Goal: Task Accomplishment & Management: Use online tool/utility

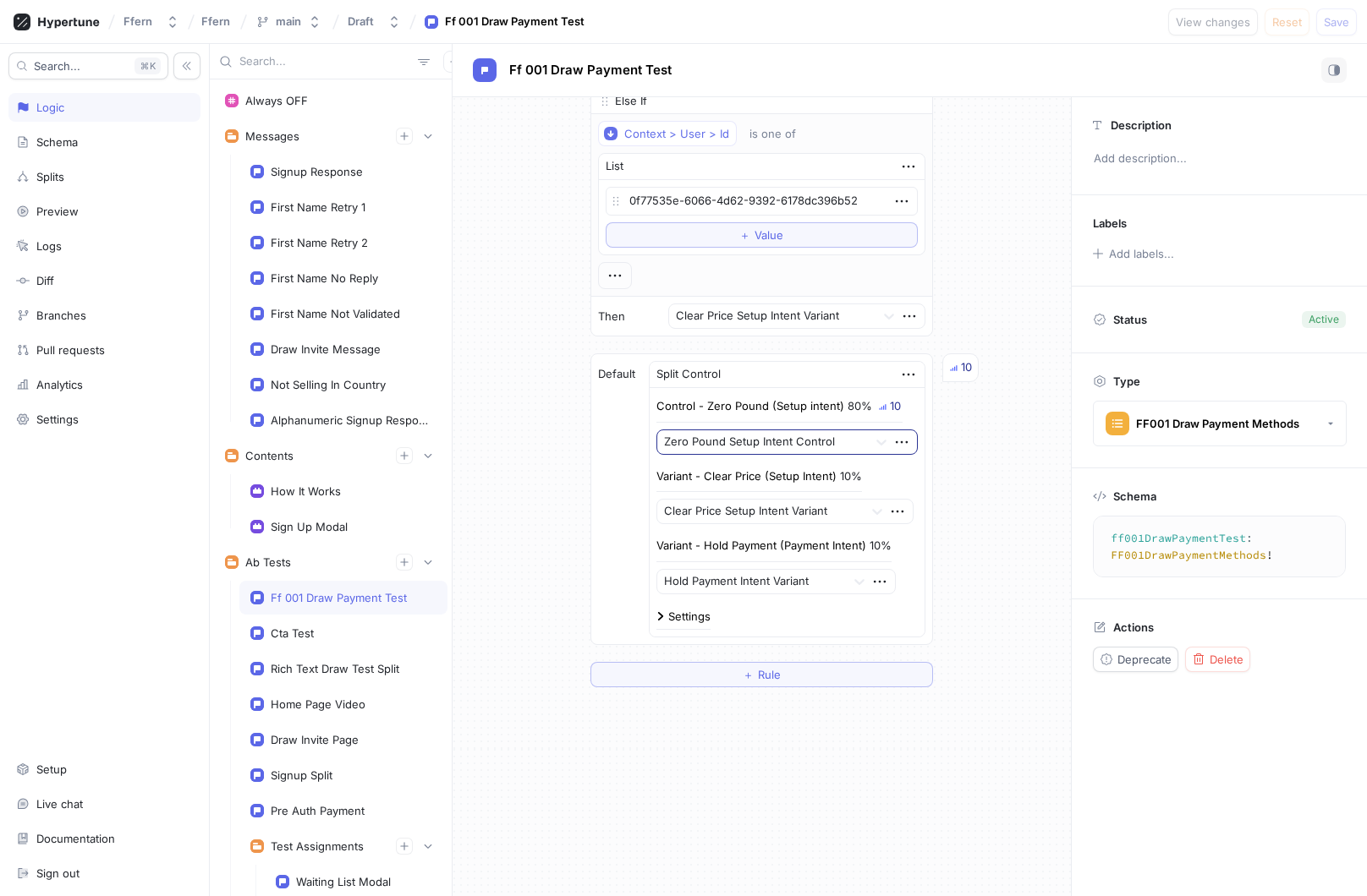
scroll to position [1408, 0]
type textarea "x"
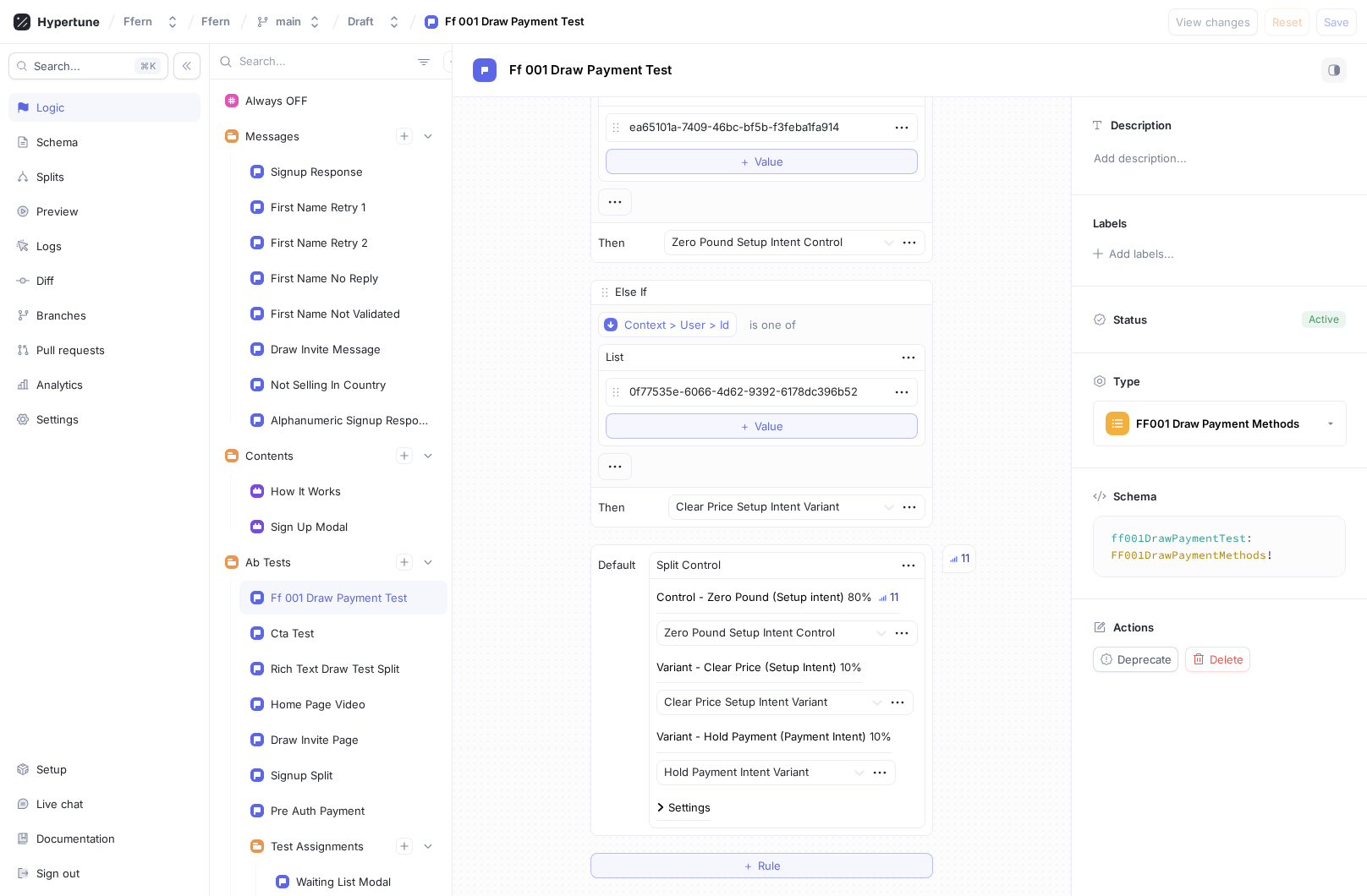
scroll to position [1483, 0]
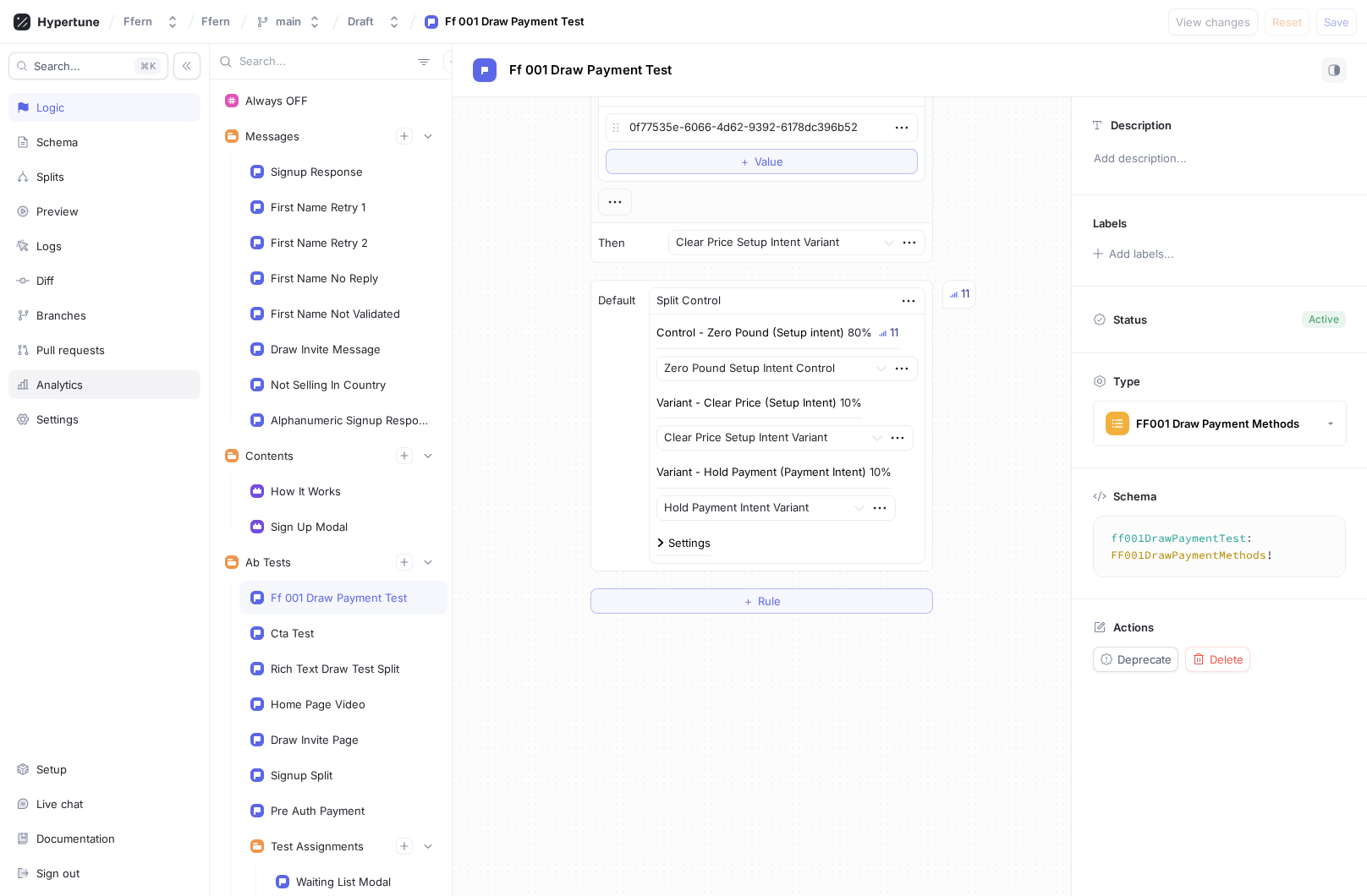
click at [111, 382] on div "Analytics" at bounding box center [104, 384] width 177 height 13
type textarea "x"
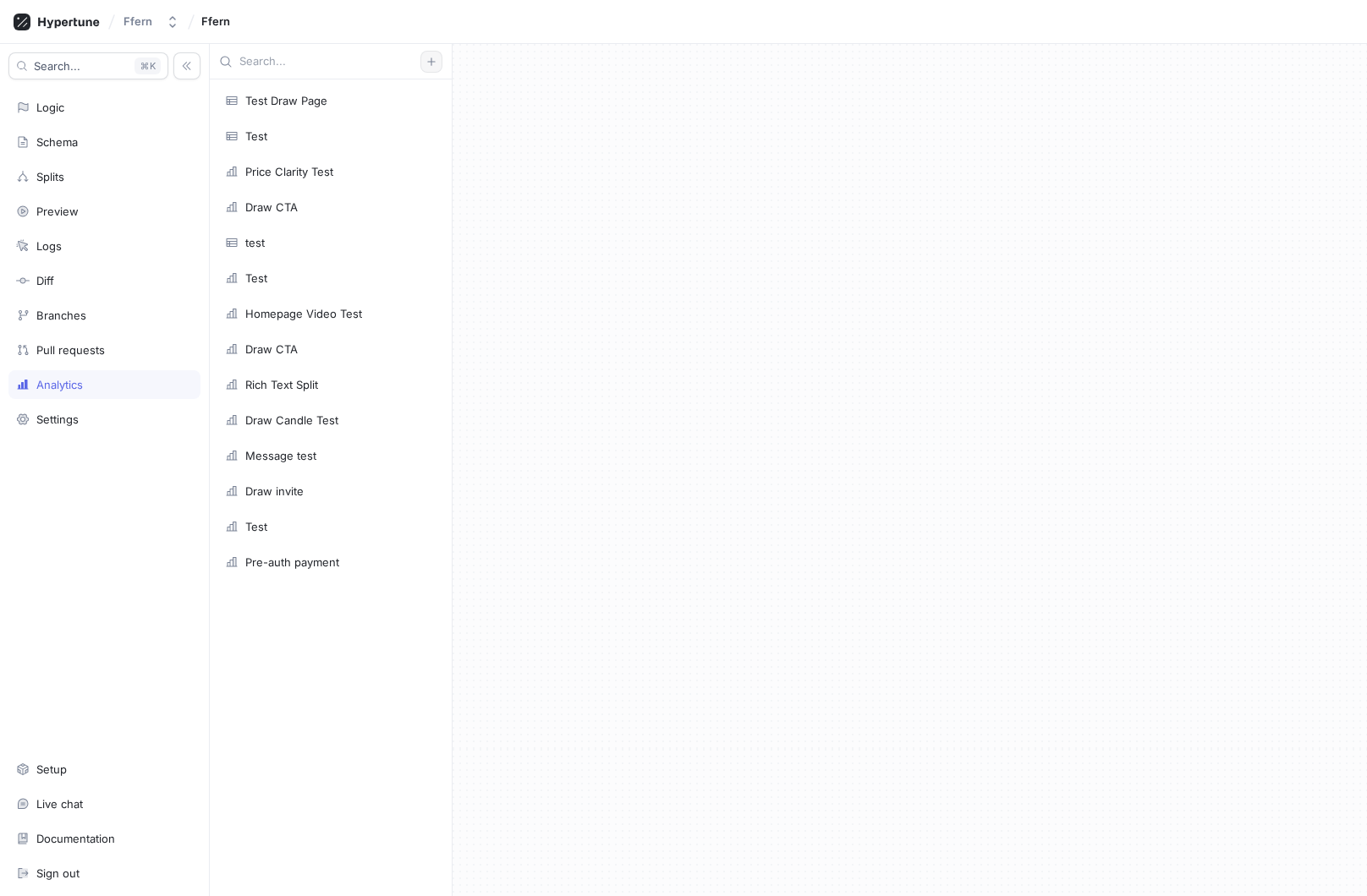
click at [440, 64] on button "button" at bounding box center [431, 62] width 22 height 22
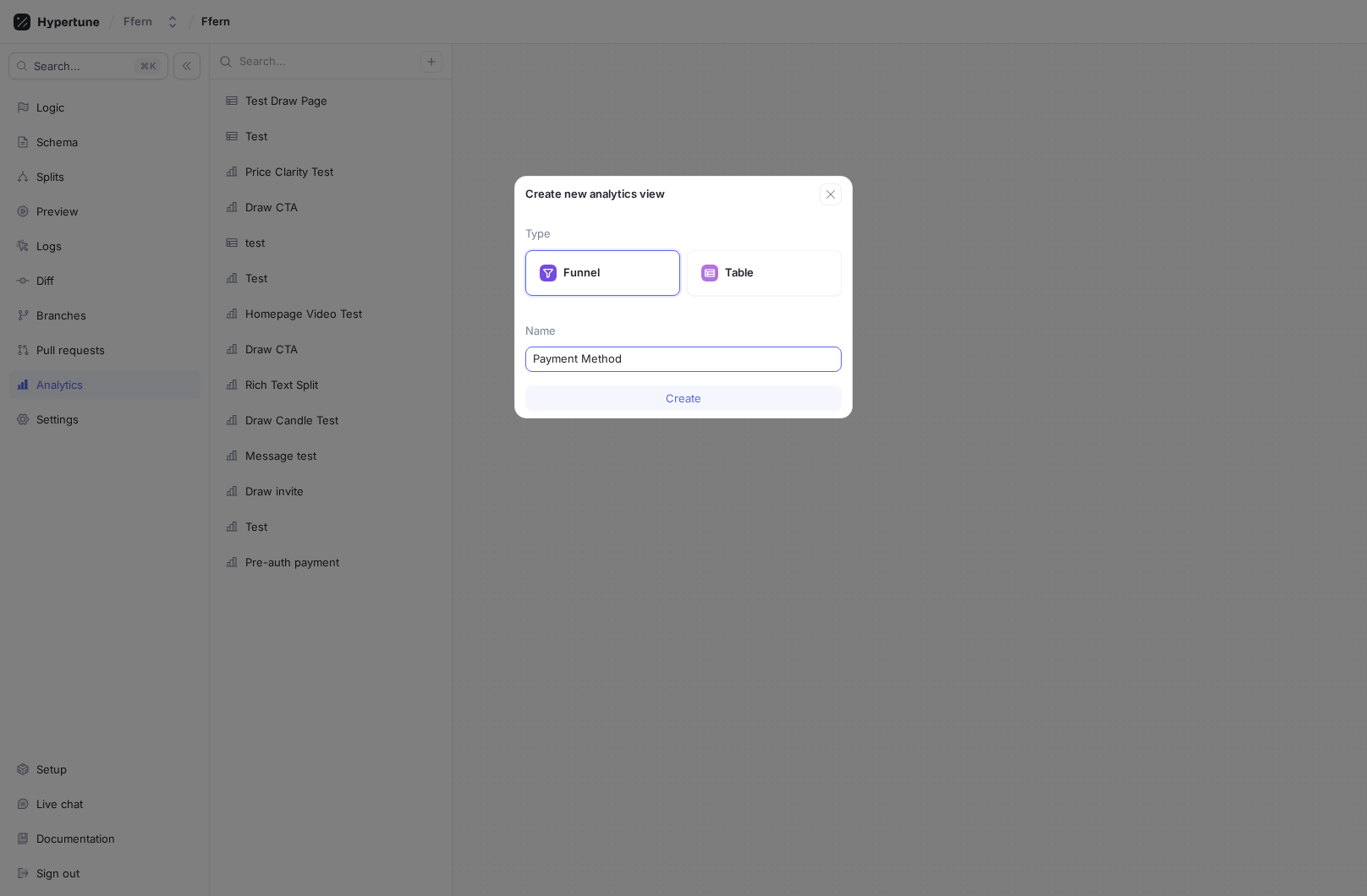
click at [534, 354] on input "Payment Method" at bounding box center [684, 359] width 301 height 17
type input "Draw Payment Method"
click at [665, 395] on span "Create" at bounding box center [683, 397] width 36 height 10
type textarea "x"
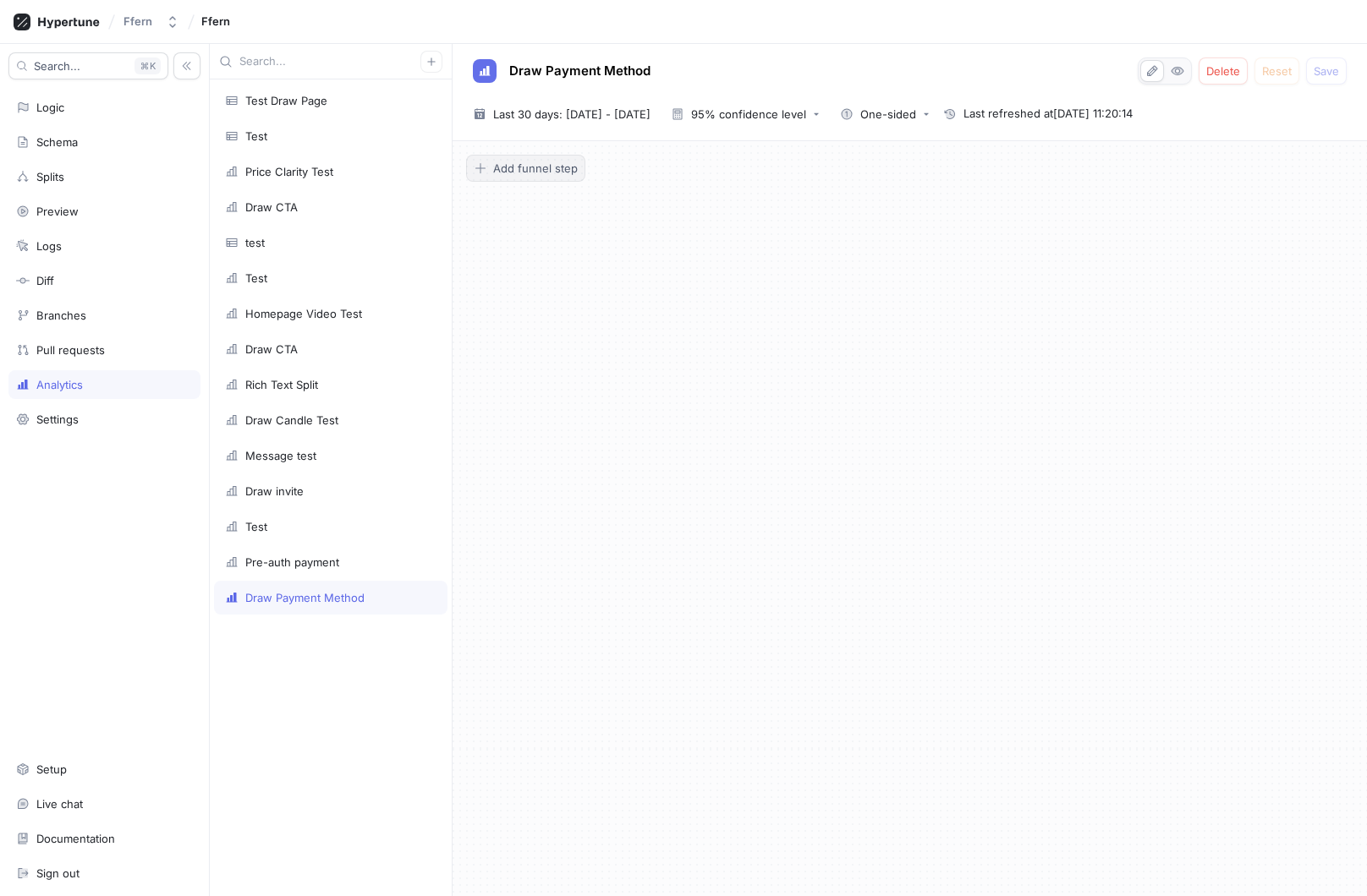
click at [523, 166] on span "Add funnel step" at bounding box center [535, 167] width 84 height 10
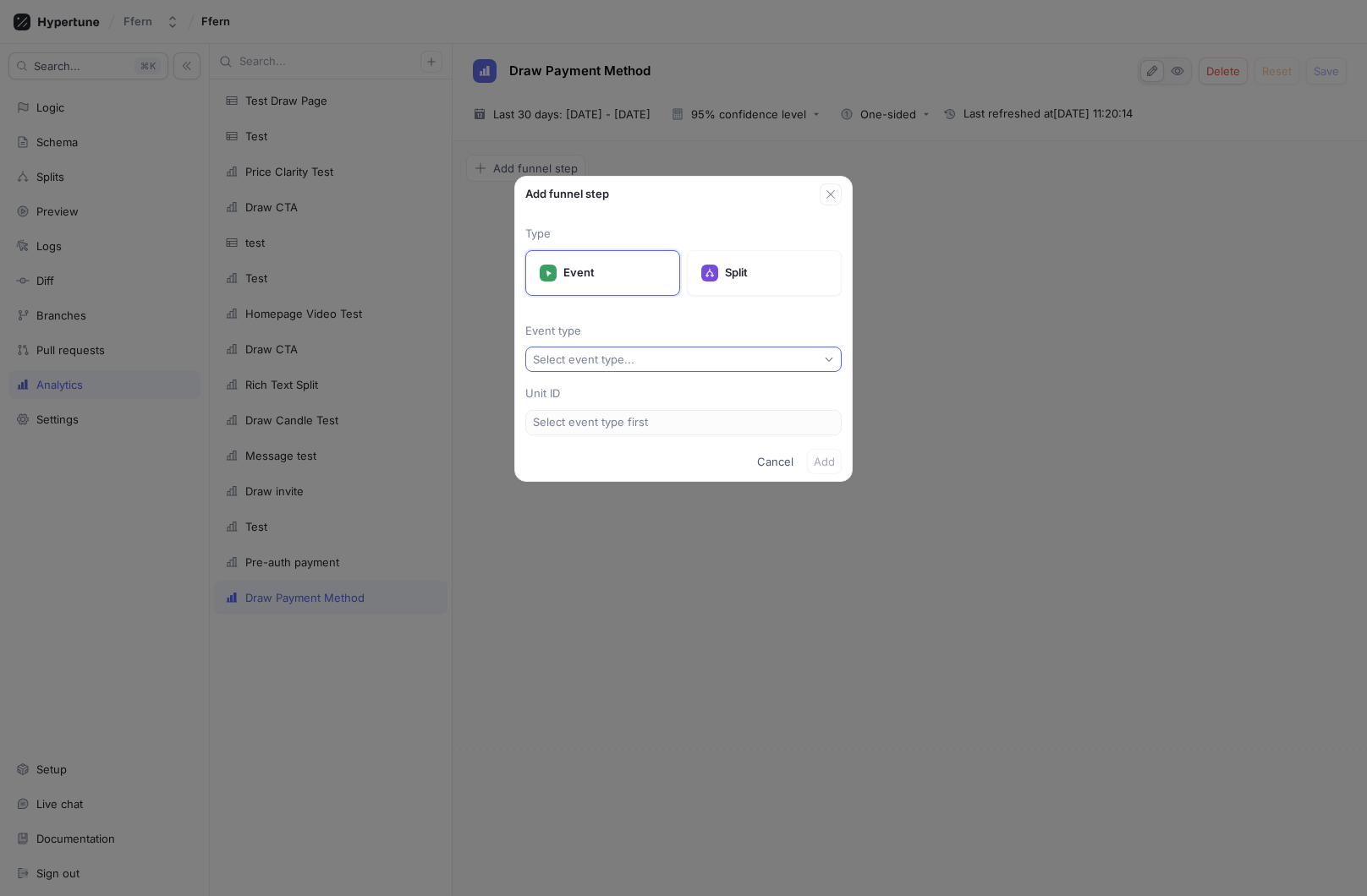
click at [598, 357] on div "Select event type..." at bounding box center [584, 359] width 101 height 14
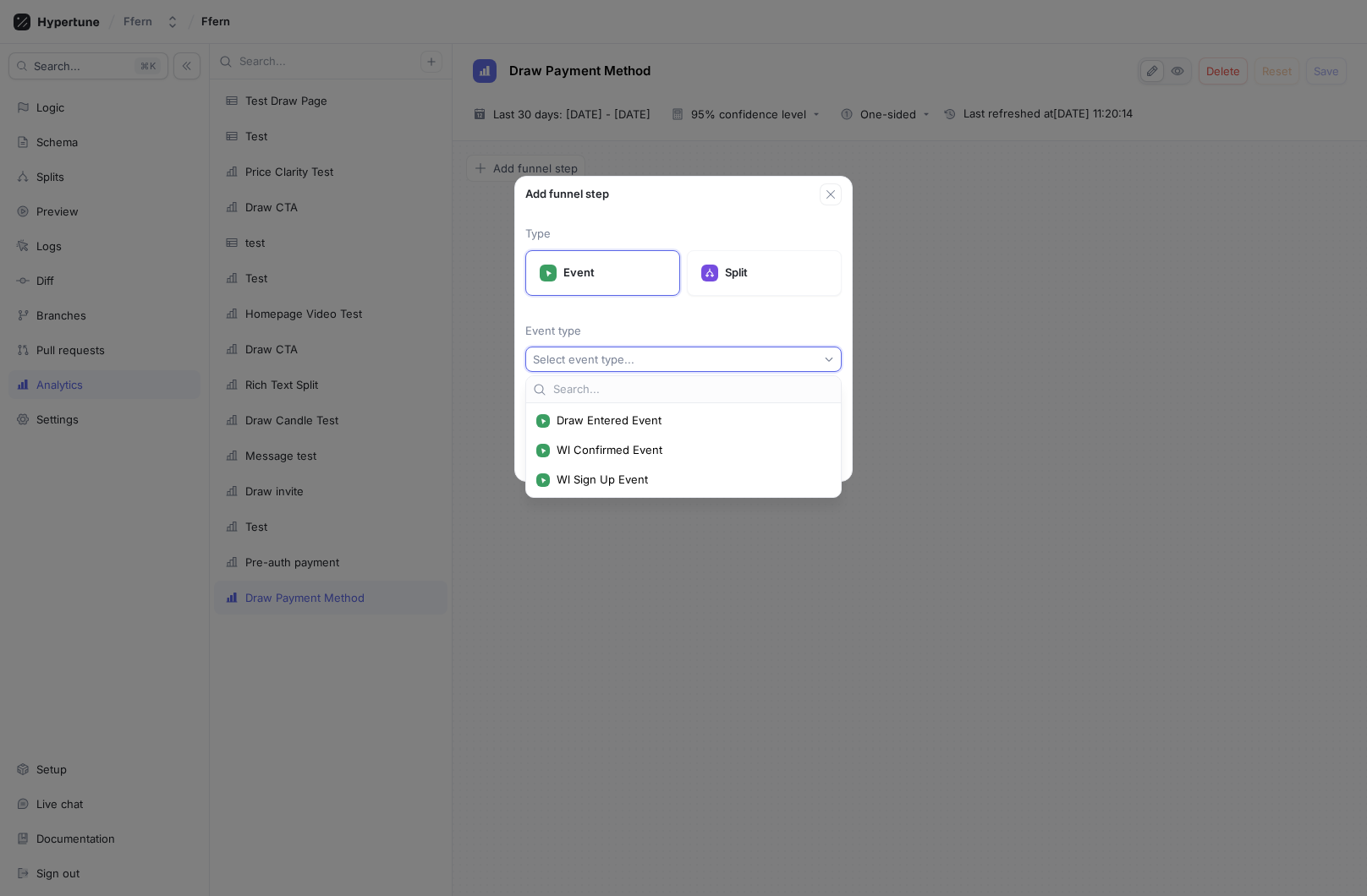
click at [604, 326] on p "Event type" at bounding box center [683, 331] width 316 height 17
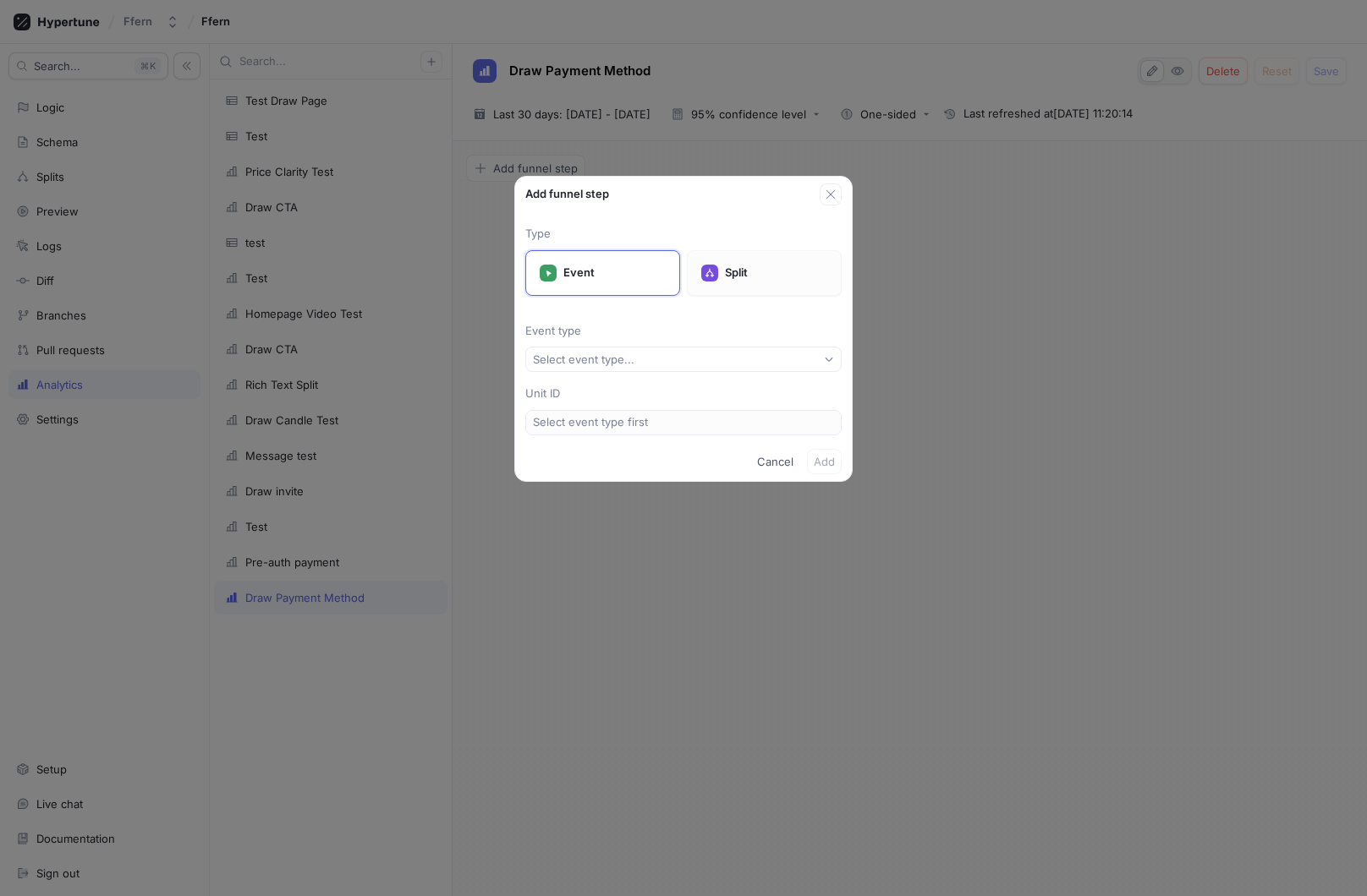
click at [761, 283] on div "Split" at bounding box center [763, 273] width 154 height 46
click at [638, 358] on button "Select split..." at bounding box center [683, 359] width 316 height 25
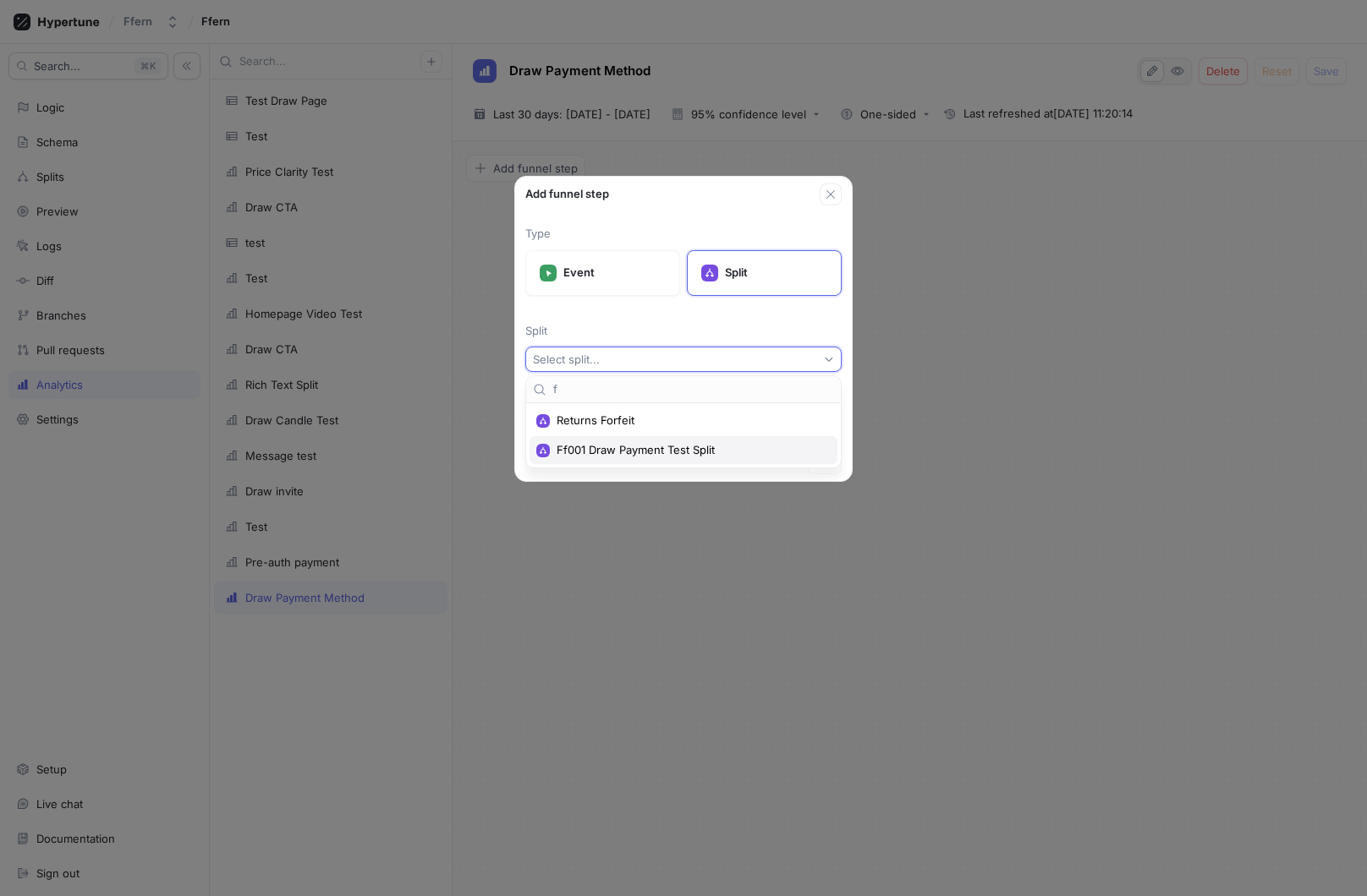
type input "f"
click at [670, 452] on span "Ff001 Draw Payment Test Split" at bounding box center [690, 450] width 266 height 14
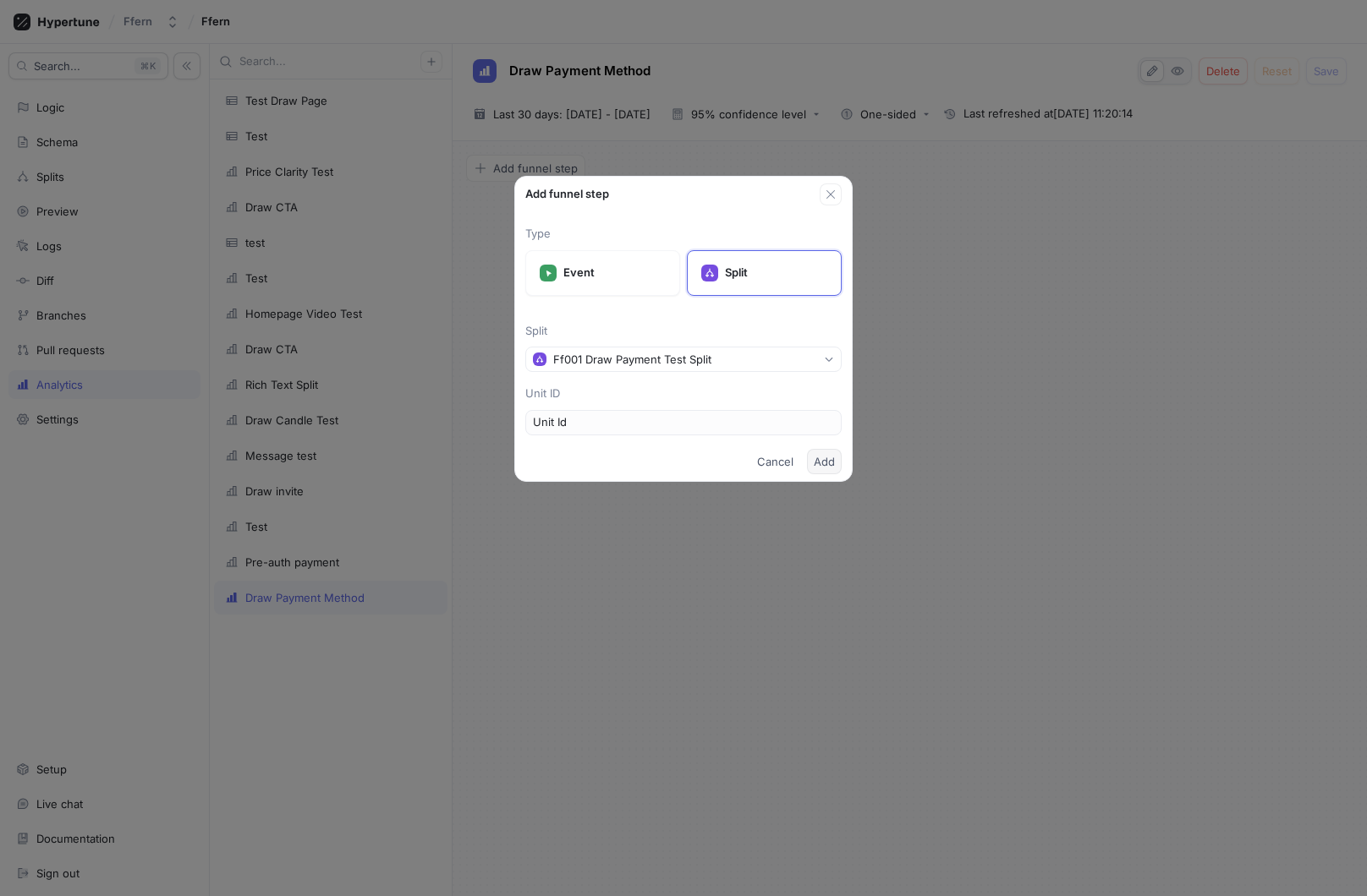
click at [819, 461] on span "Add" at bounding box center [824, 461] width 22 height 10
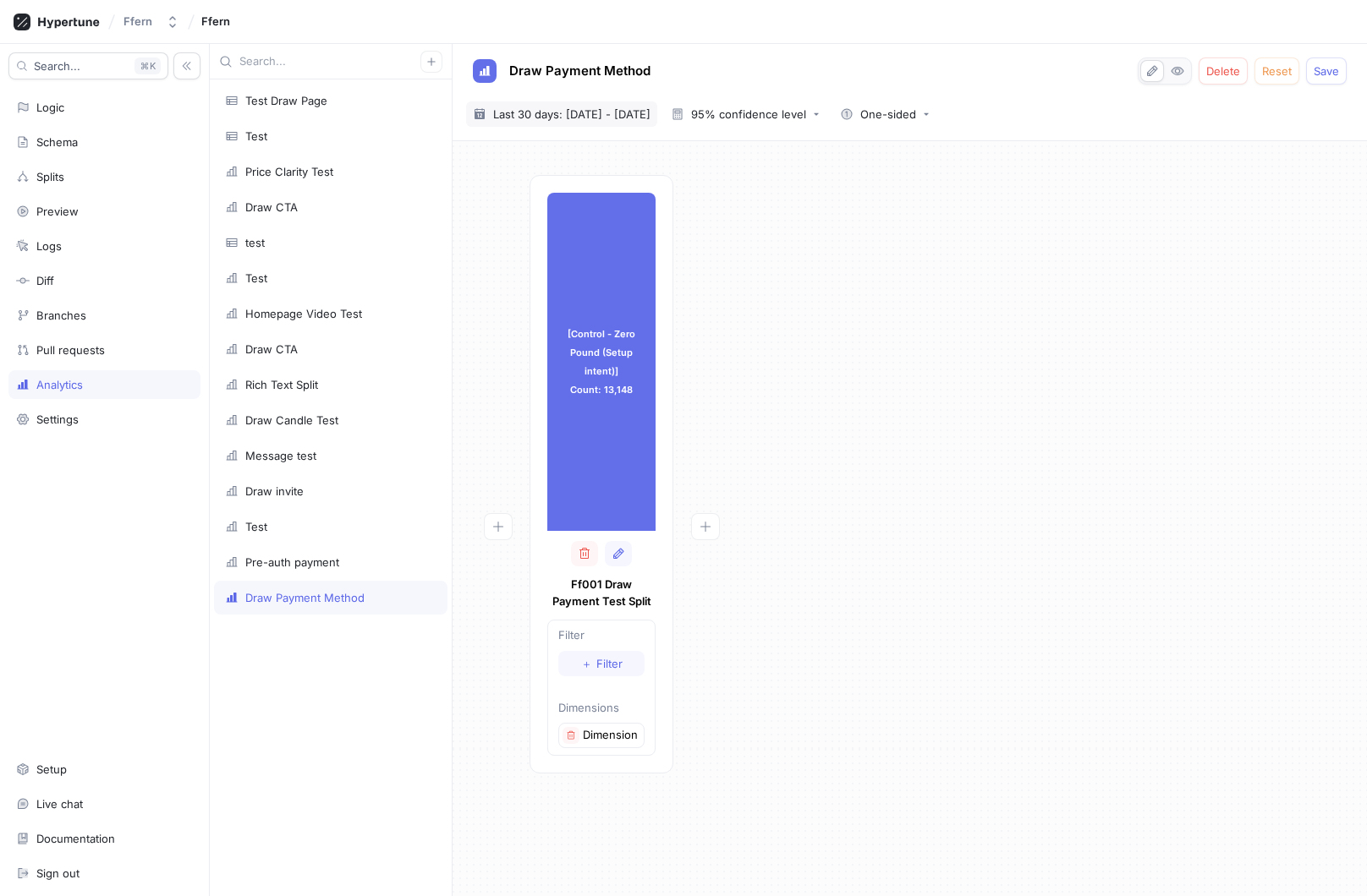
click at [648, 125] on div "[DATE] ~ [DATE] Last 30 days: [DATE] - [DATE]" at bounding box center [561, 113] width 191 height 25
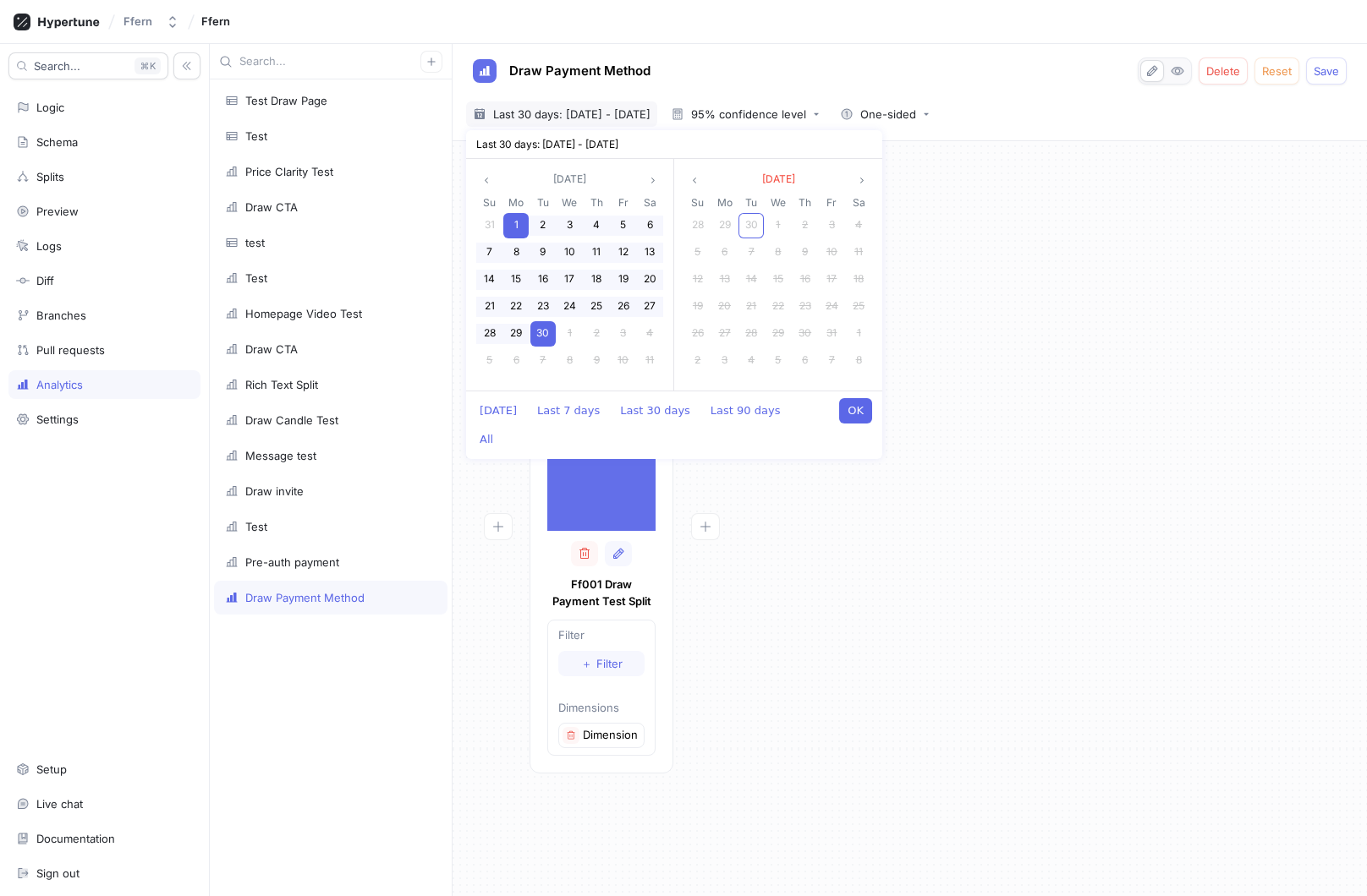
click at [544, 332] on span "30" at bounding box center [543, 333] width 13 height 13
click at [864, 410] on button "OK" at bounding box center [855, 411] width 33 height 25
type textarea "x"
type input "[DATE] ~ [DATE]"
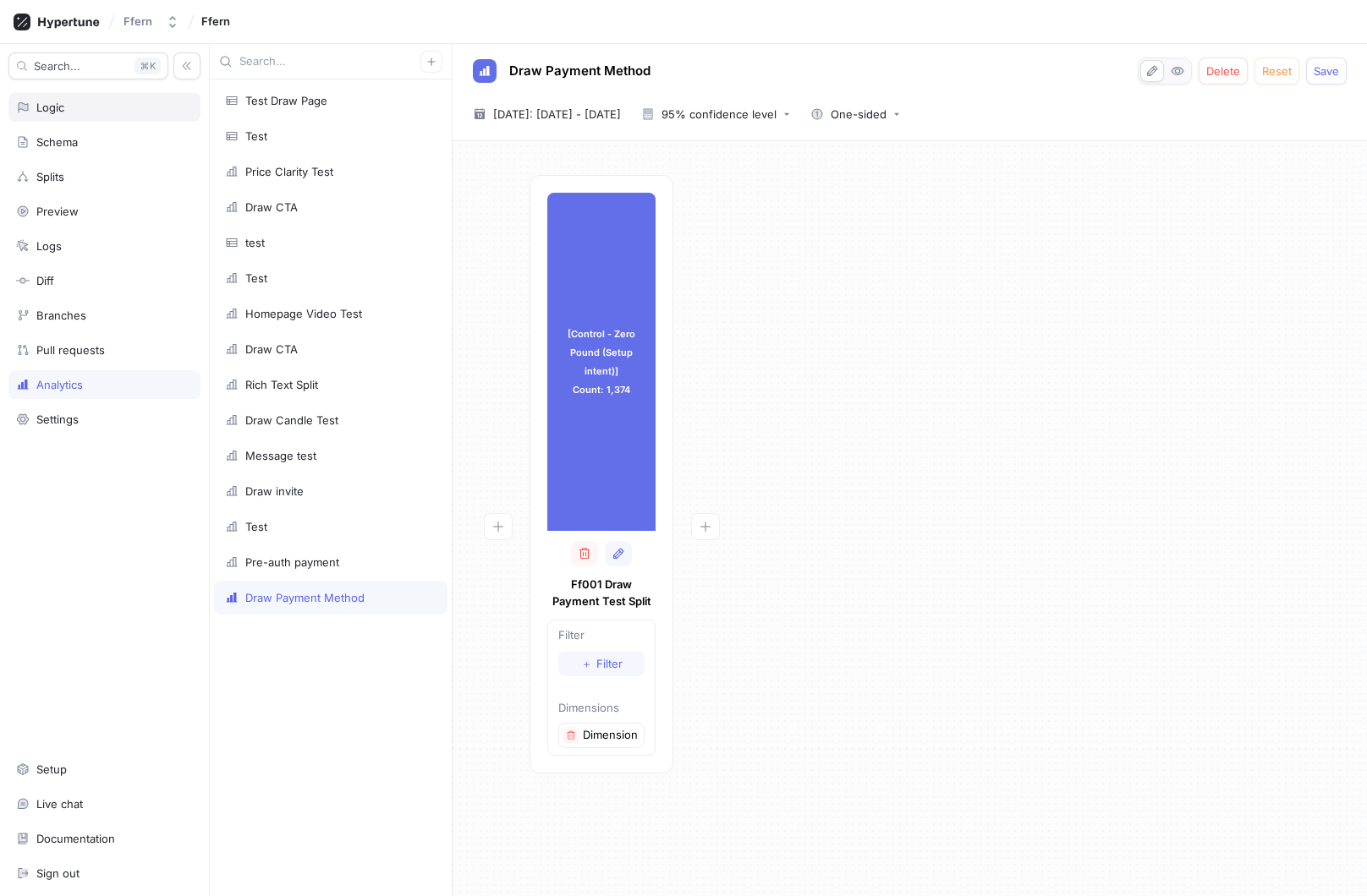
click at [125, 113] on div "Logic" at bounding box center [104, 108] width 177 height 13
click at [1331, 67] on span "Save" at bounding box center [1326, 71] width 25 height 10
click at [83, 110] on div "Logic" at bounding box center [104, 108] width 177 height 13
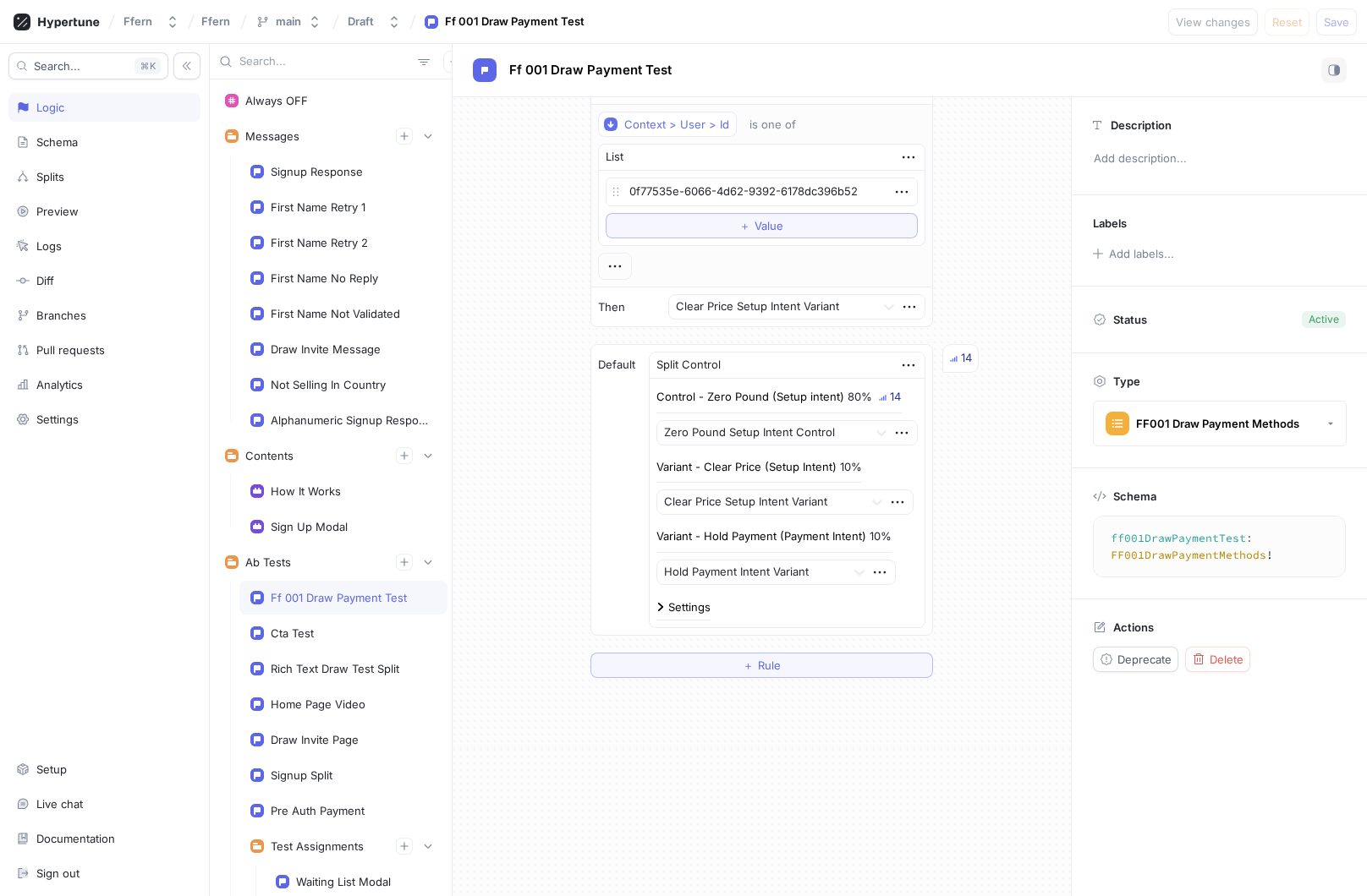
type textarea "x"
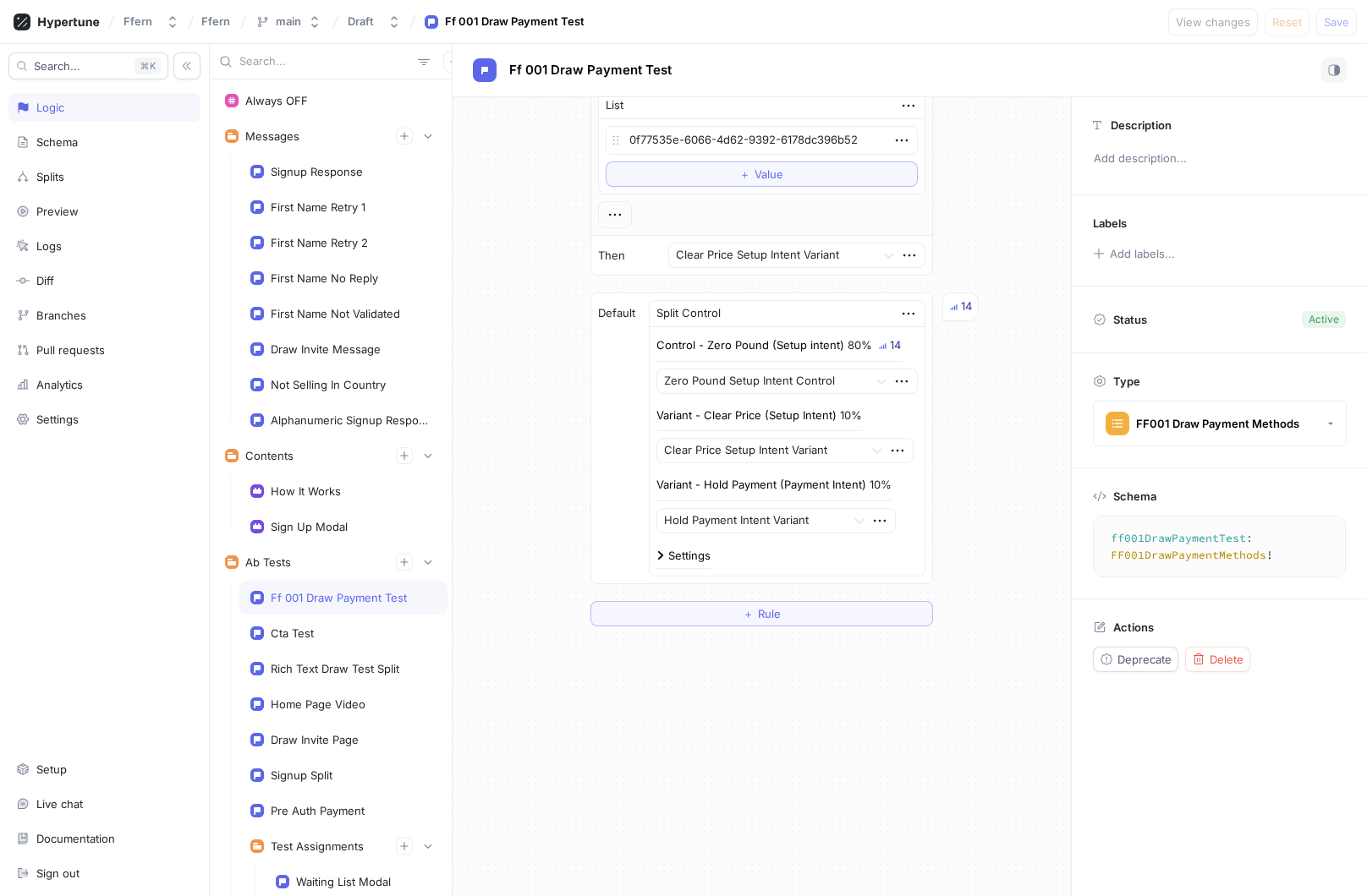
scroll to position [1473, 0]
type textarea "x"
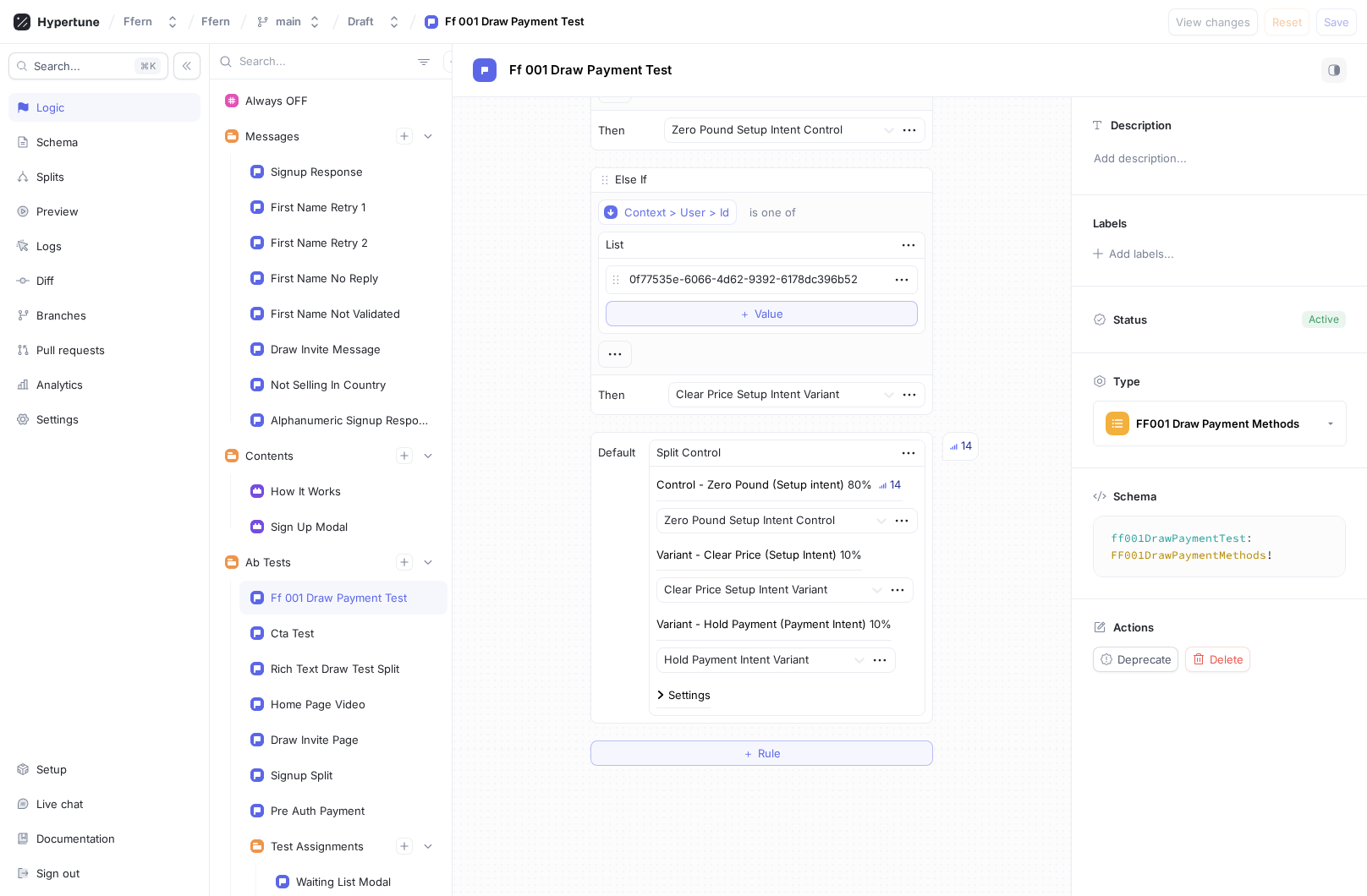
scroll to position [1483, 0]
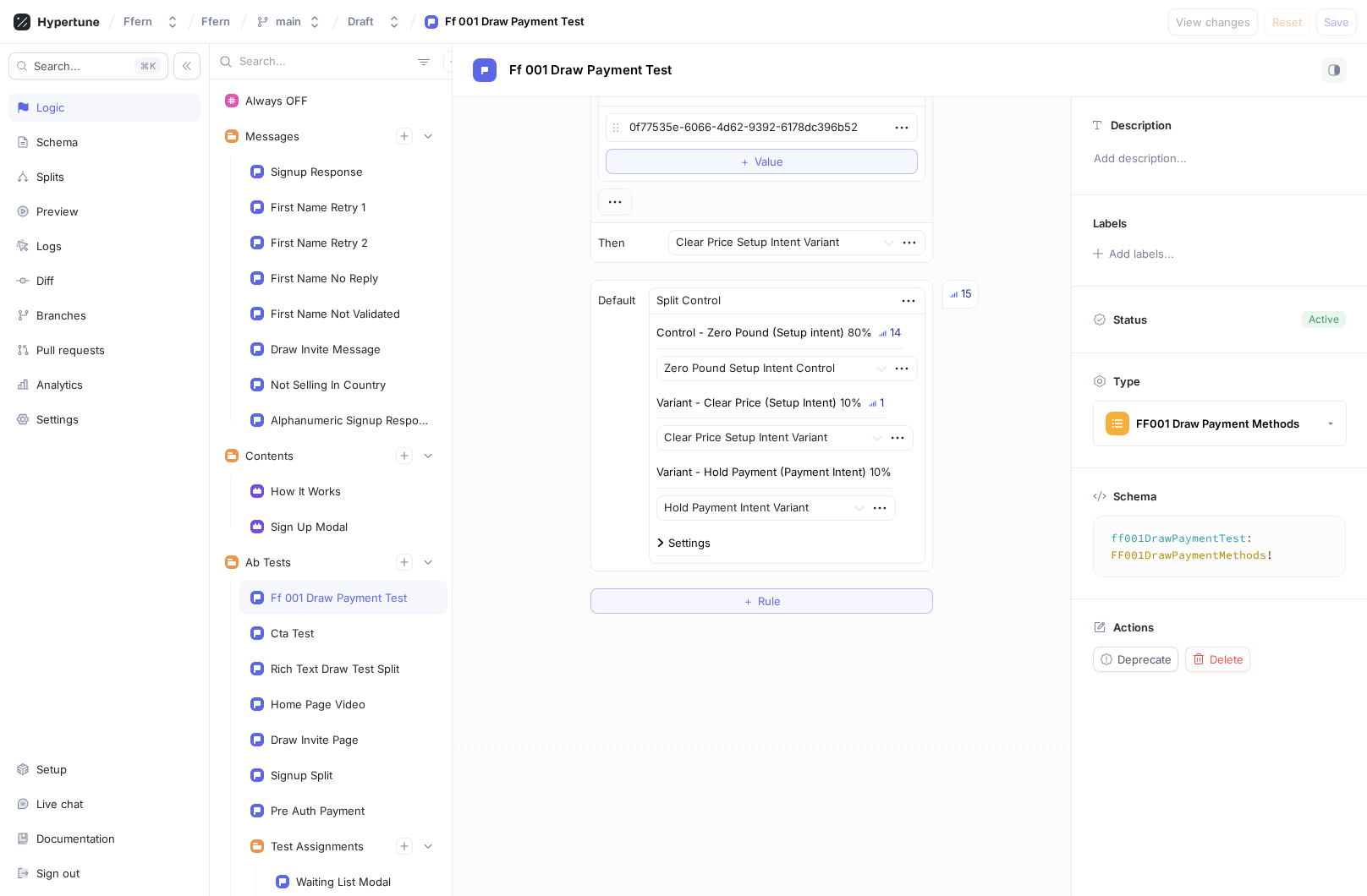
type textarea "x"
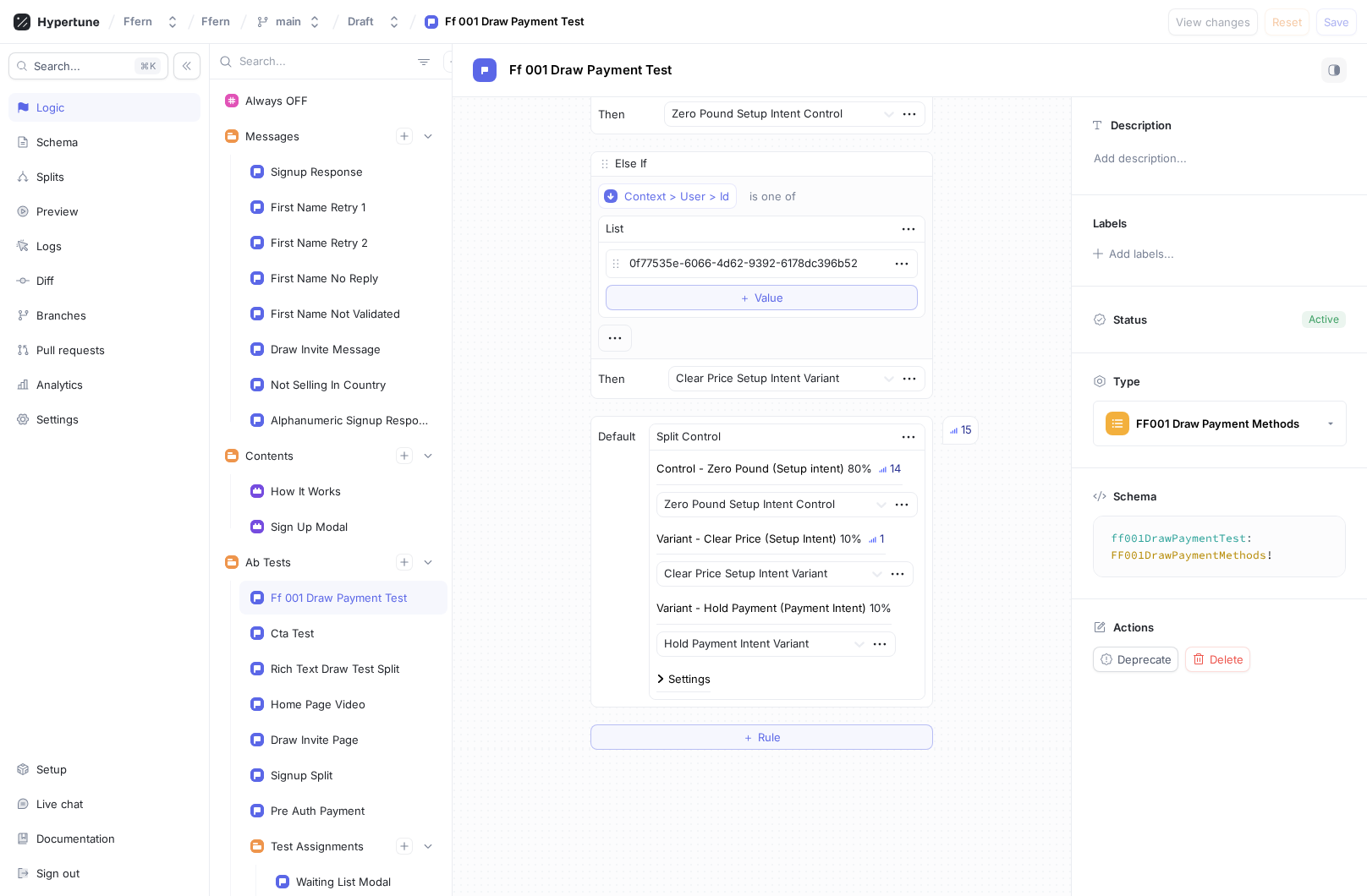
scroll to position [1483, 0]
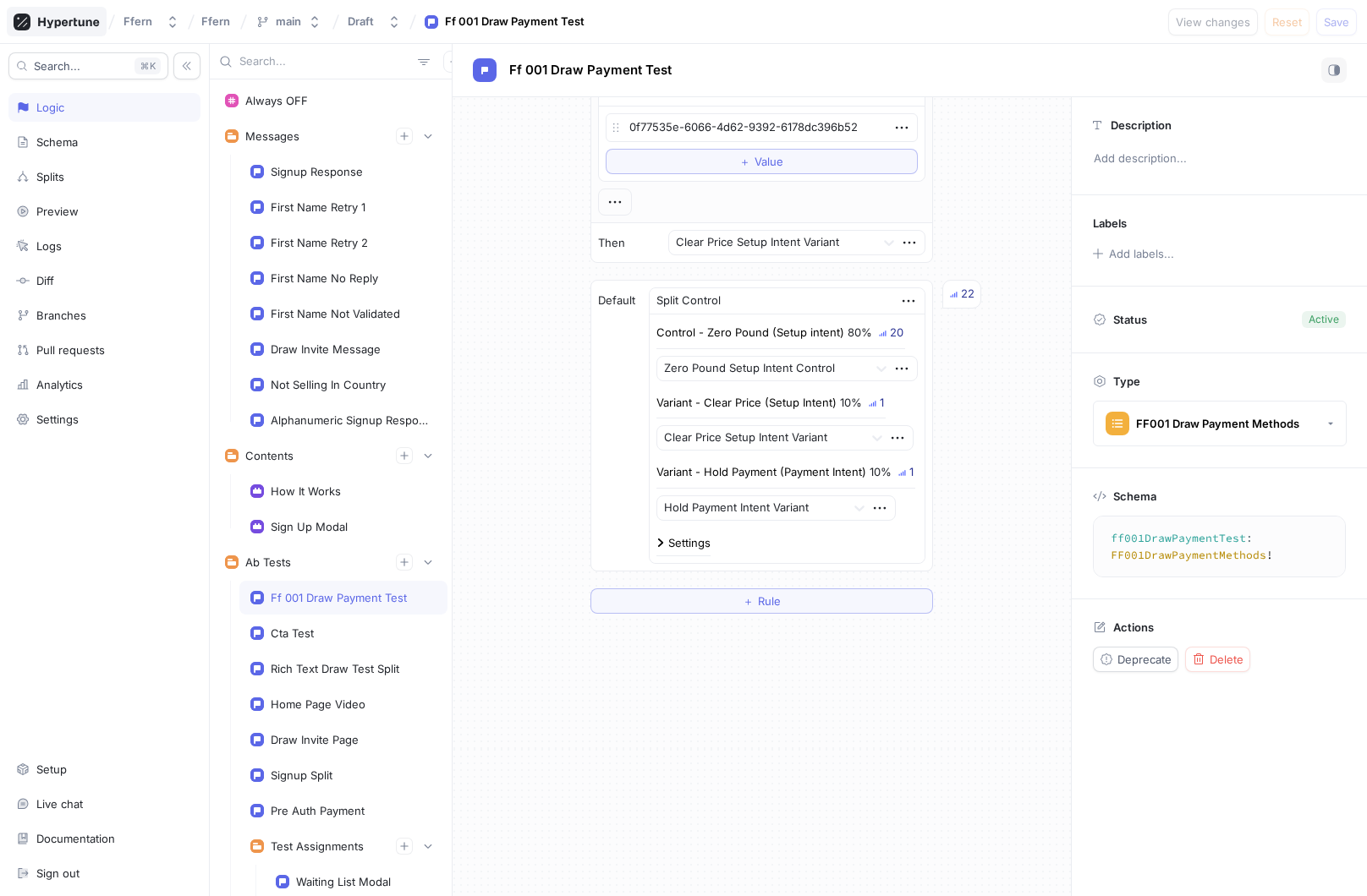
type textarea "x"
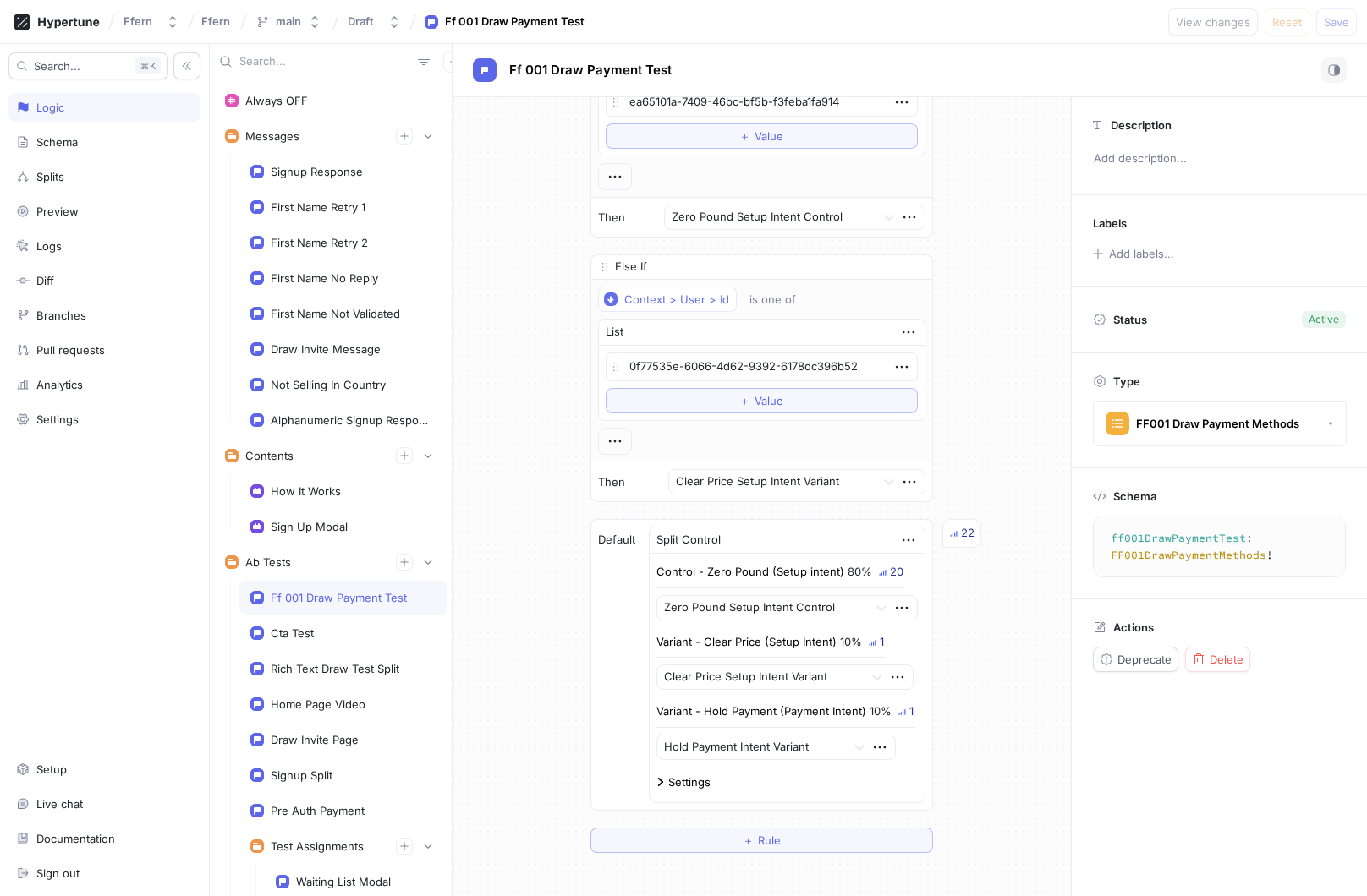
scroll to position [1483, 0]
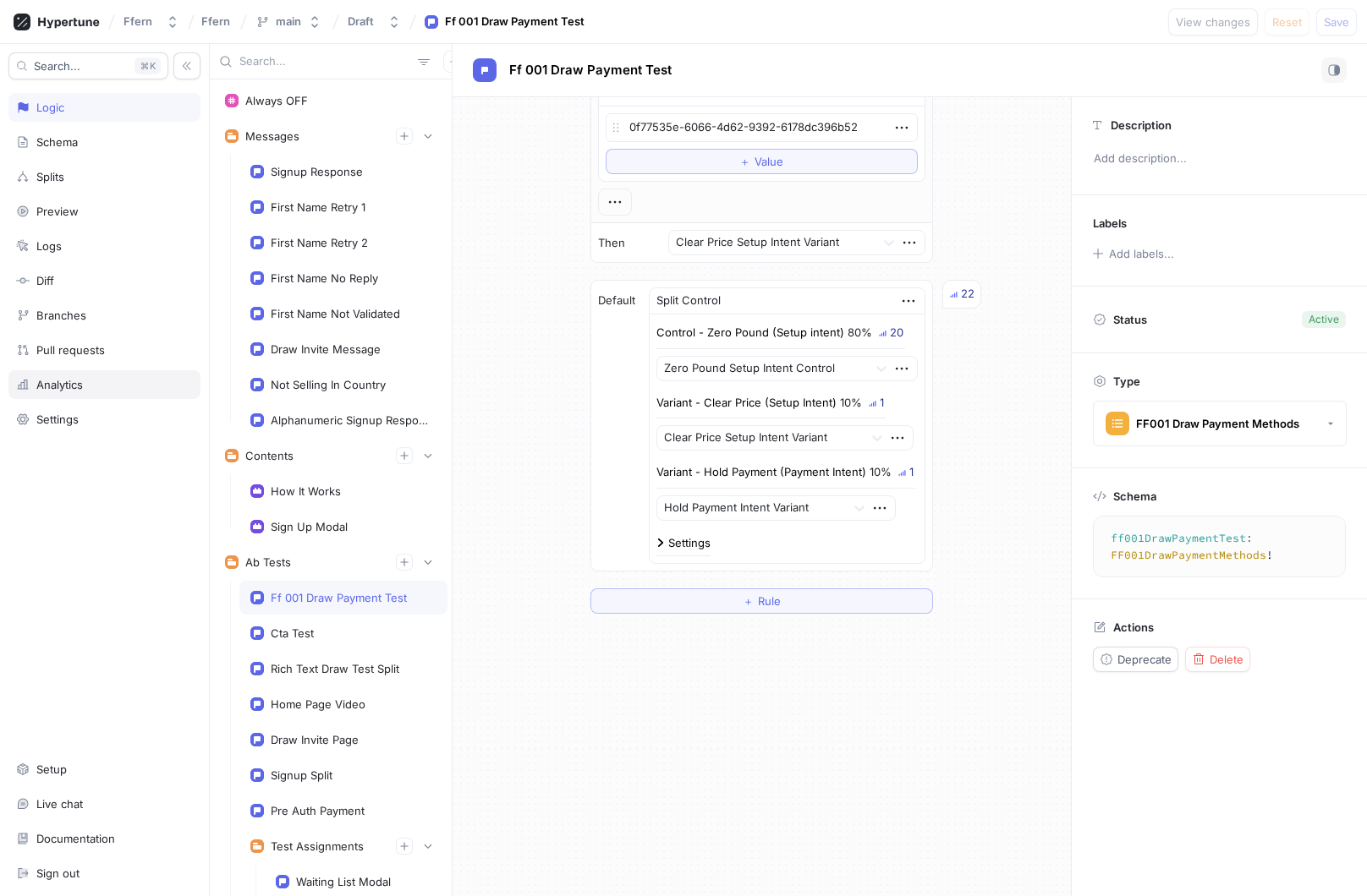
click at [123, 389] on div "Analytics" at bounding box center [104, 384] width 177 height 13
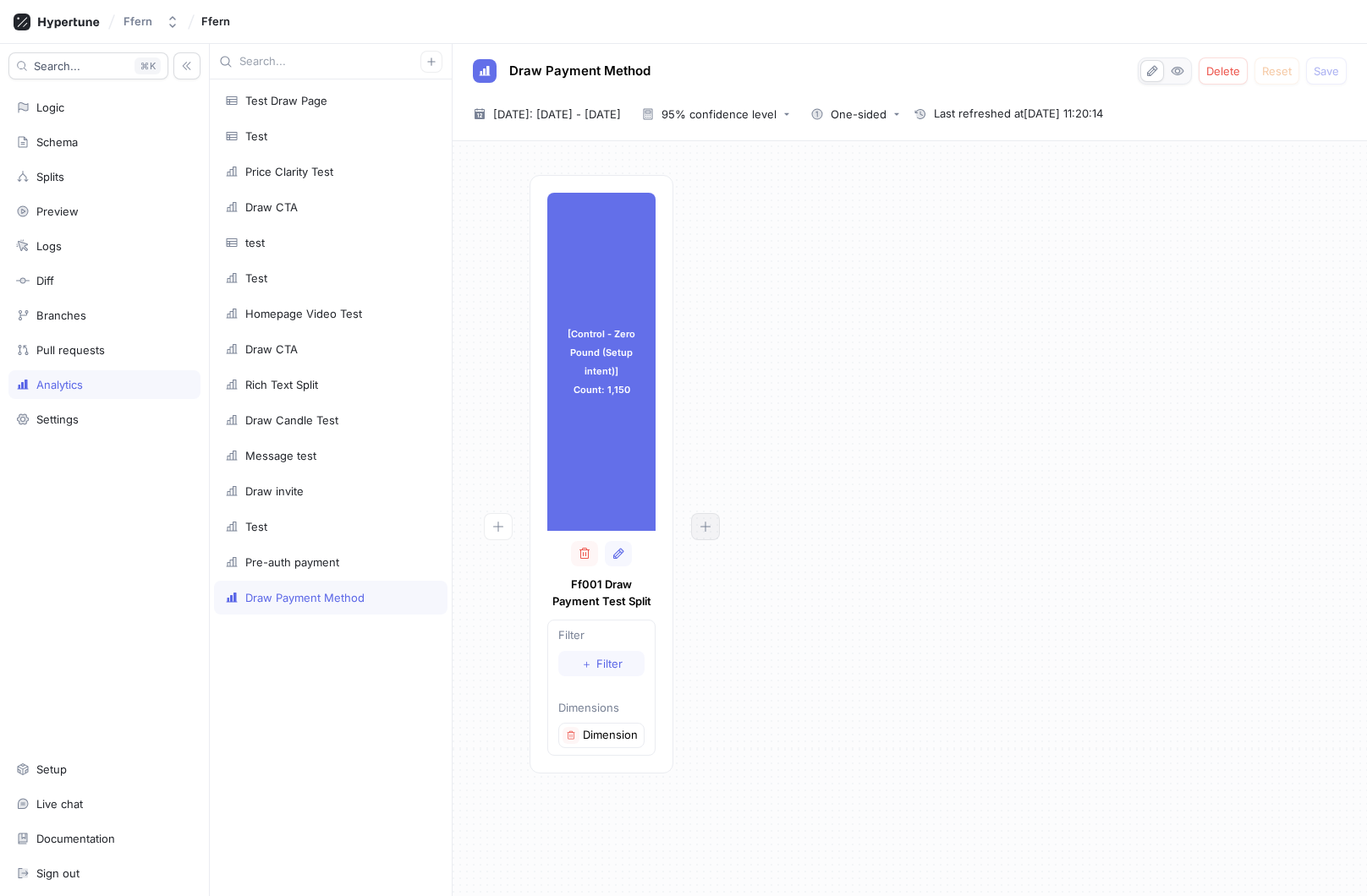
click at [710, 528] on icon "button" at bounding box center [705, 527] width 13 height 13
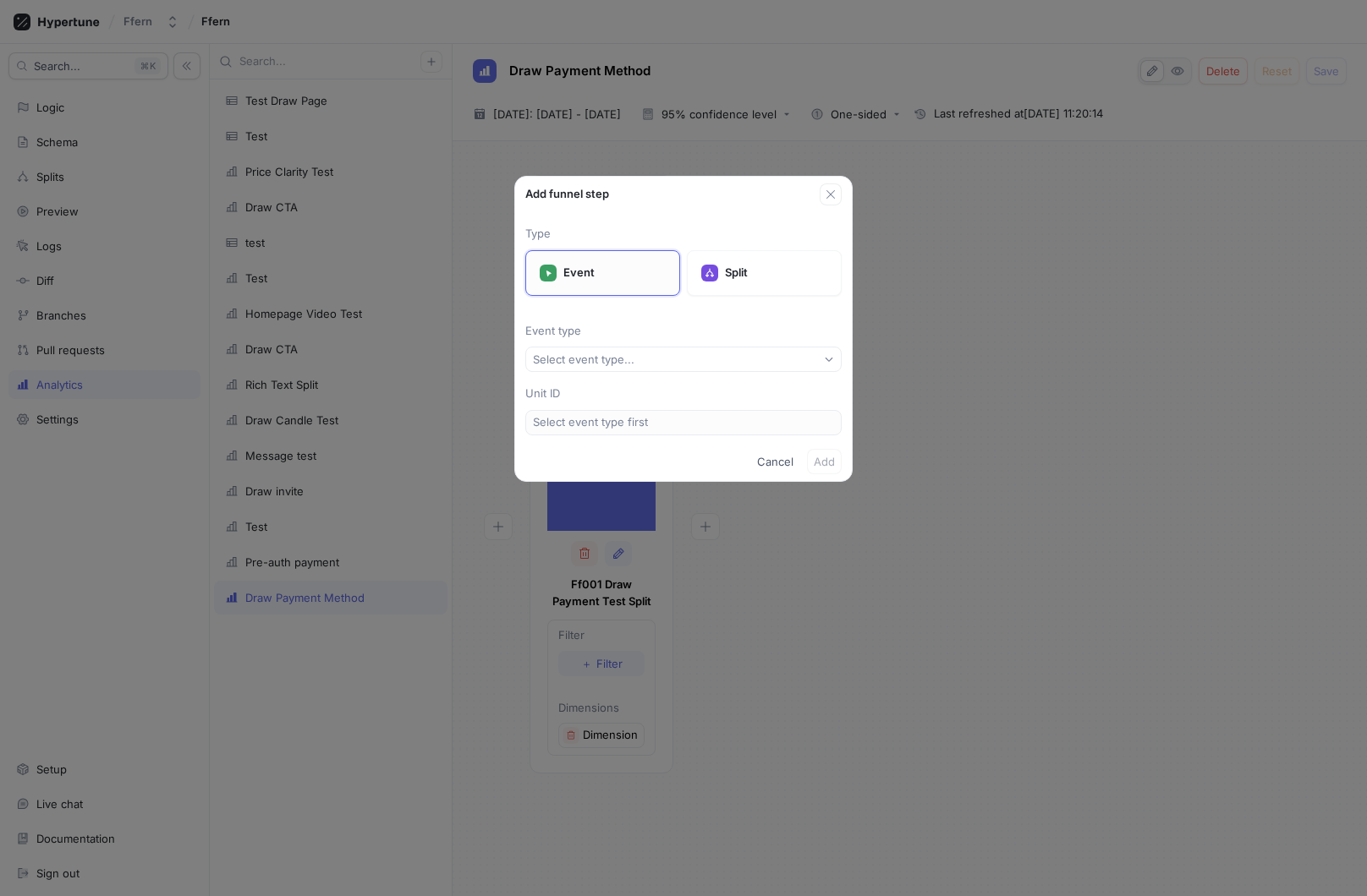
click at [626, 262] on div "Event" at bounding box center [602, 273] width 154 height 46
click at [656, 354] on button "Select event type..." at bounding box center [683, 359] width 316 height 25
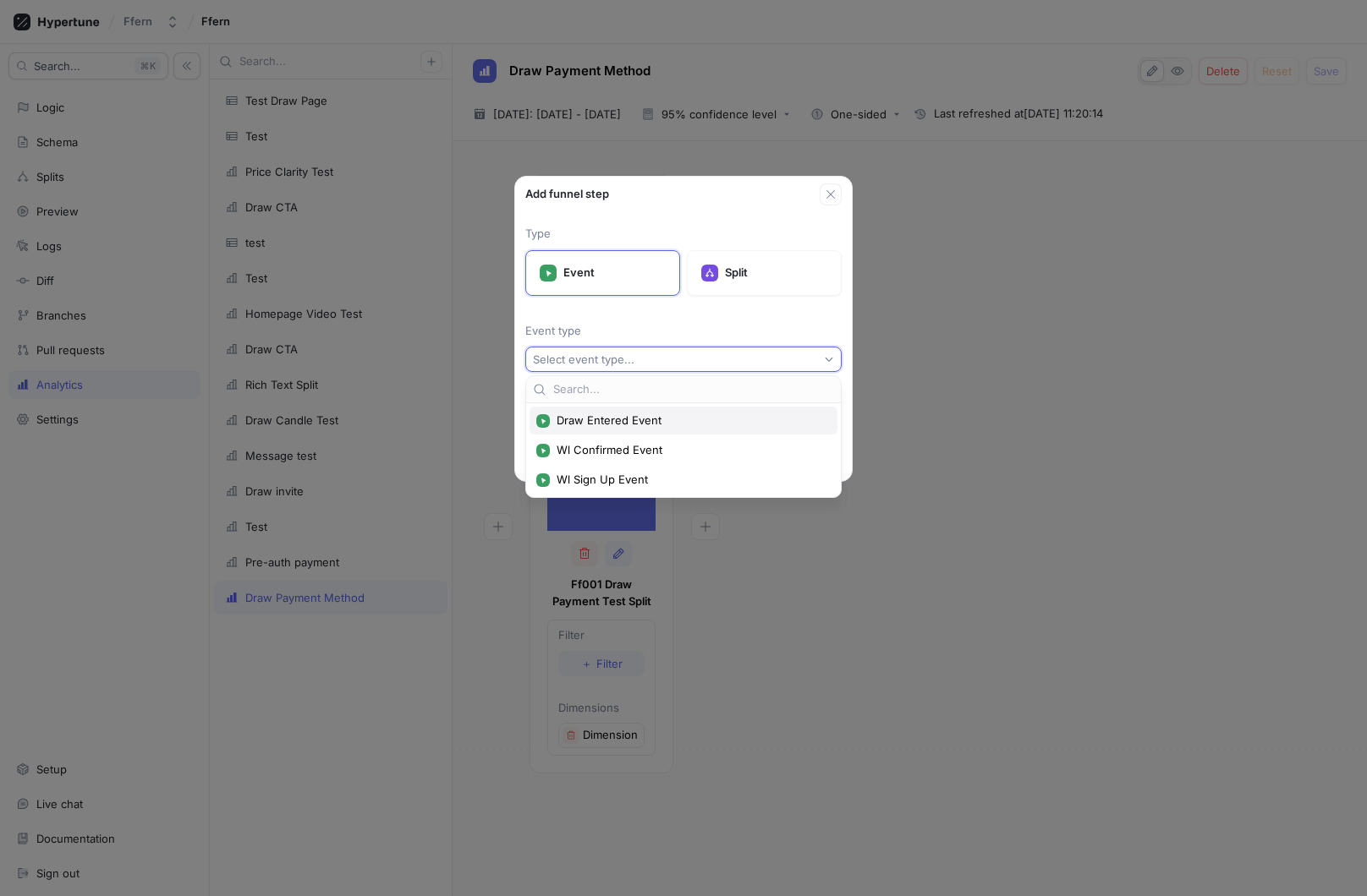
click at [673, 427] on span "Draw Entered Event" at bounding box center [690, 420] width 266 height 14
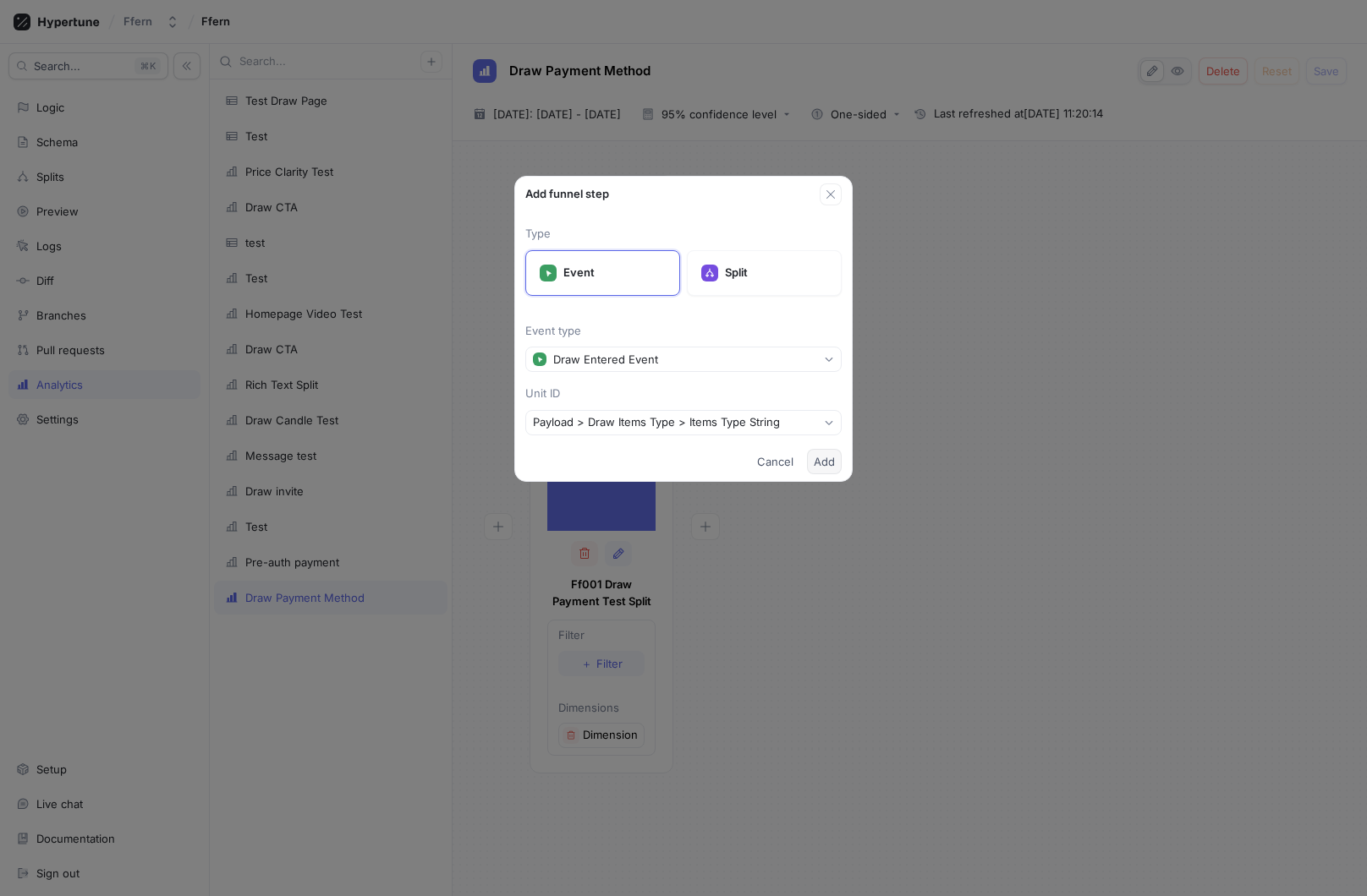
click at [836, 469] on button "Add" at bounding box center [823, 461] width 35 height 25
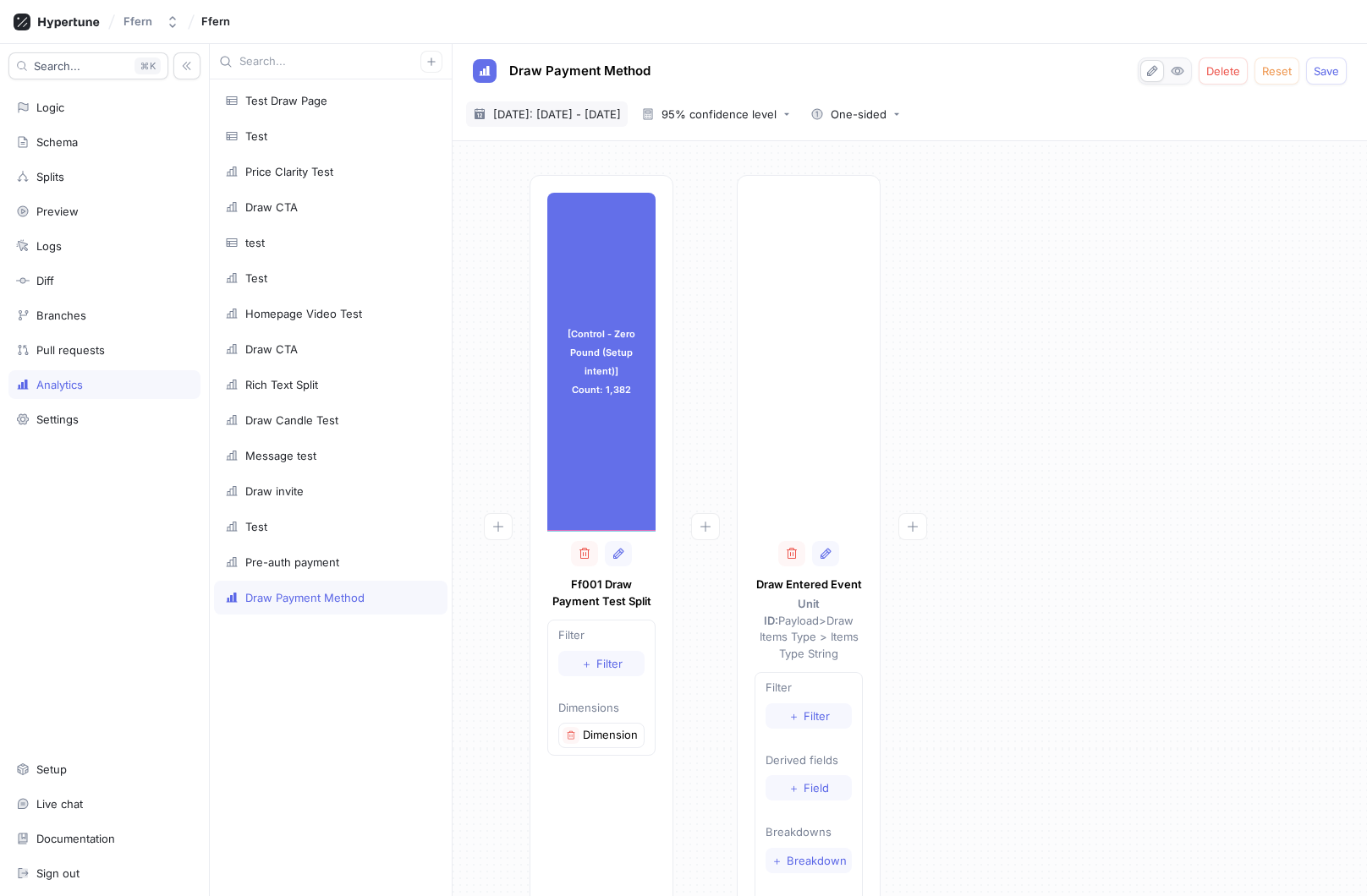
click at [560, 119] on span "[DATE]: [DATE] - [DATE]" at bounding box center [557, 114] width 128 height 17
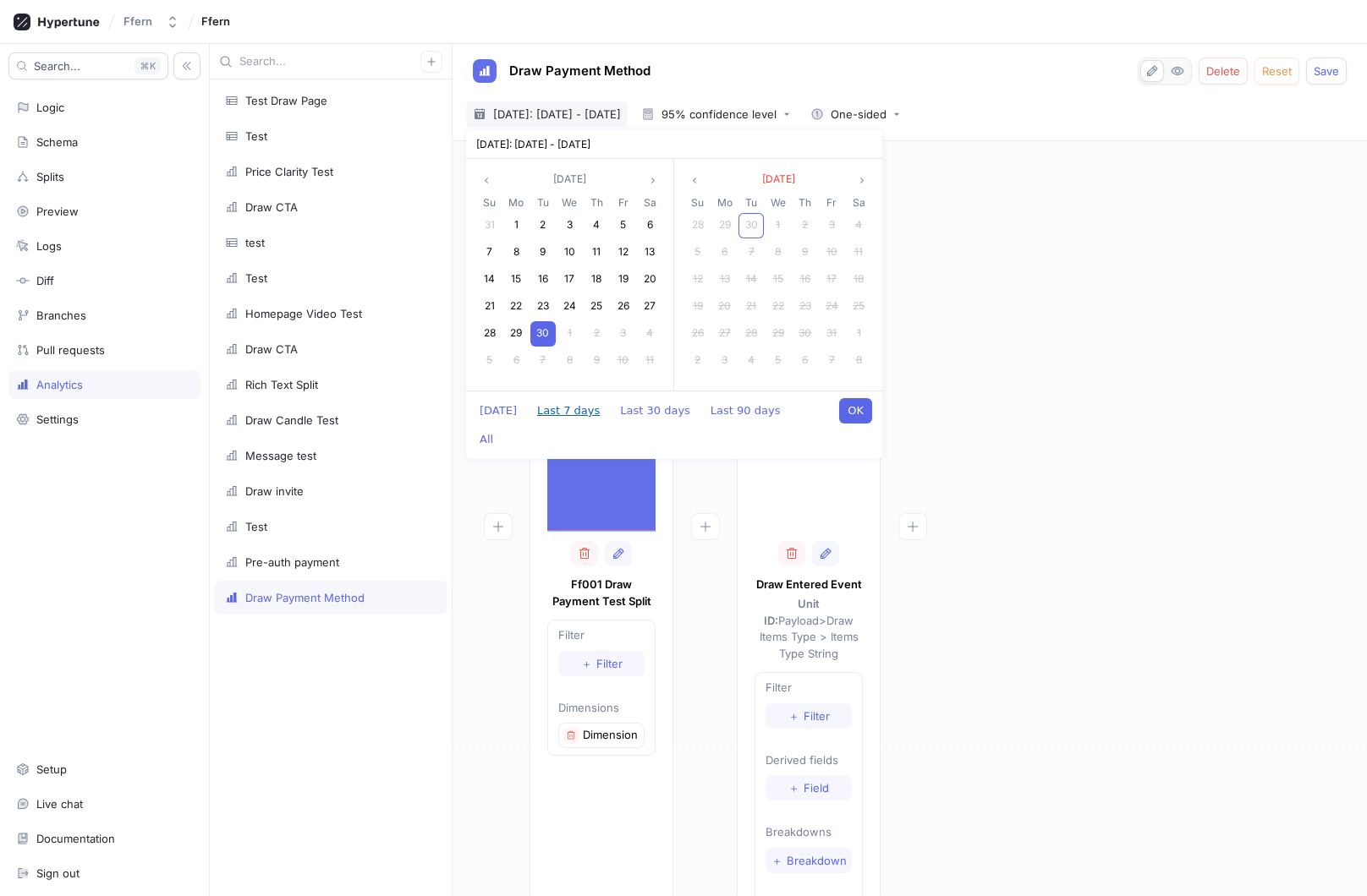
click at [577, 410] on button "Last 7 days" at bounding box center [568, 411] width 80 height 25
type textarea "x"
type input "[DATE] ~ [DATE]"
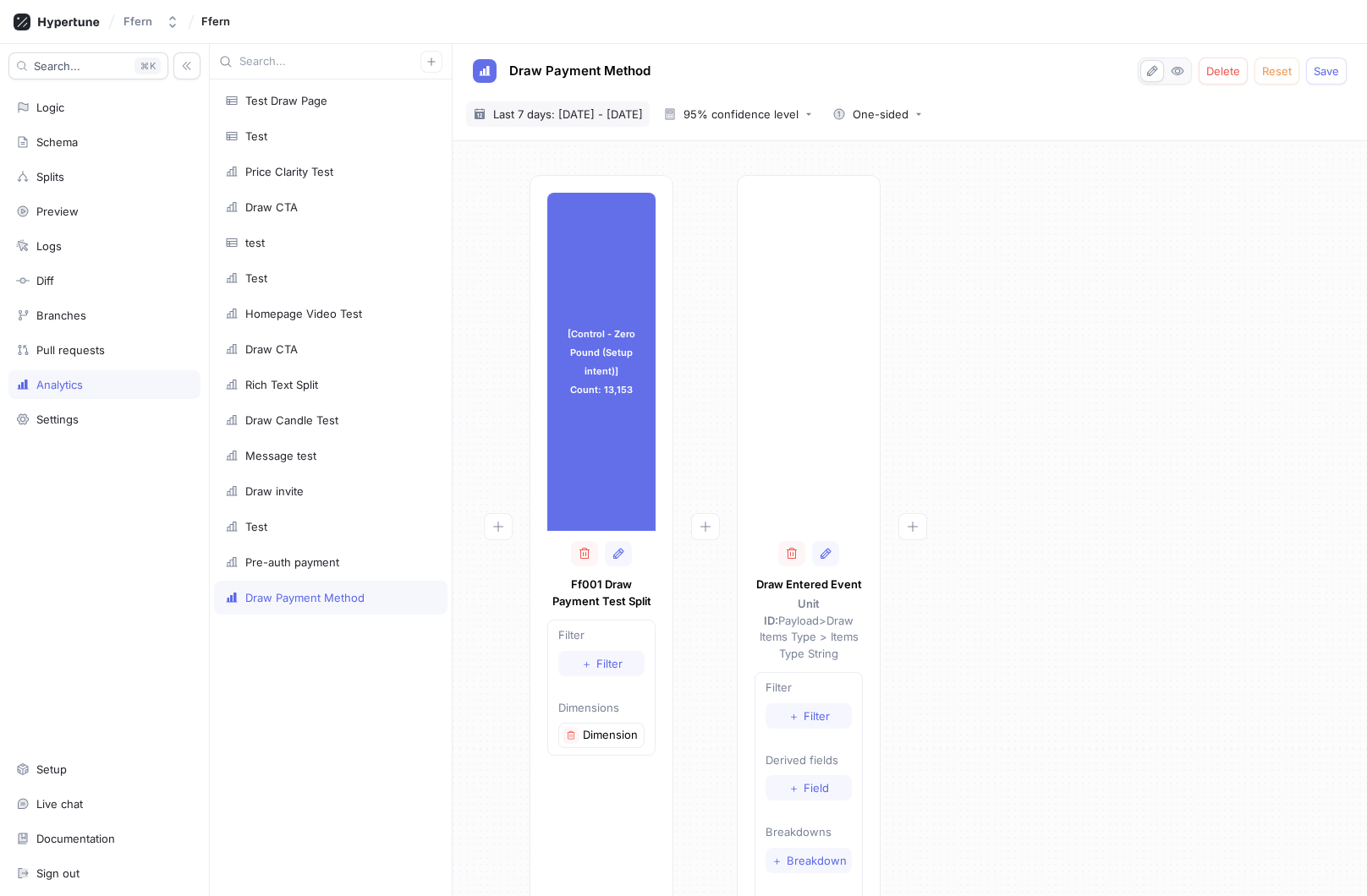
click at [622, 118] on span "Last 7 days: [DATE] - [DATE]" at bounding box center [568, 114] width 150 height 17
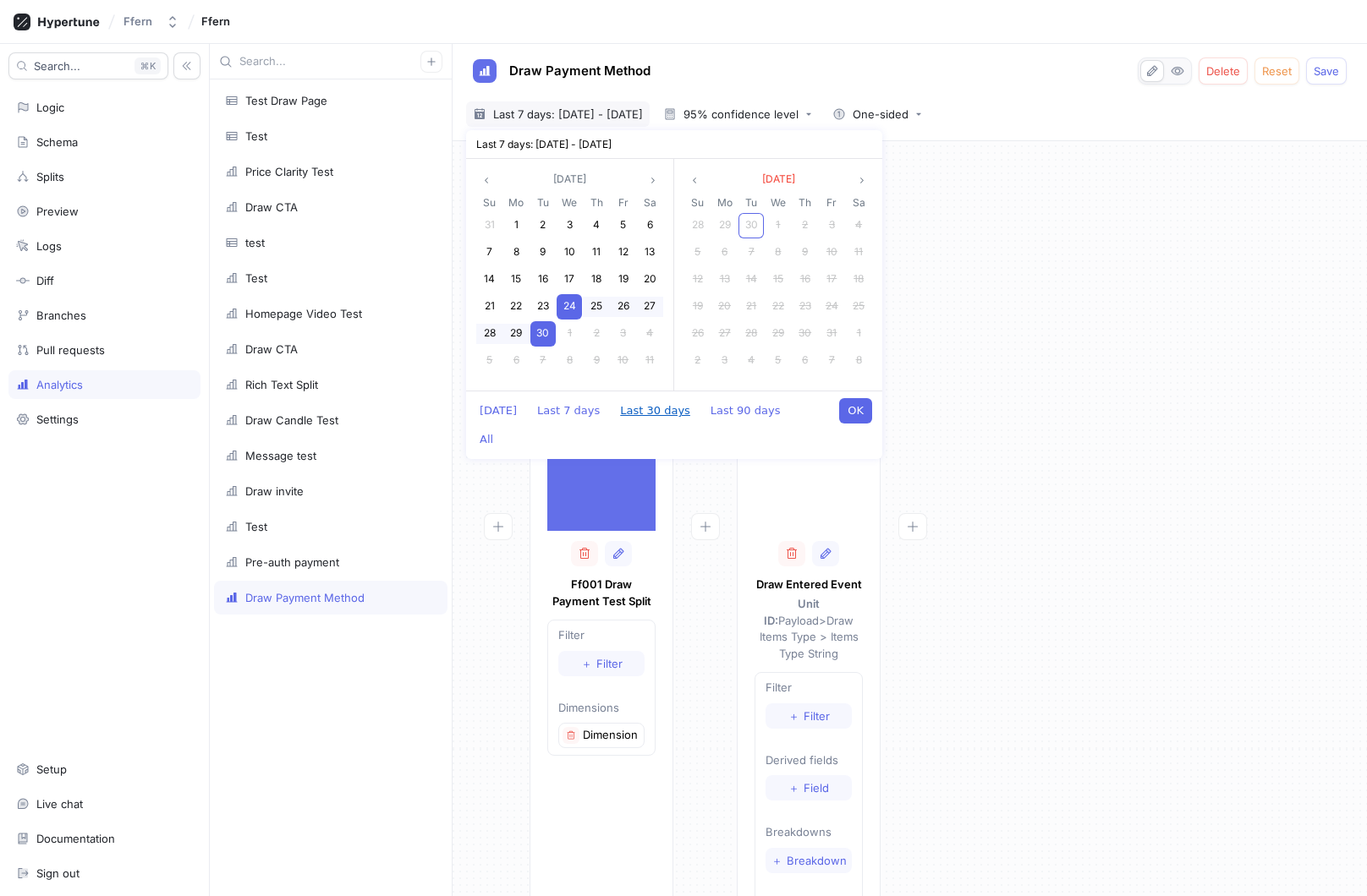
click at [657, 410] on button "Last 30 days" at bounding box center [655, 411] width 87 height 25
type textarea "x"
type input "[DATE] ~ [DATE]"
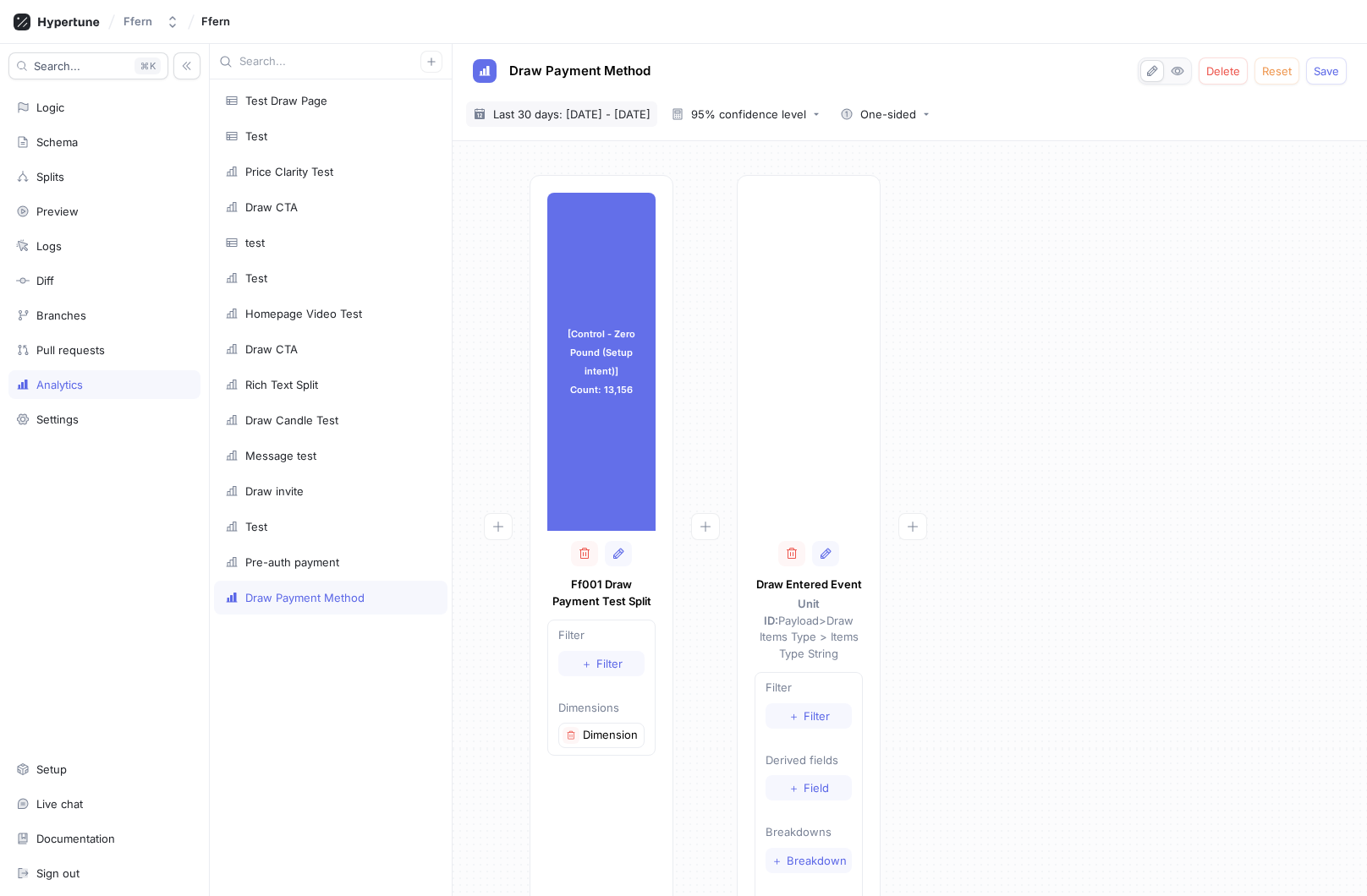
click at [640, 116] on span "Last 30 days: [DATE] - [DATE]" at bounding box center [572, 114] width 157 height 17
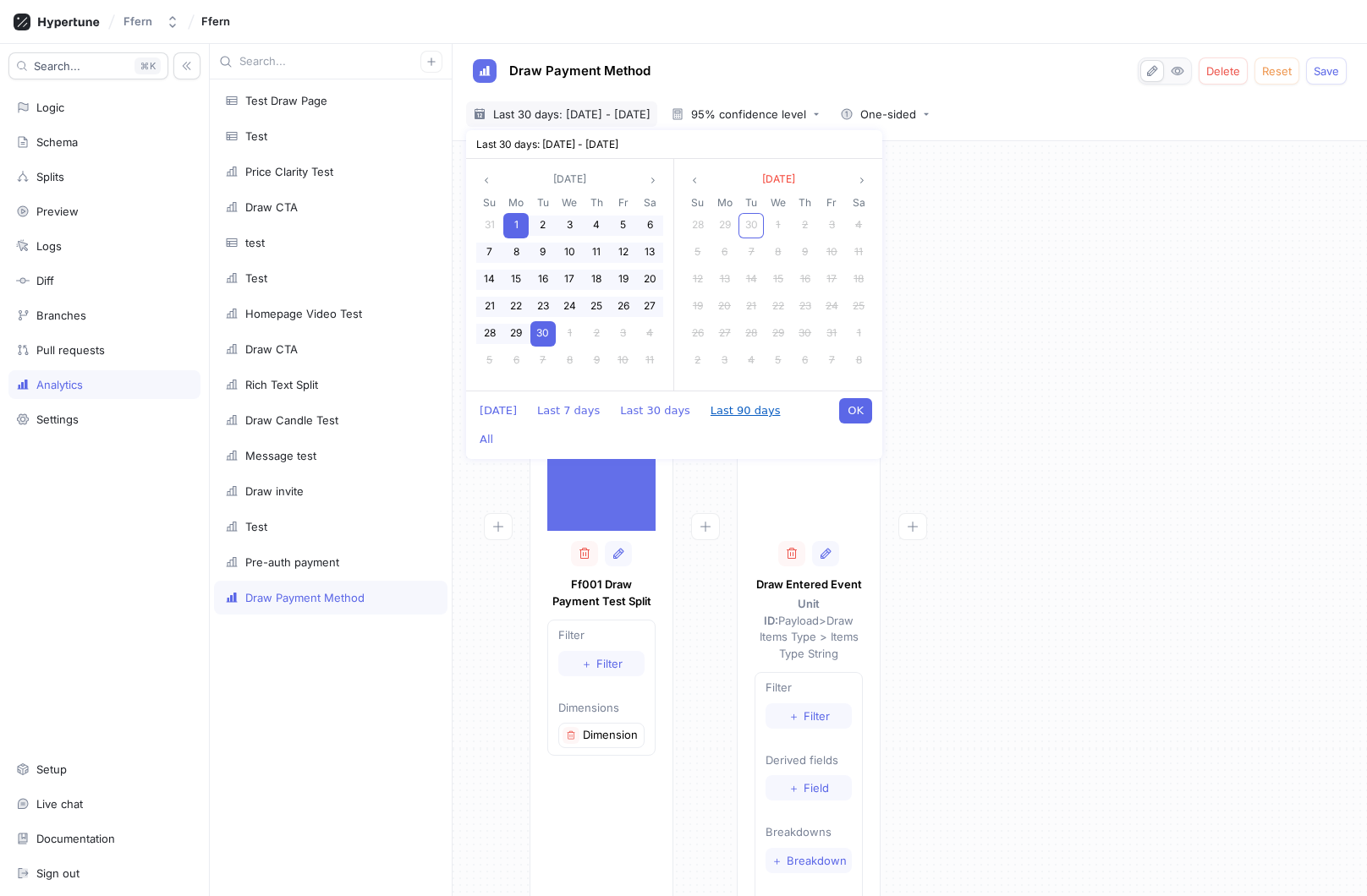
click at [709, 400] on button "Last 90 days" at bounding box center [745, 411] width 87 height 25
type textarea "x"
type input "[DATE] ~ [DATE]"
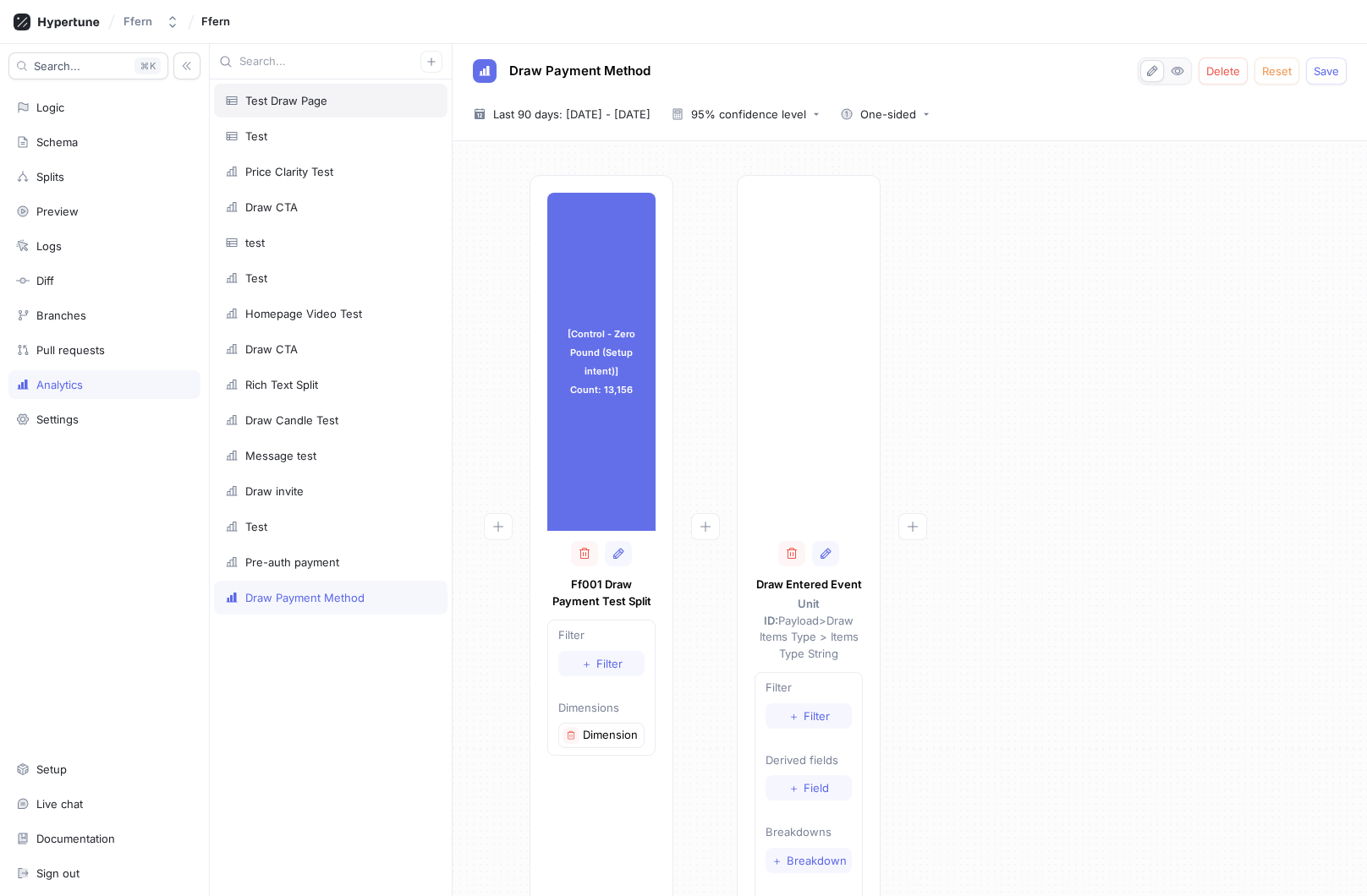
click at [357, 104] on div "Test Draw Page" at bounding box center [330, 100] width 211 height 13
click at [1325, 76] on span "Save" at bounding box center [1326, 71] width 25 height 10
click at [431, 66] on icon "button" at bounding box center [431, 62] width 10 height 10
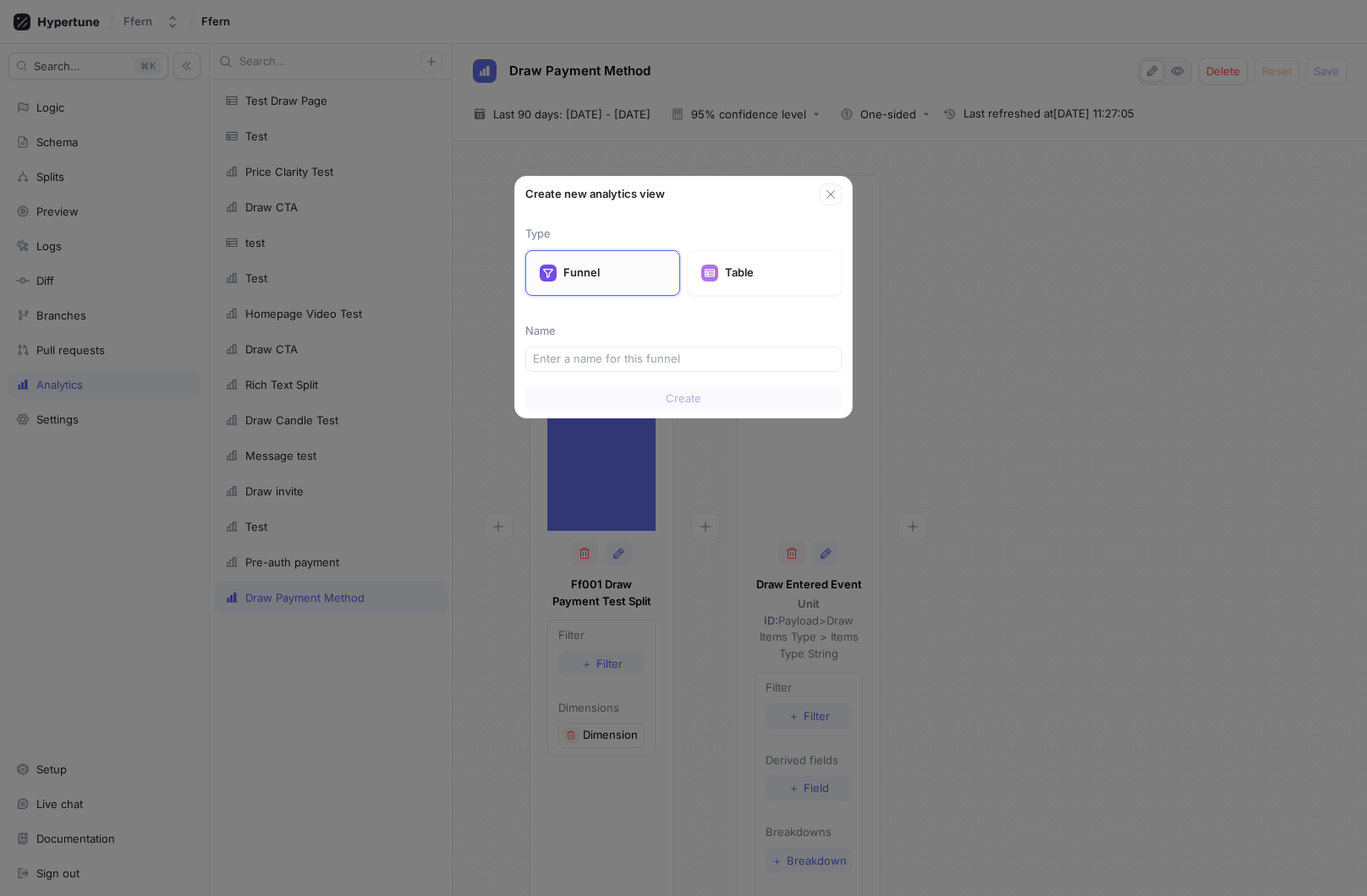
click at [622, 275] on p "Funnel" at bounding box center [614, 273] width 102 height 17
click at [836, 190] on icon "button" at bounding box center [831, 195] width 13 height 13
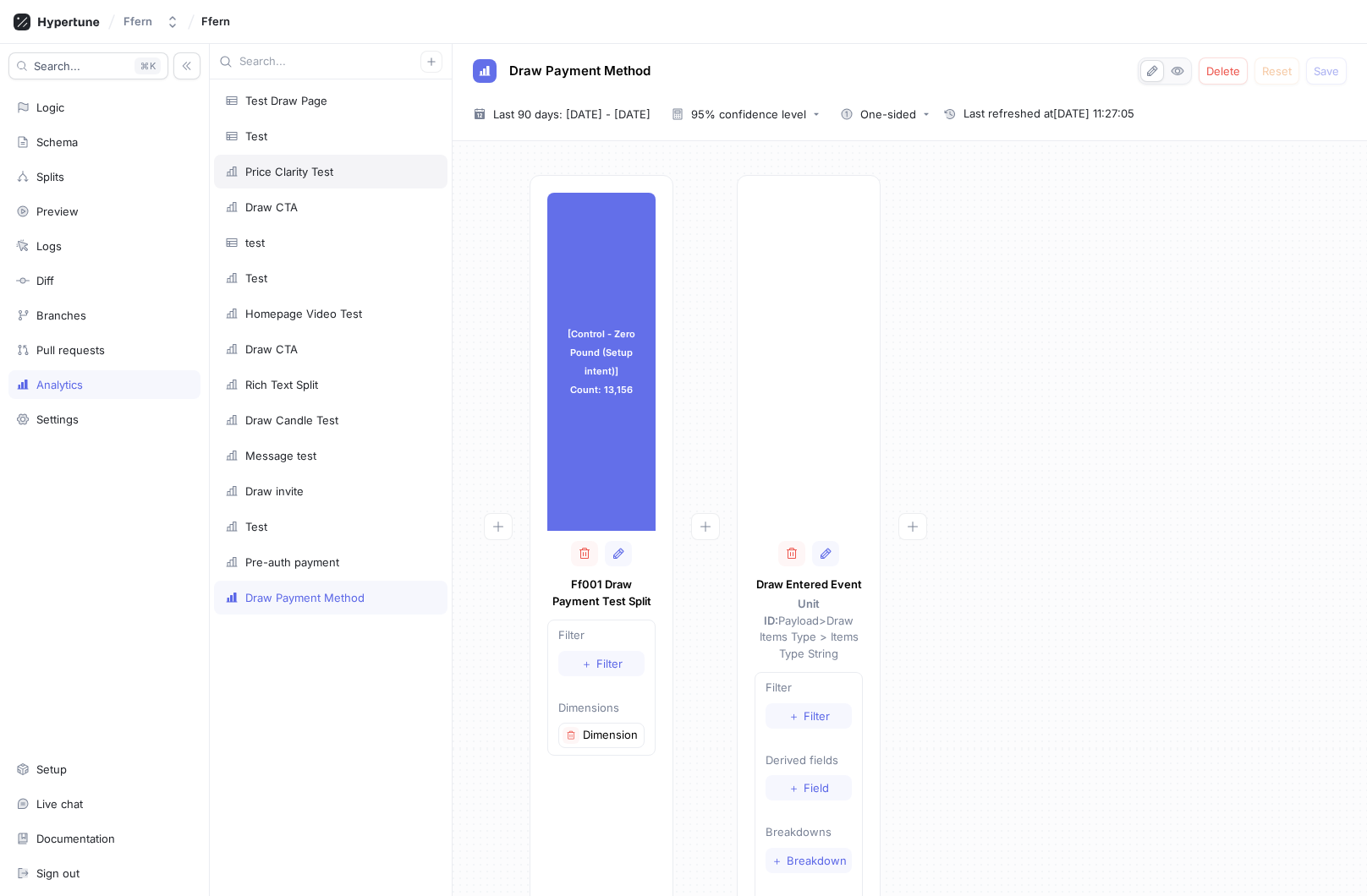
click at [354, 168] on div "Price Clarity Test" at bounding box center [330, 171] width 211 height 13
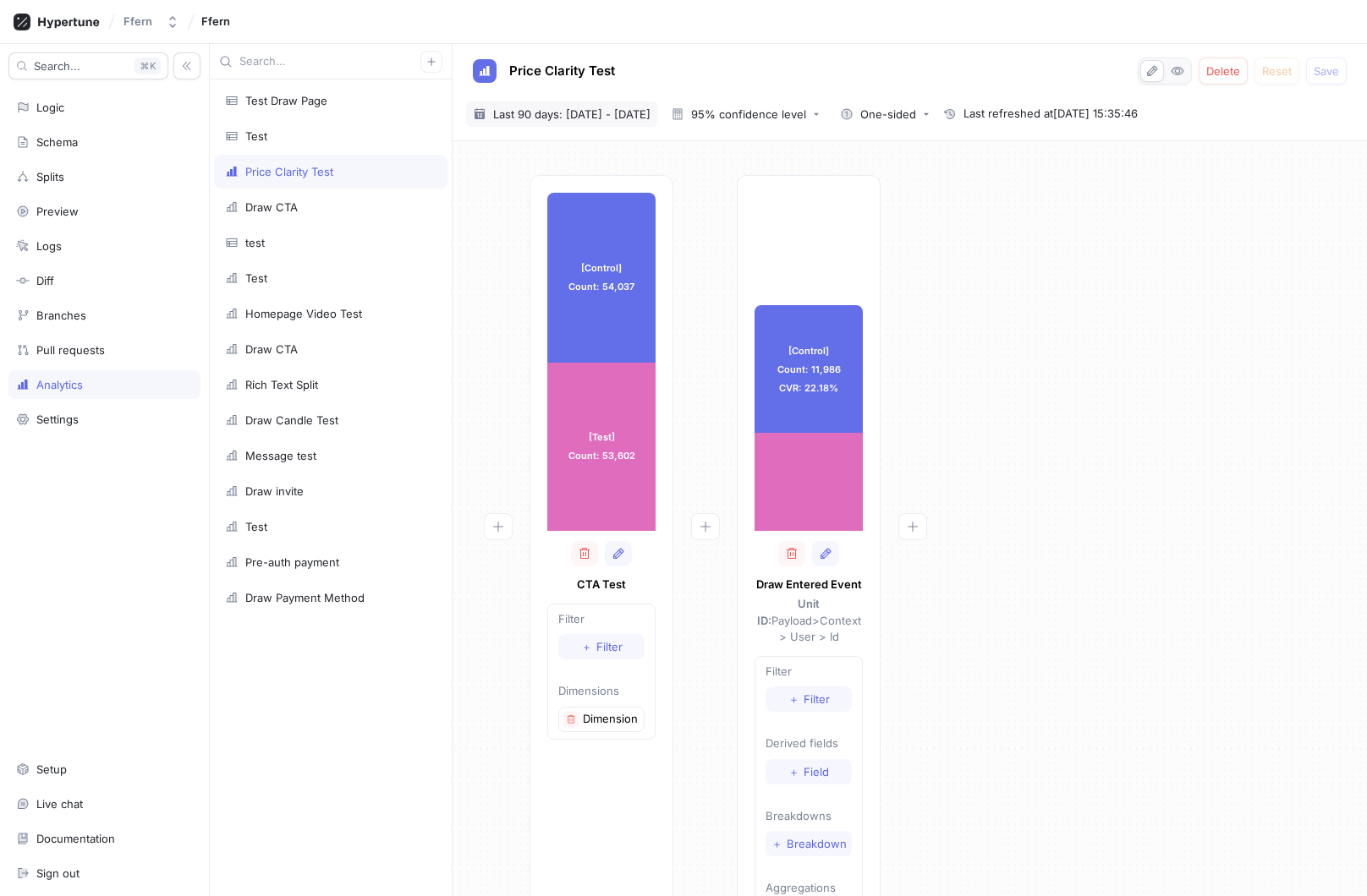
click at [644, 119] on span "Last 90 days: [DATE] - [DATE]" at bounding box center [572, 114] width 157 height 17
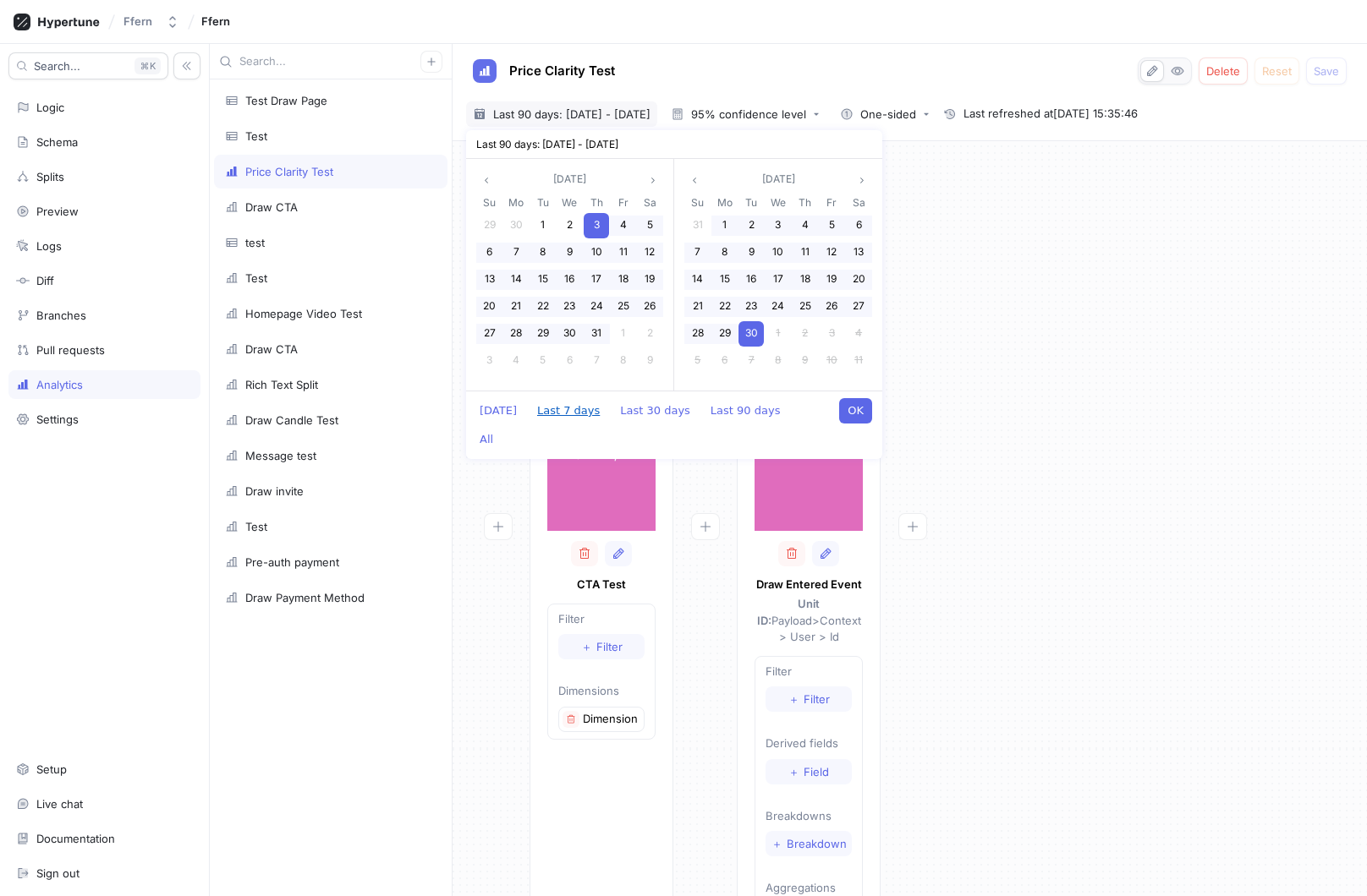
click at [573, 412] on button "Last 7 days" at bounding box center [568, 411] width 80 height 25
type textarea "x"
type input "[DATE] ~ [DATE]"
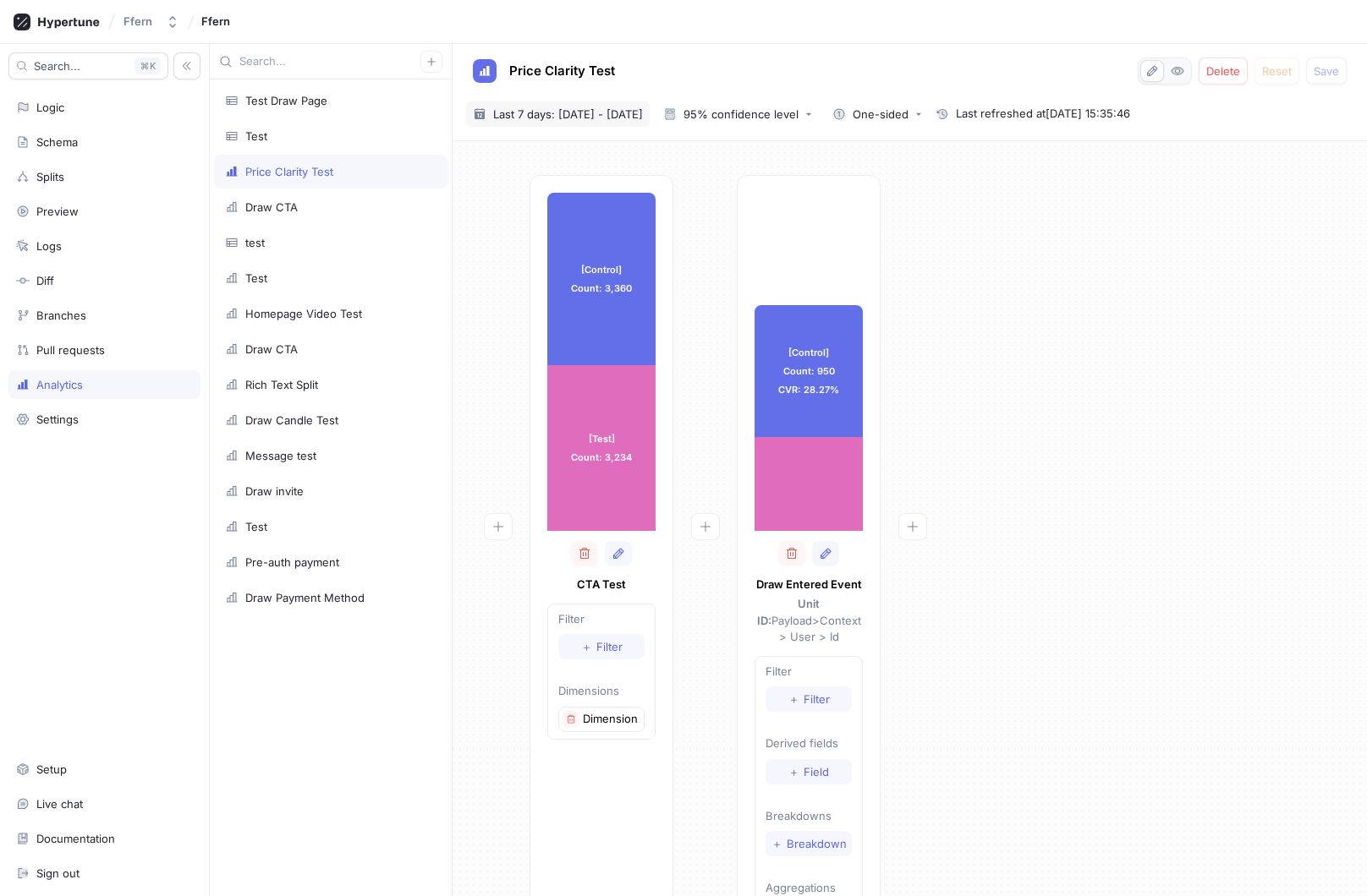
click at [640, 119] on span "Last 7 days: [DATE] - [DATE]" at bounding box center [568, 114] width 150 height 17
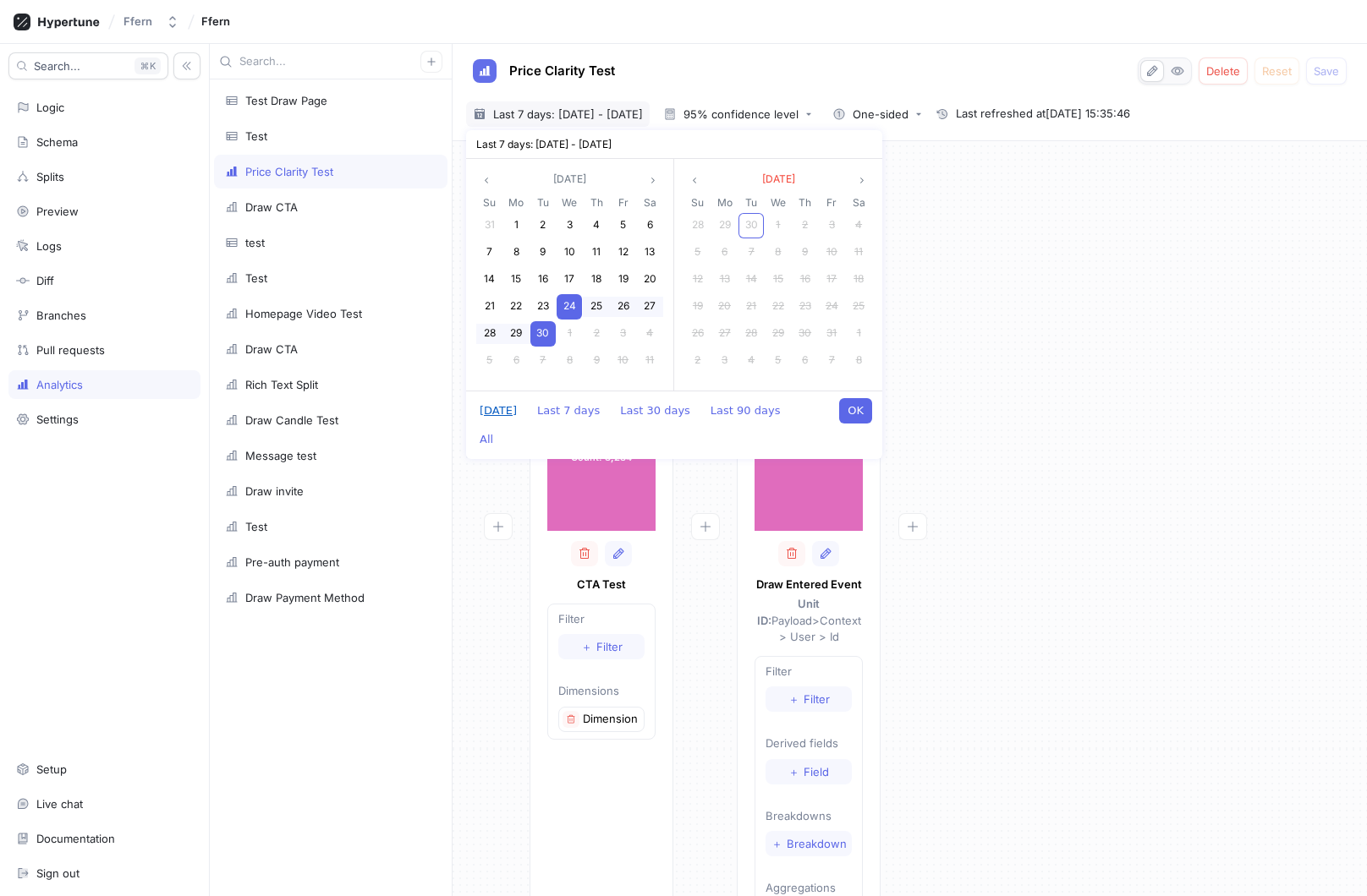
click at [501, 409] on button "[DATE]" at bounding box center [499, 411] width 54 height 25
type textarea "x"
type input "[DATE] ~ [DATE]"
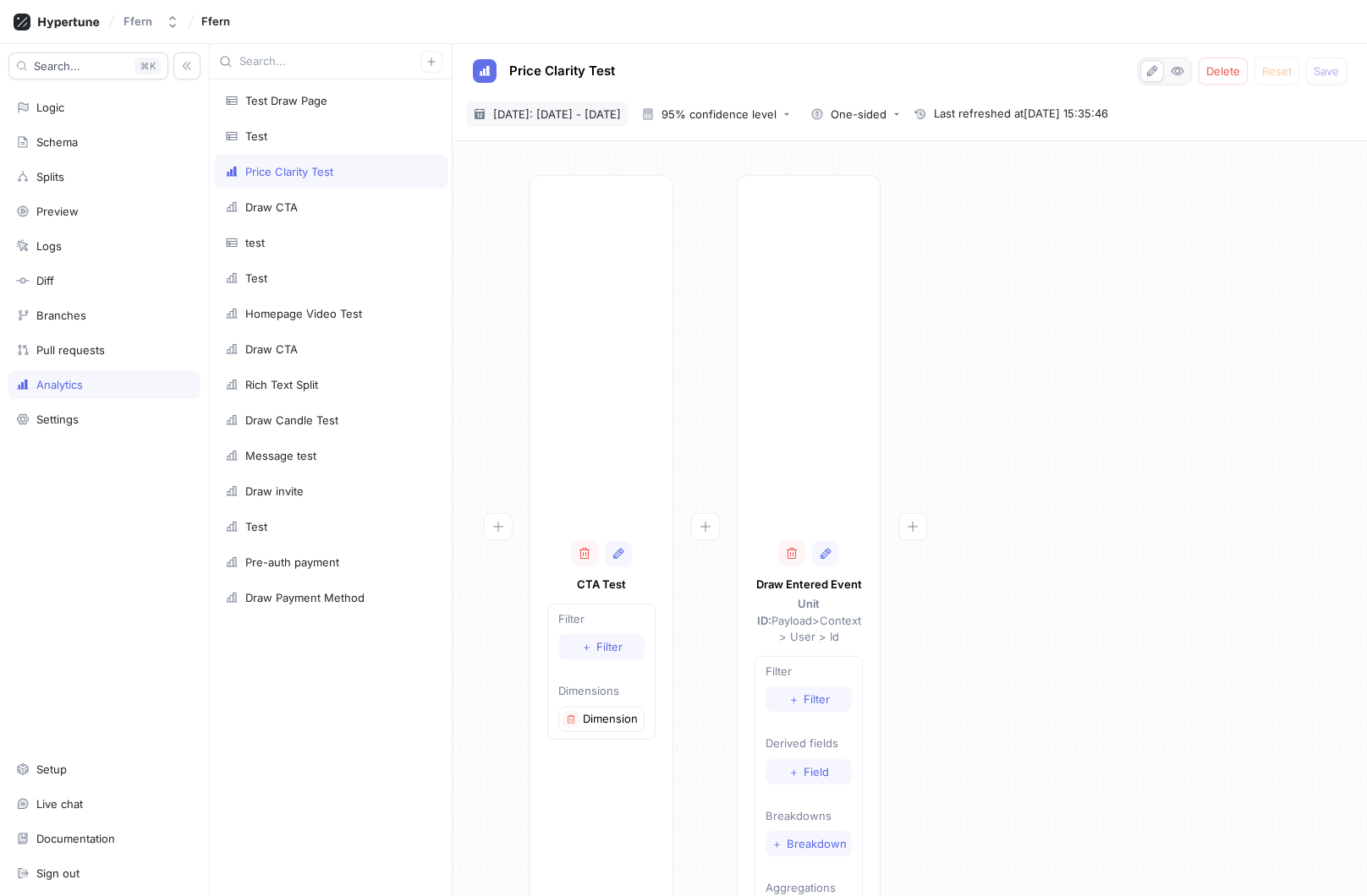
click at [597, 123] on div "[DATE] ~ [DATE] [DATE]: [DATE] - [DATE]" at bounding box center [546, 113] width 162 height 25
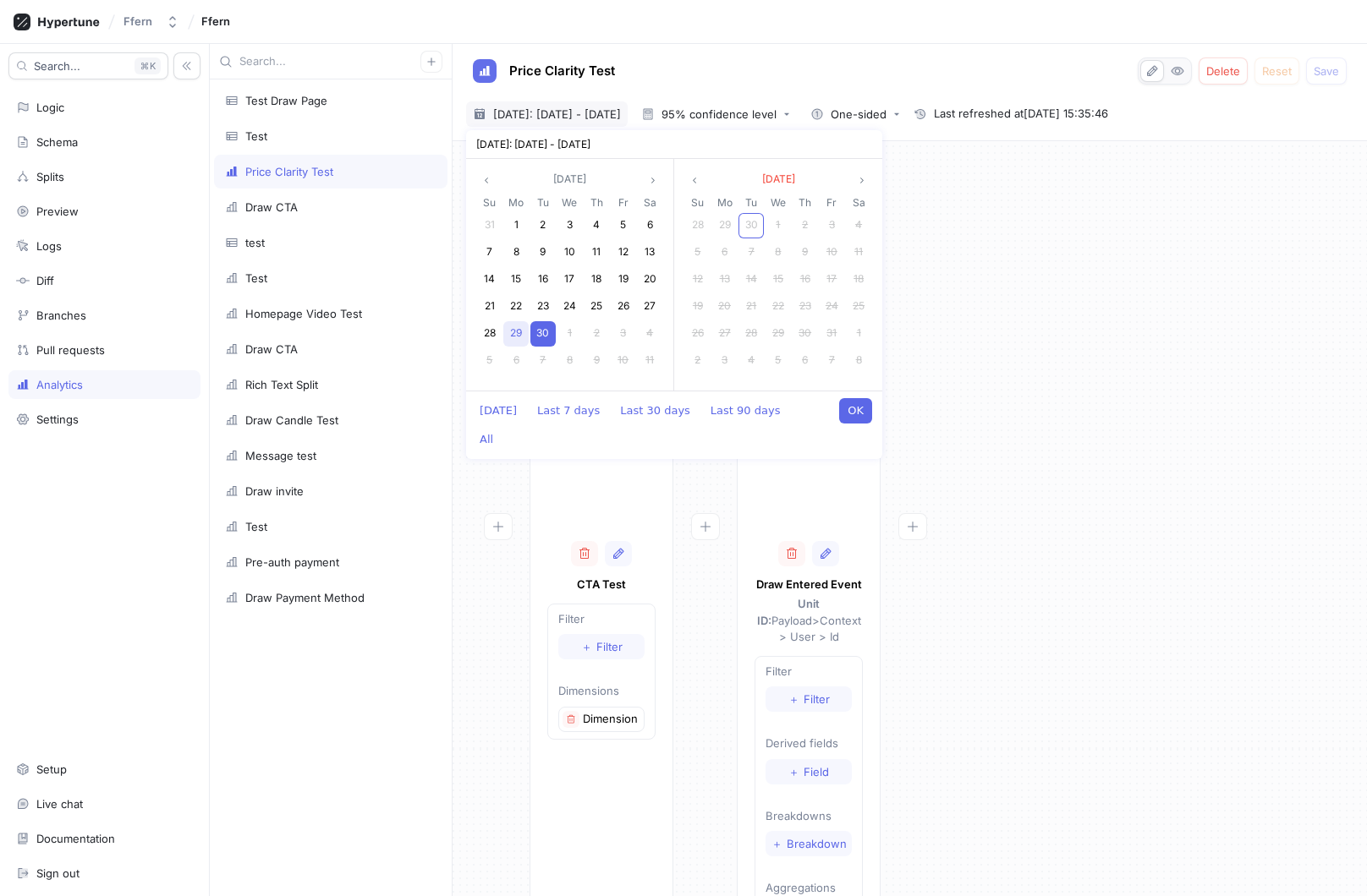
click at [518, 330] on span "29" at bounding box center [516, 333] width 12 height 13
click at [516, 332] on span "29" at bounding box center [516, 333] width 12 height 13
click at [868, 420] on button "OK" at bounding box center [855, 411] width 33 height 25
type textarea "x"
type input "[DATE] ~ [DATE]"
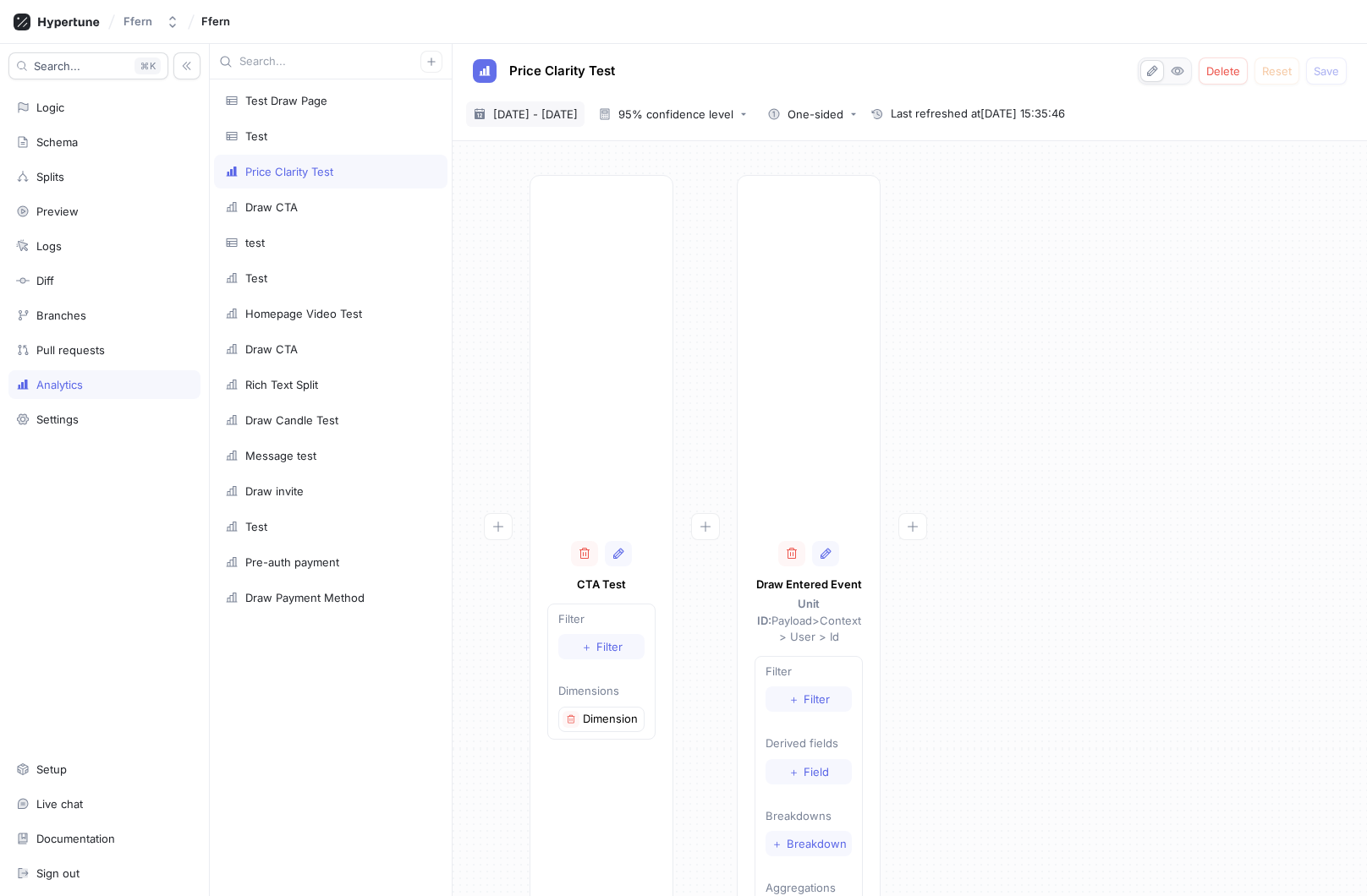
click at [577, 118] on span "[DATE] - [DATE]" at bounding box center [535, 114] width 84 height 17
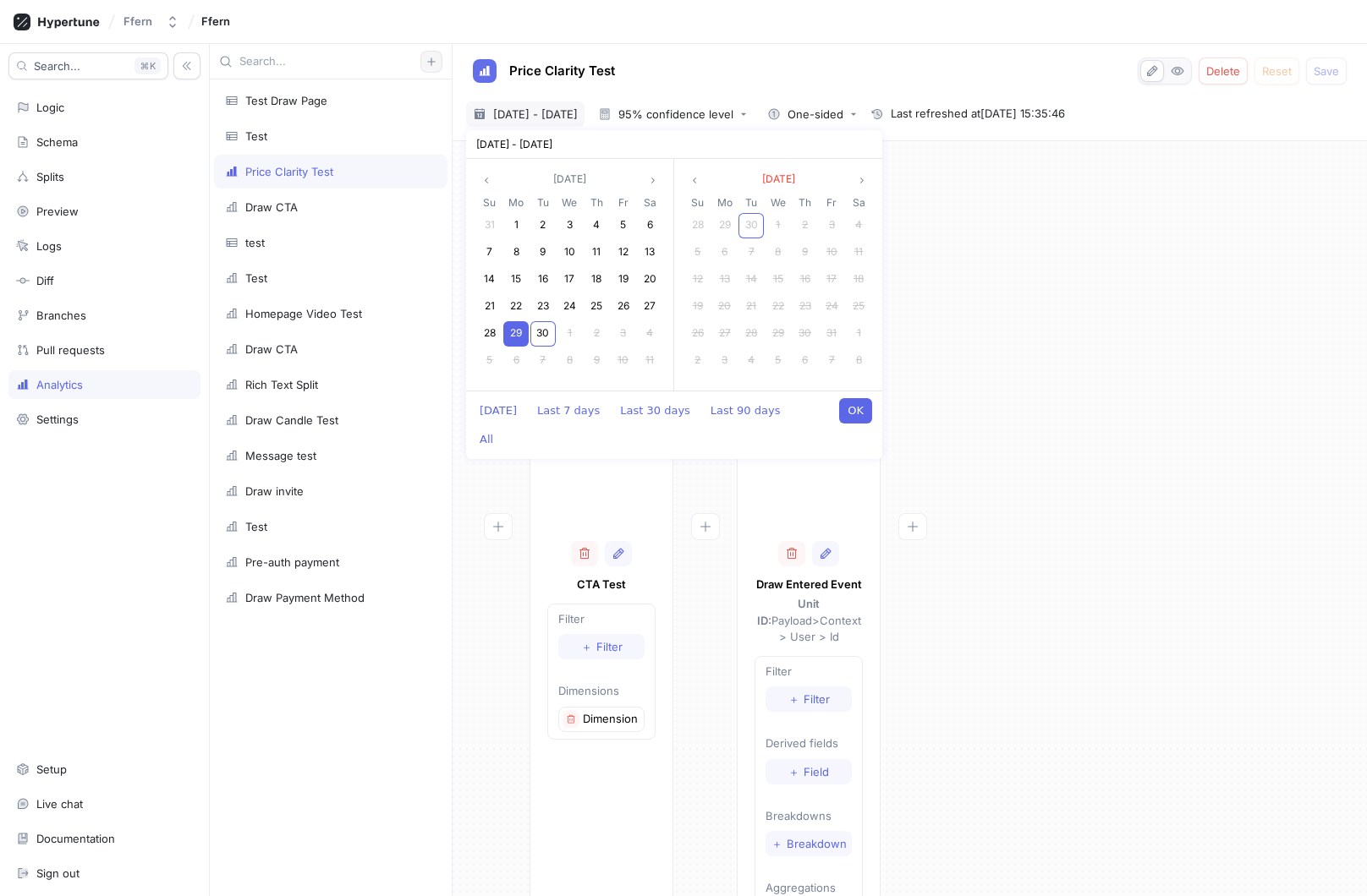
click at [438, 59] on button "button" at bounding box center [431, 62] width 22 height 22
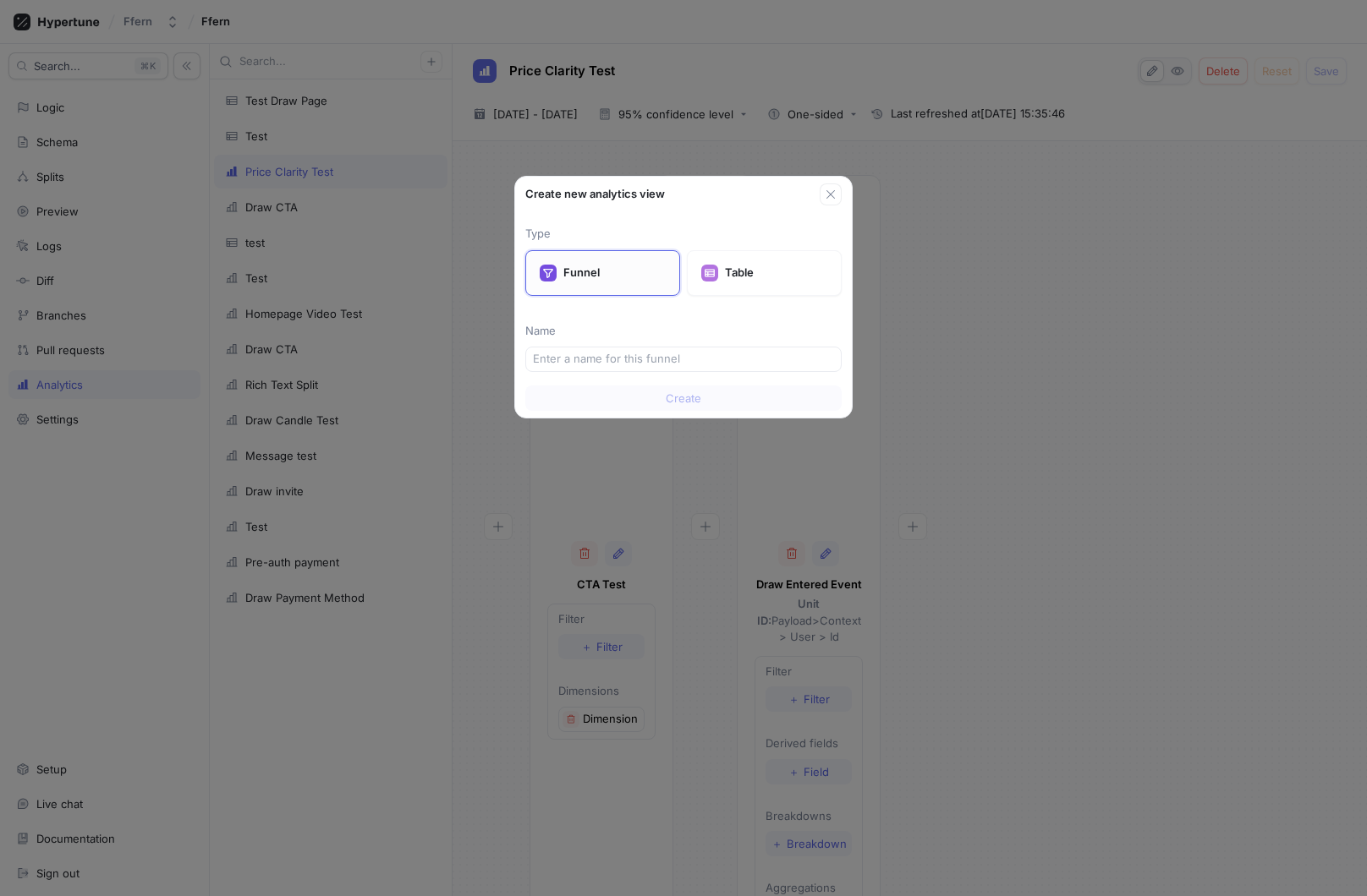
click at [631, 279] on p "Funnel" at bounding box center [614, 273] width 102 height 17
click at [660, 354] on input "text" at bounding box center [684, 359] width 301 height 17
type input "Test"
click at [733, 395] on button "Create" at bounding box center [683, 397] width 316 height 25
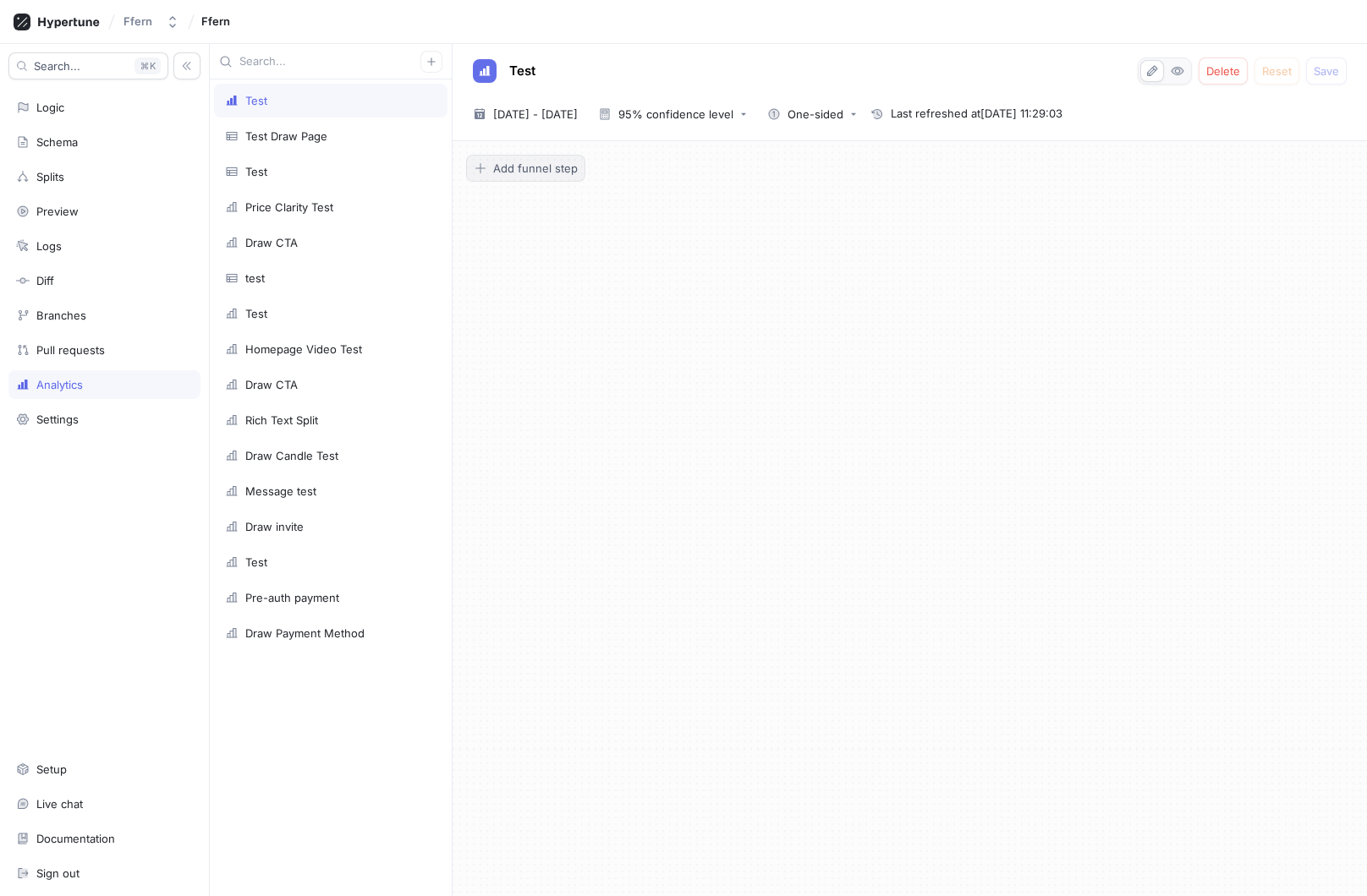
click at [533, 172] on span "Add funnel step" at bounding box center [535, 167] width 84 height 10
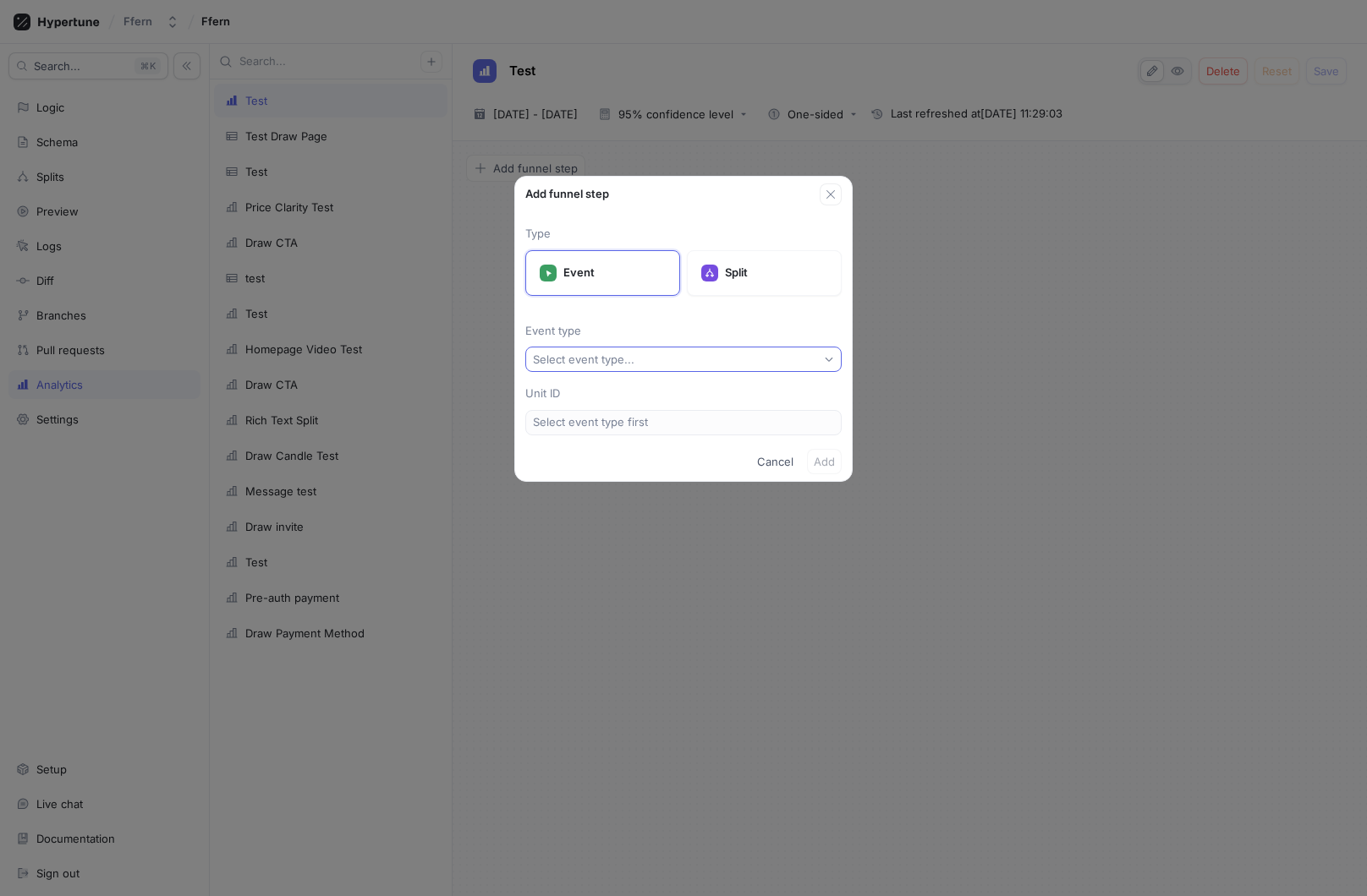
click at [609, 360] on div "Select event type..." at bounding box center [584, 359] width 101 height 14
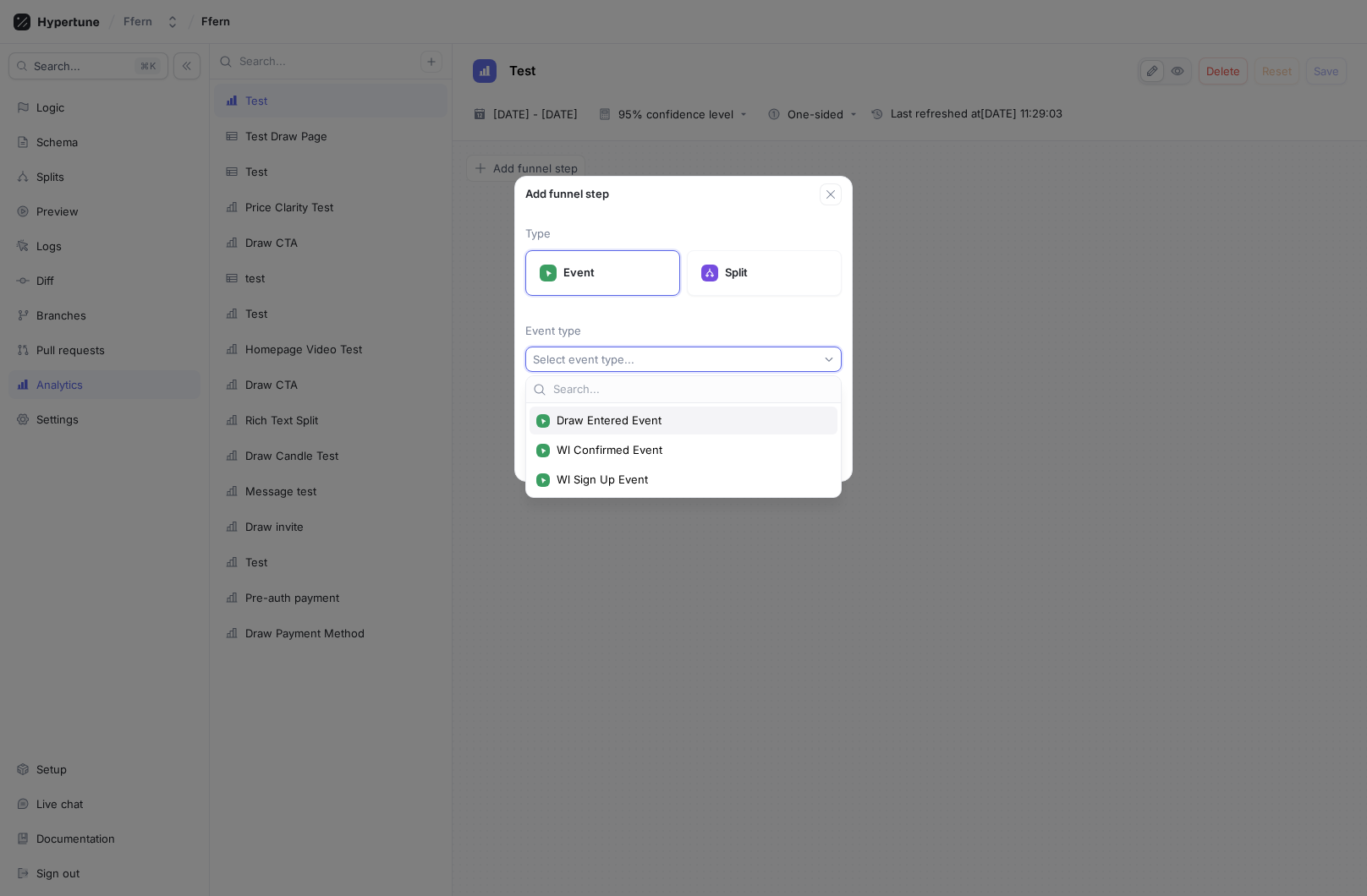
click at [678, 410] on div "Draw Entered Event" at bounding box center [683, 421] width 308 height 28
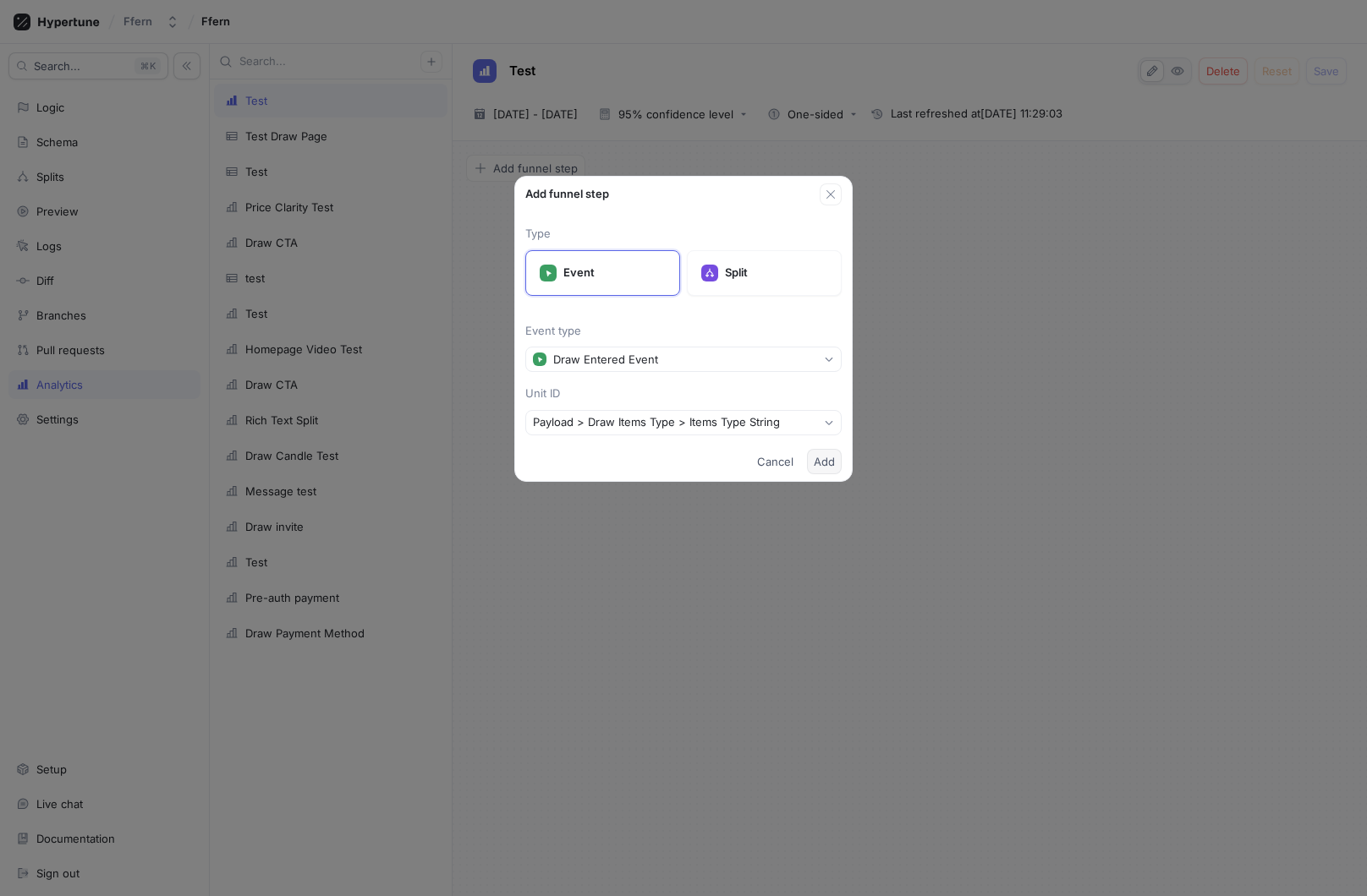
click at [822, 460] on span "Add" at bounding box center [824, 461] width 22 height 10
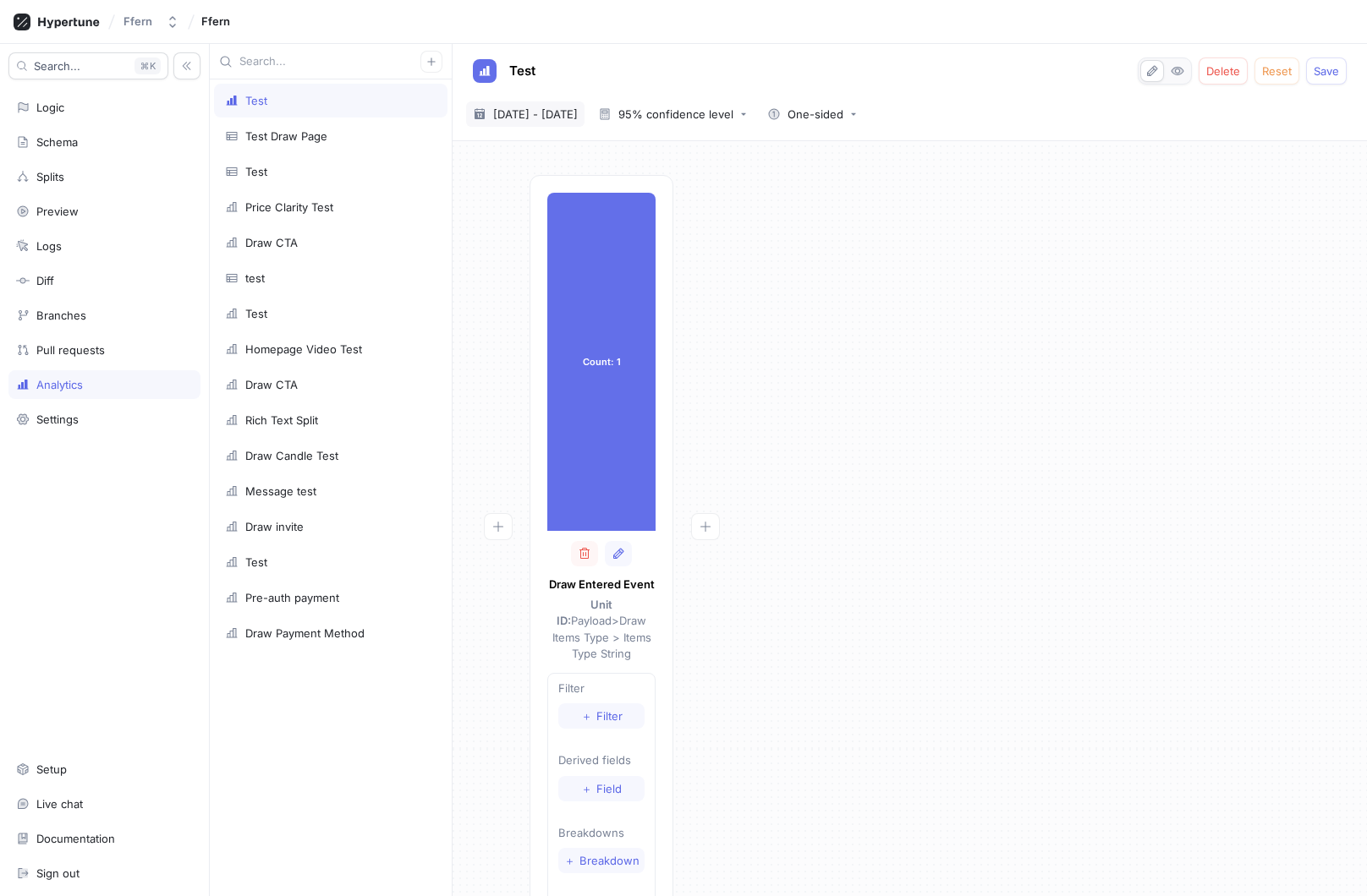
click at [577, 117] on span "[DATE] - [DATE]" at bounding box center [535, 114] width 84 height 17
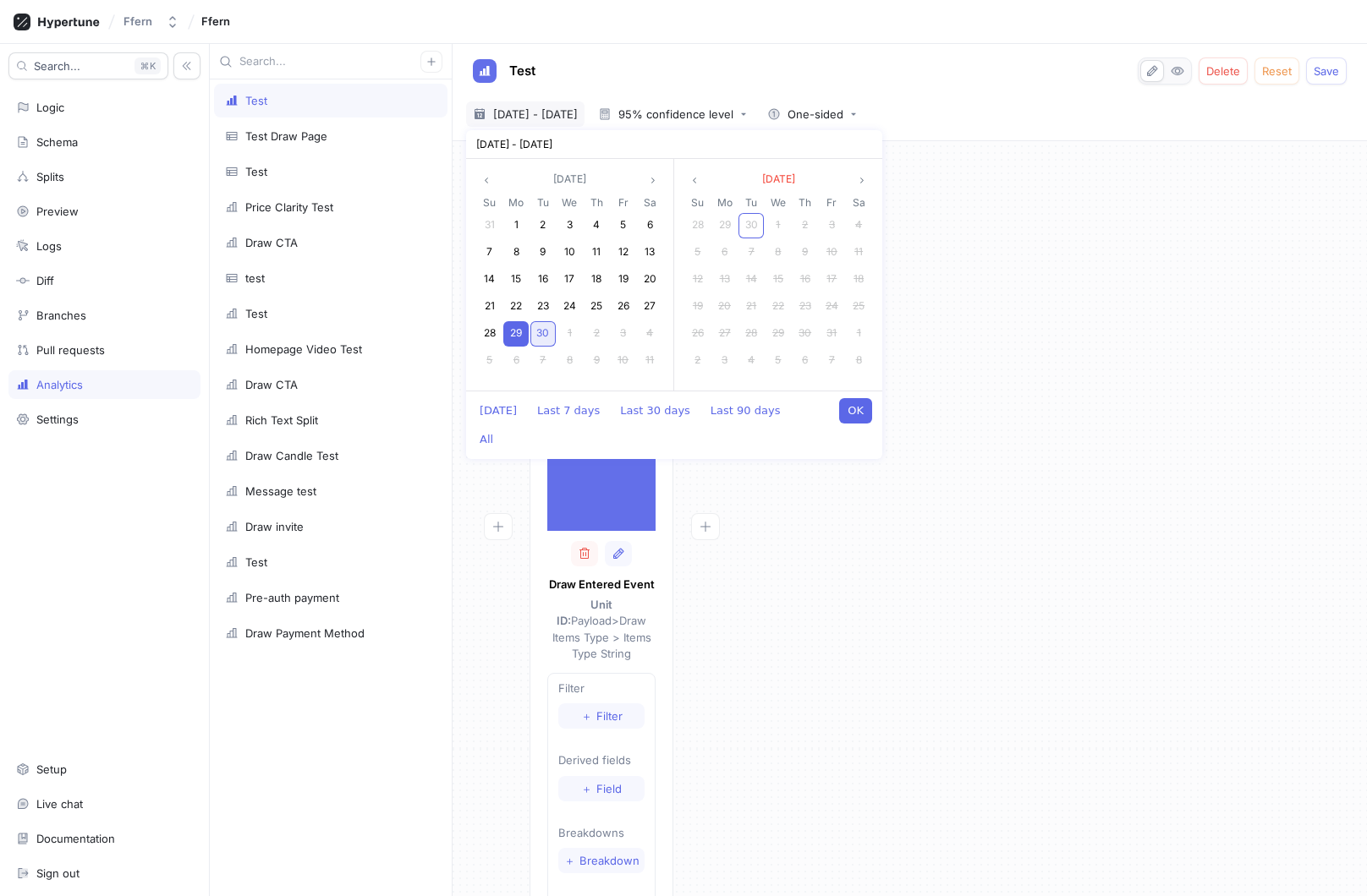
click at [545, 335] on span "30" at bounding box center [543, 333] width 13 height 13
click at [860, 420] on button "OK" at bounding box center [855, 411] width 33 height 25
type textarea "x"
type input "[DATE] ~ [DATE]"
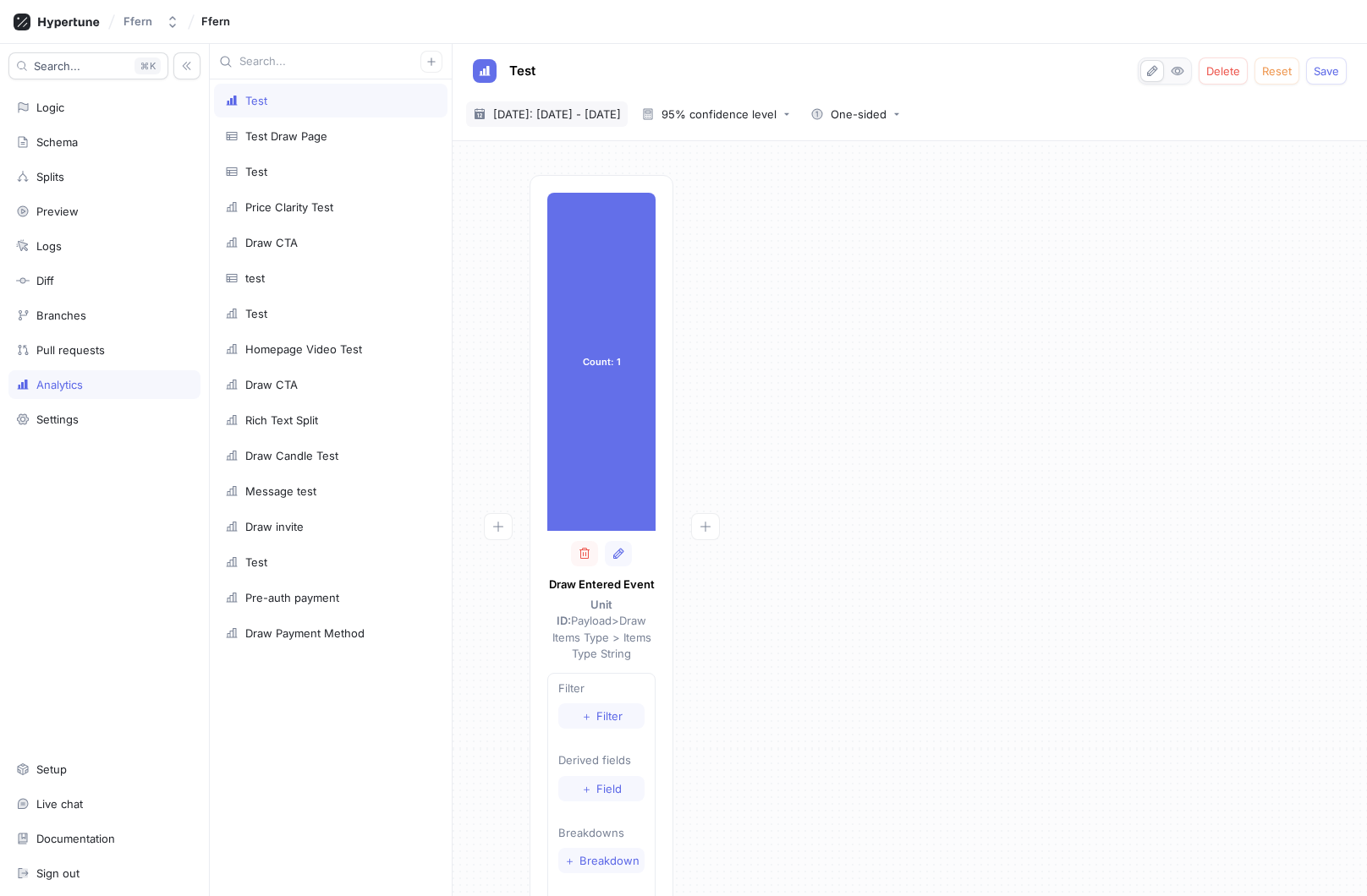
click at [575, 112] on span "[DATE]: [DATE] - [DATE]" at bounding box center [557, 114] width 128 height 17
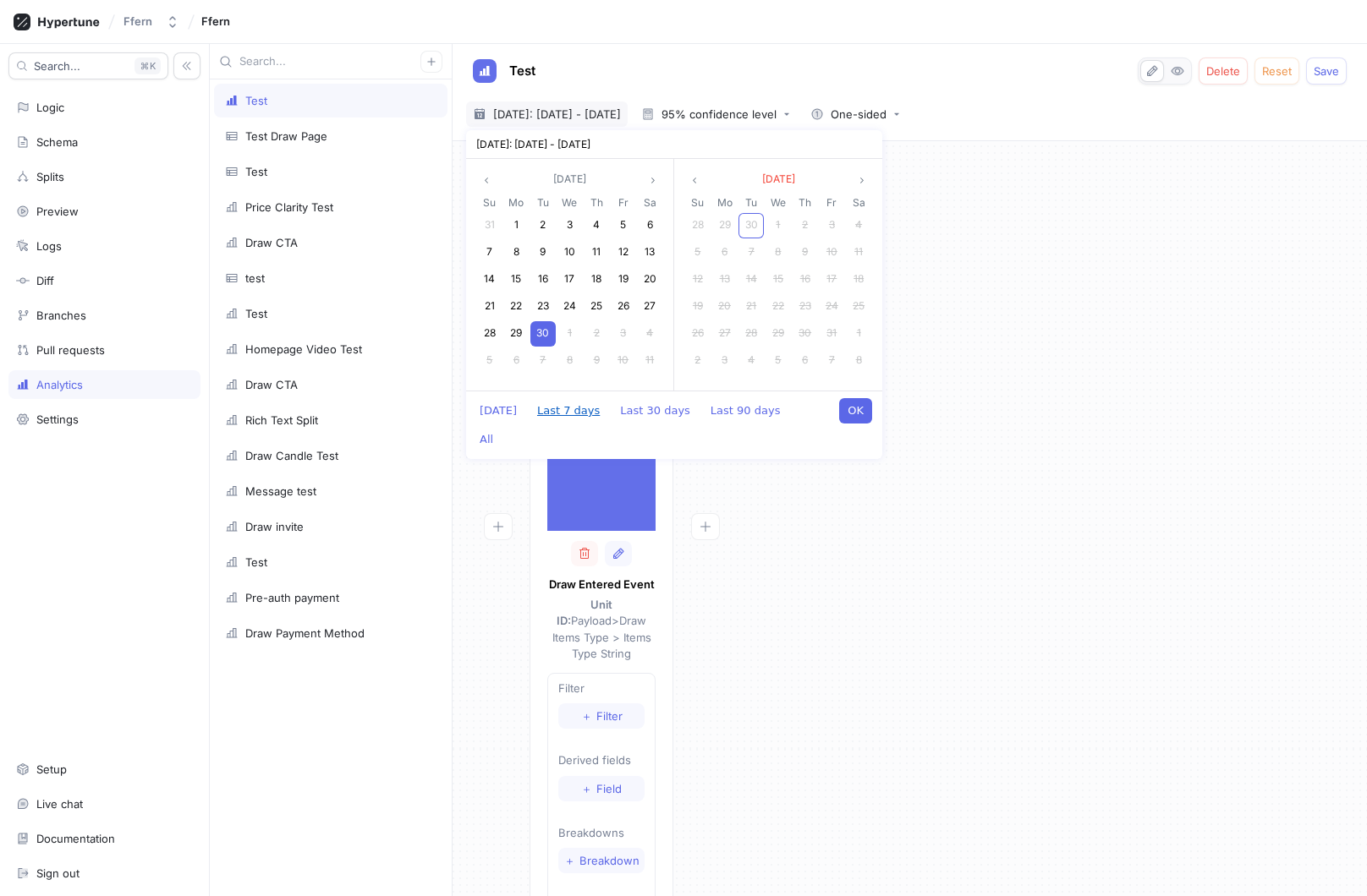
click at [557, 411] on button "Last 7 days" at bounding box center [568, 411] width 80 height 25
type textarea "x"
type input "[DATE] ~ [DATE]"
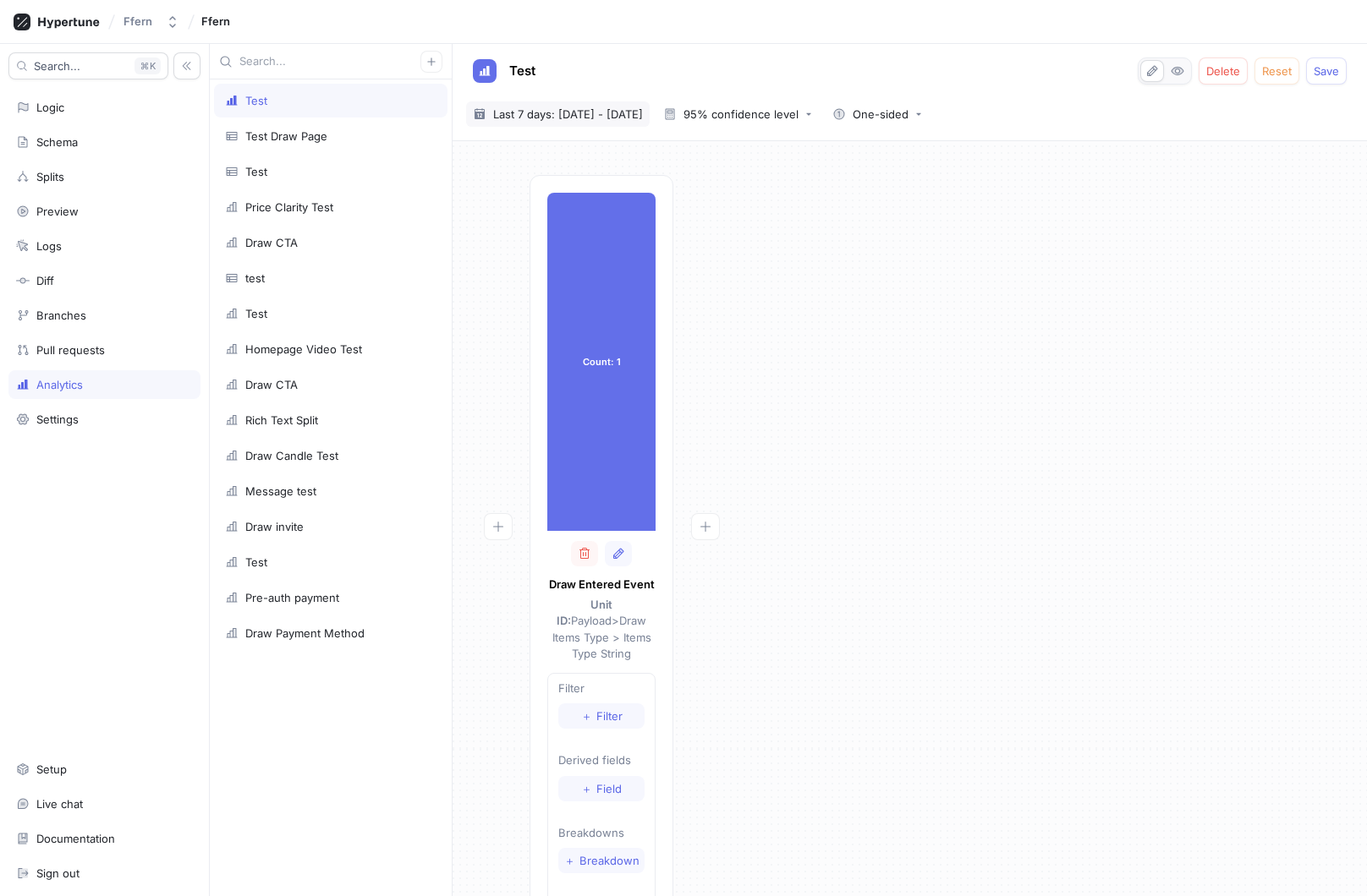
click at [610, 117] on span "Last 7 days: [DATE] - [DATE]" at bounding box center [568, 114] width 150 height 17
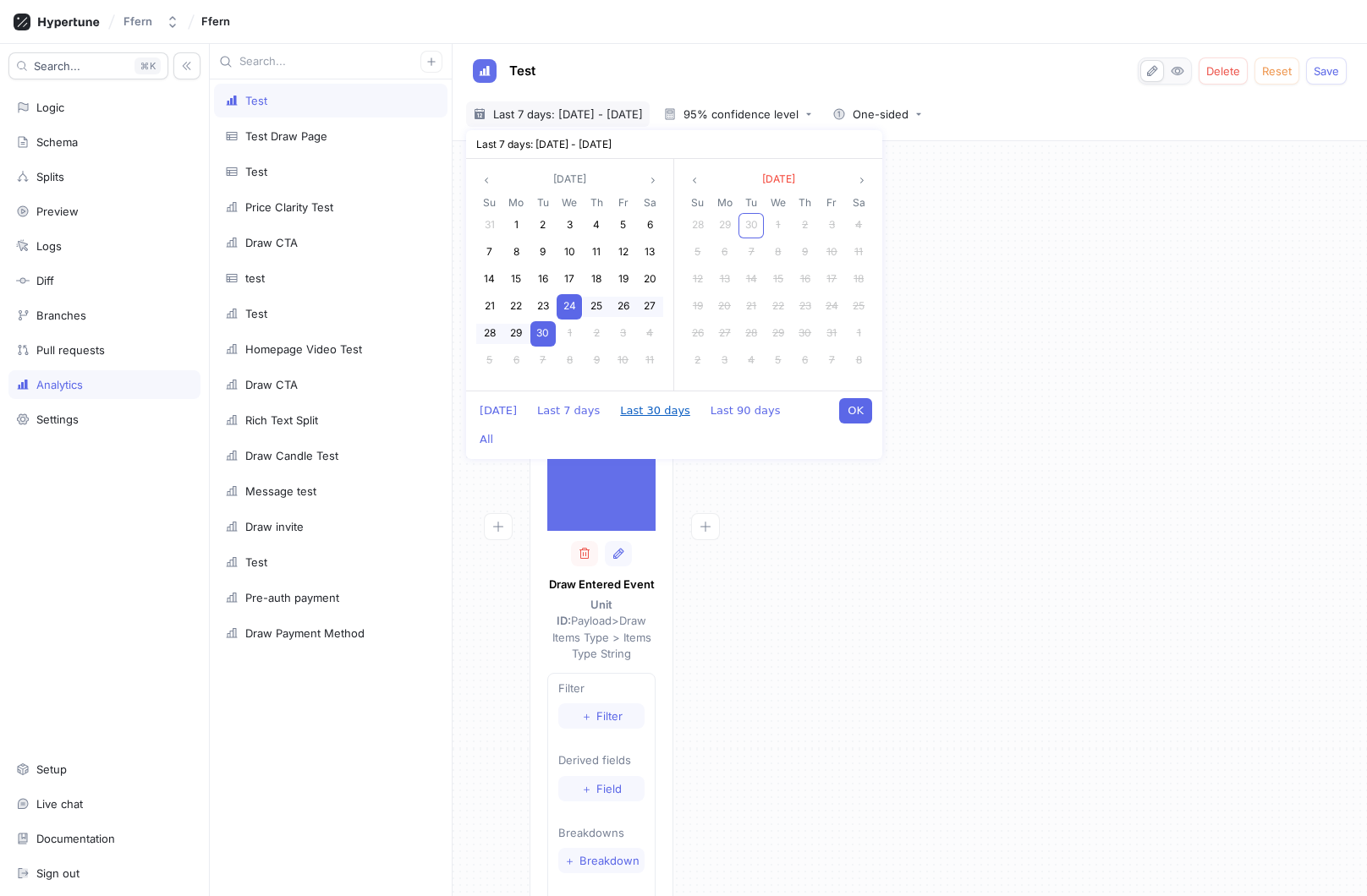
click at [656, 412] on button "Last 30 days" at bounding box center [655, 411] width 87 height 25
type textarea "x"
type input "[DATE] ~ [DATE]"
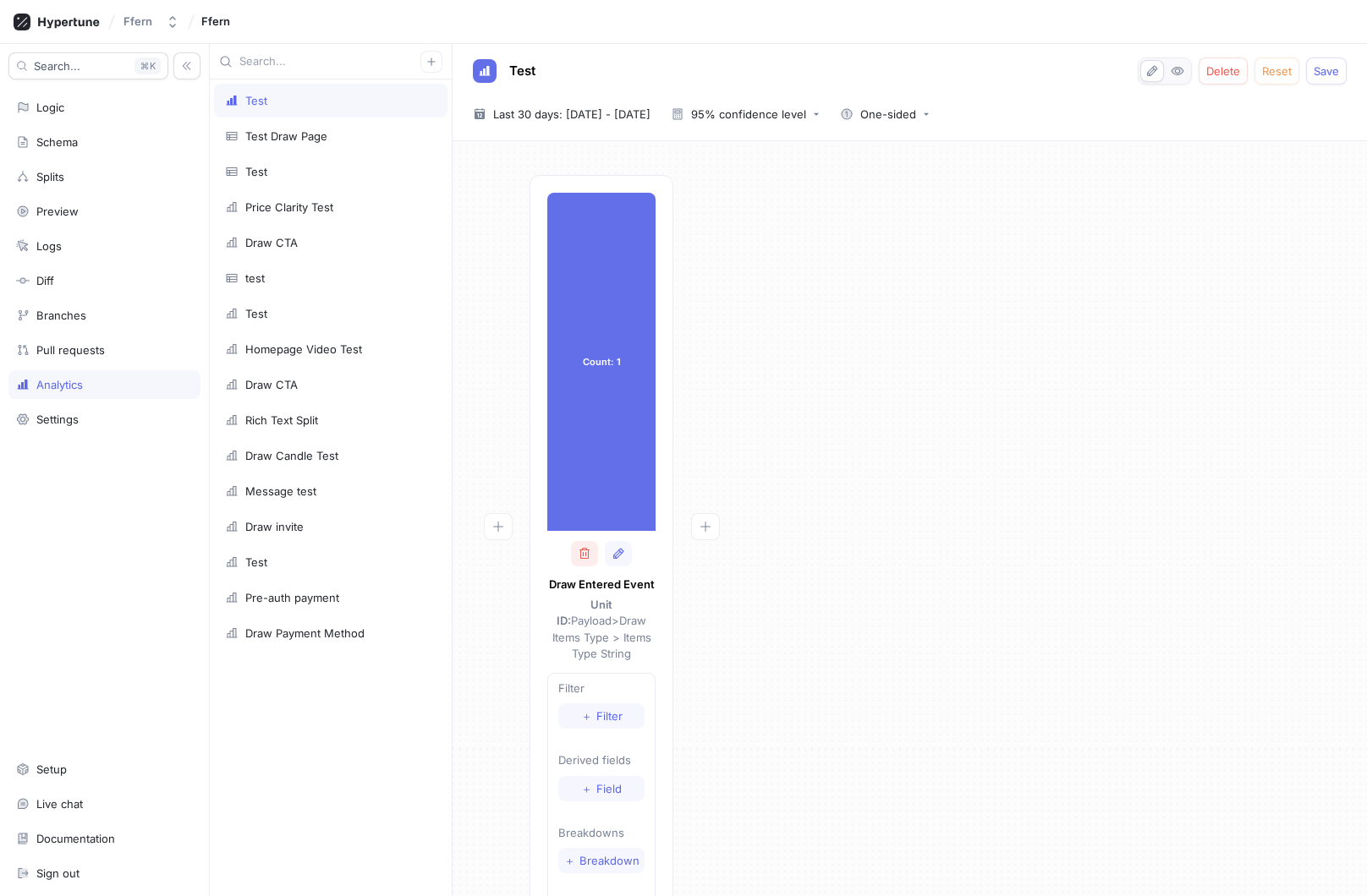
click at [589, 548] on icon "button" at bounding box center [584, 554] width 13 height 13
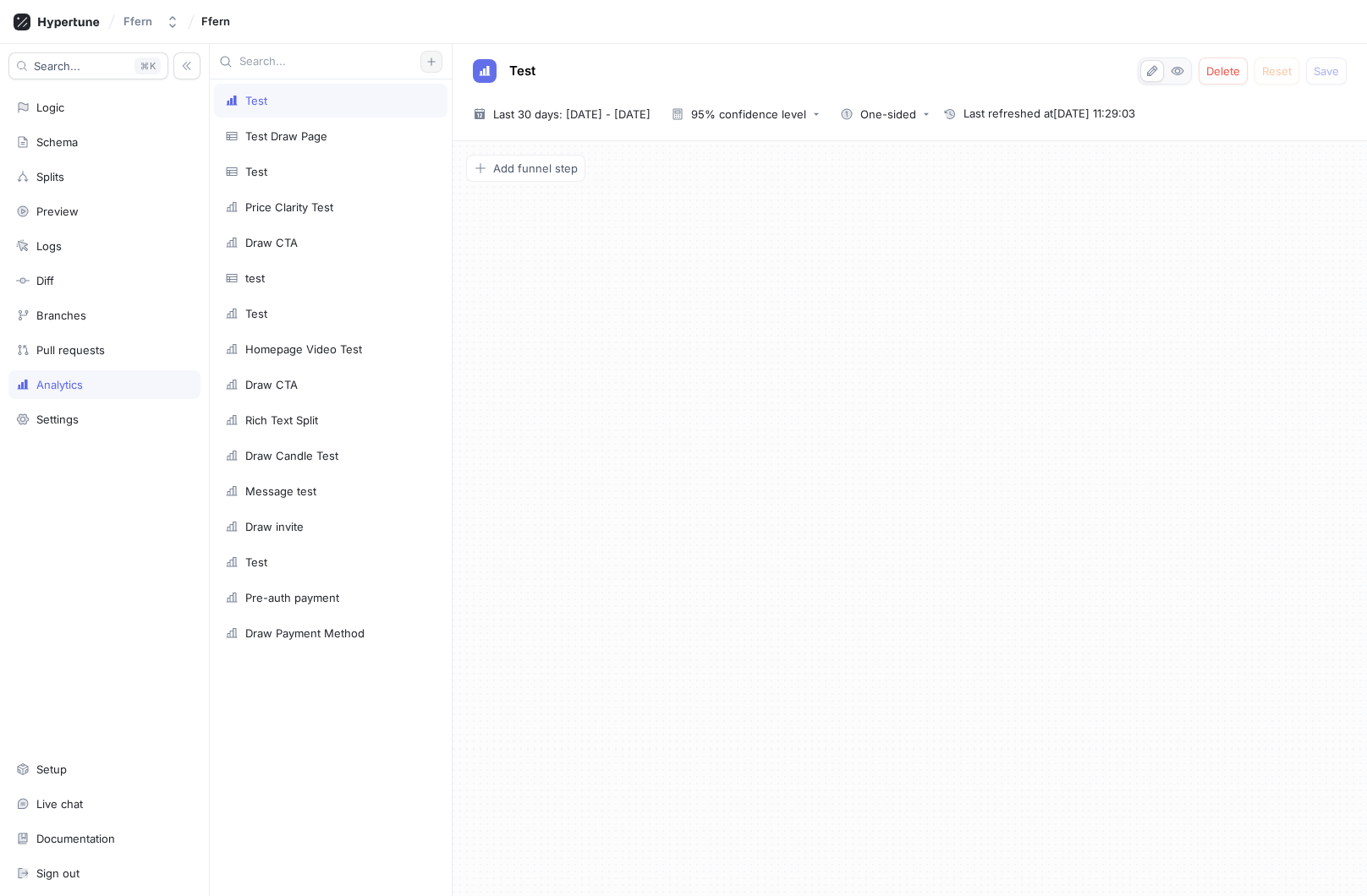
click at [425, 65] on button "button" at bounding box center [431, 62] width 22 height 22
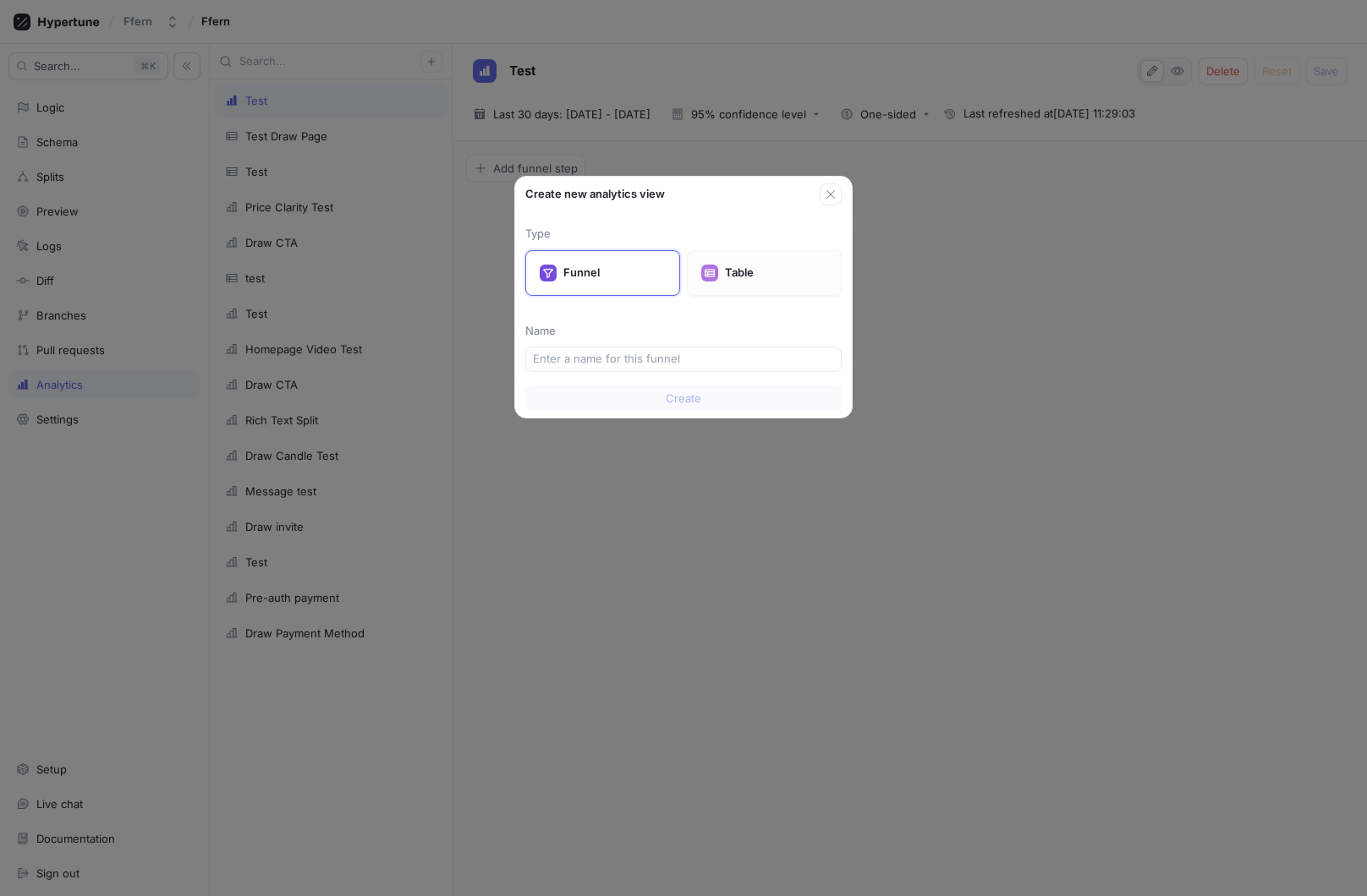
click at [743, 268] on p "Table" at bounding box center [776, 273] width 102 height 17
click at [623, 363] on input "text" at bounding box center [684, 359] width 301 height 17
type input "Test"
click at [673, 401] on span "Create" at bounding box center [683, 397] width 36 height 10
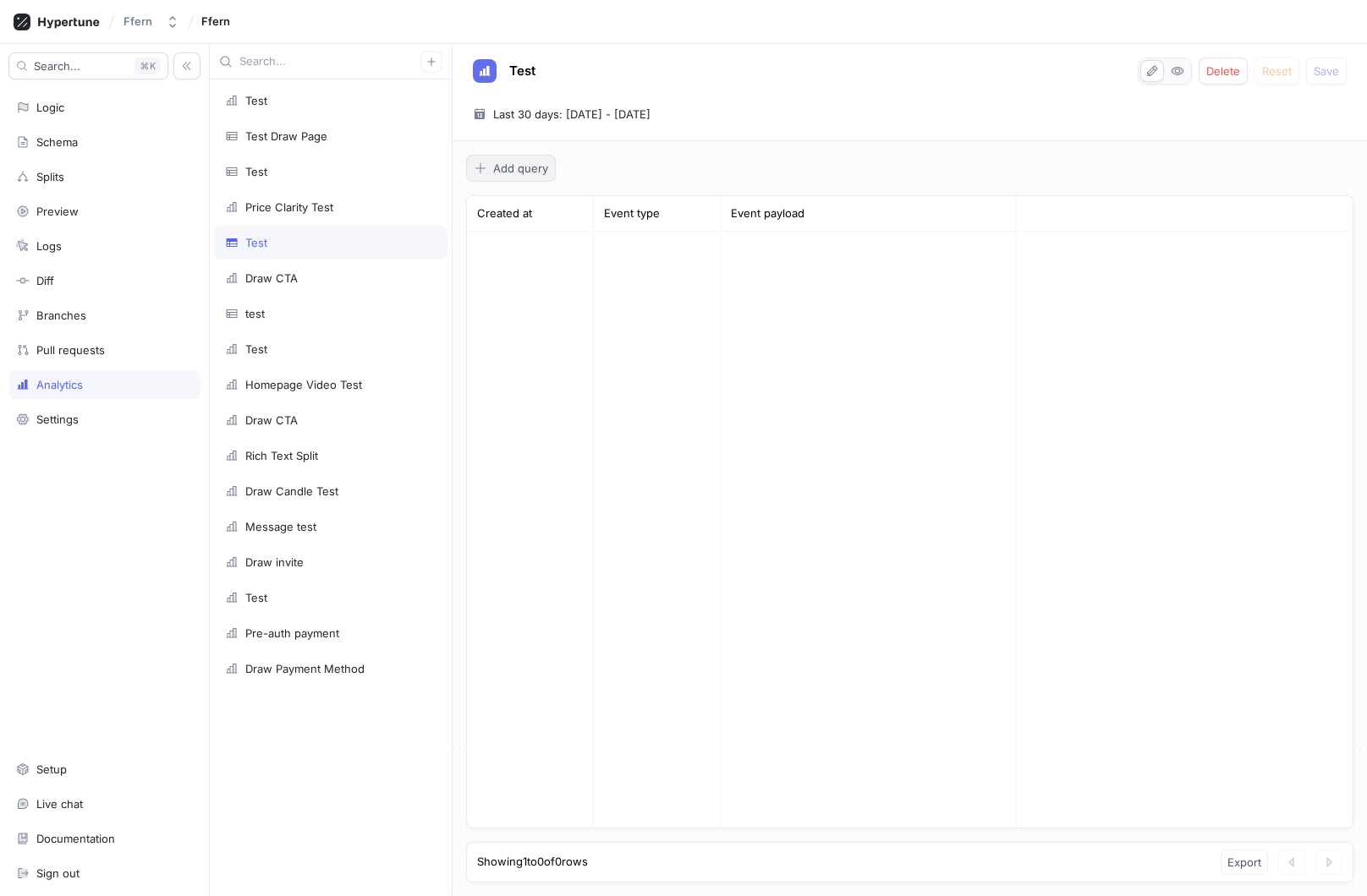
click at [516, 176] on button "Add query" at bounding box center [511, 167] width 90 height 27
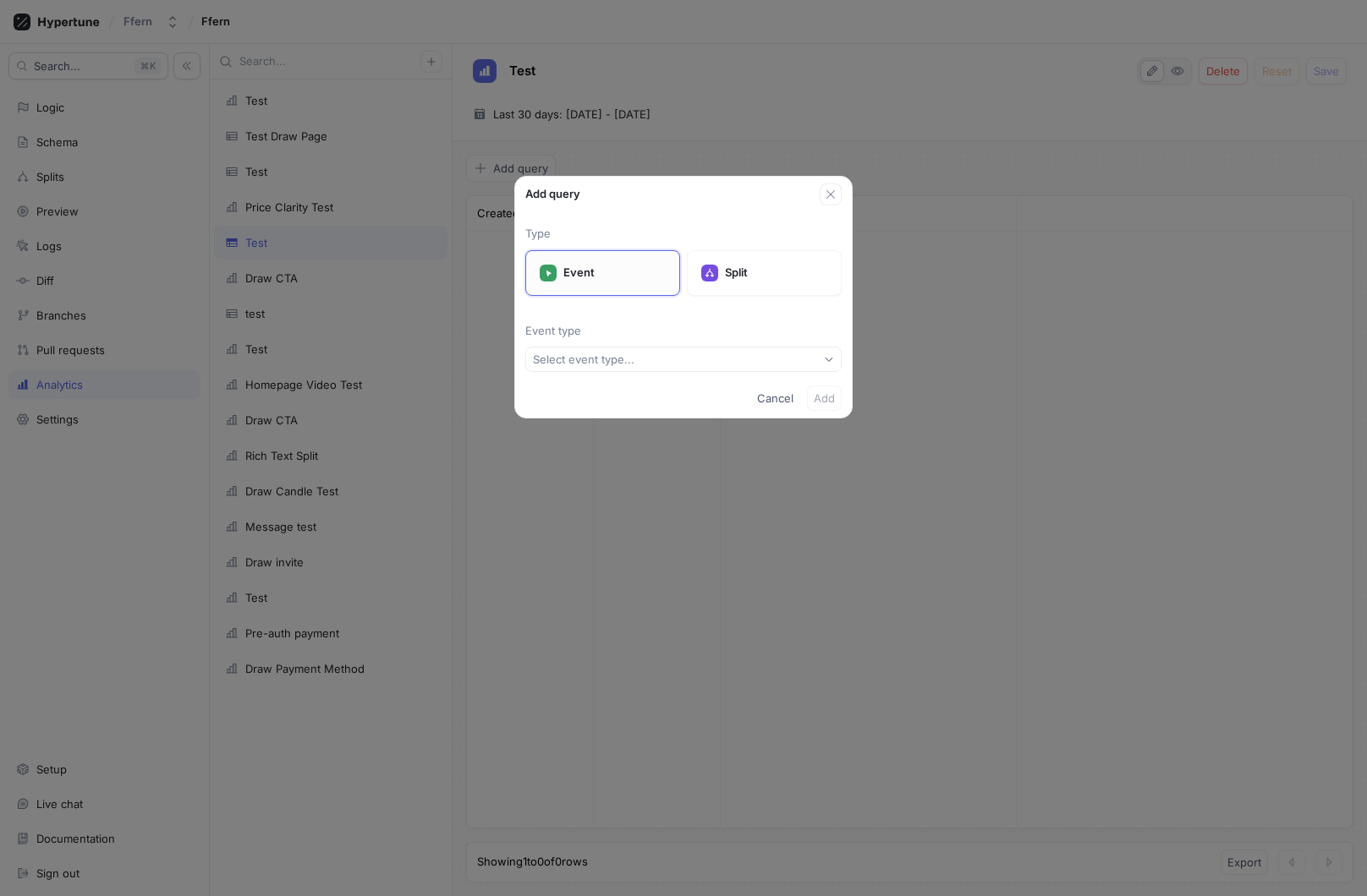
click at [595, 278] on p "Event" at bounding box center [614, 273] width 102 height 17
click at [612, 354] on div "Select event type..." at bounding box center [584, 359] width 101 height 14
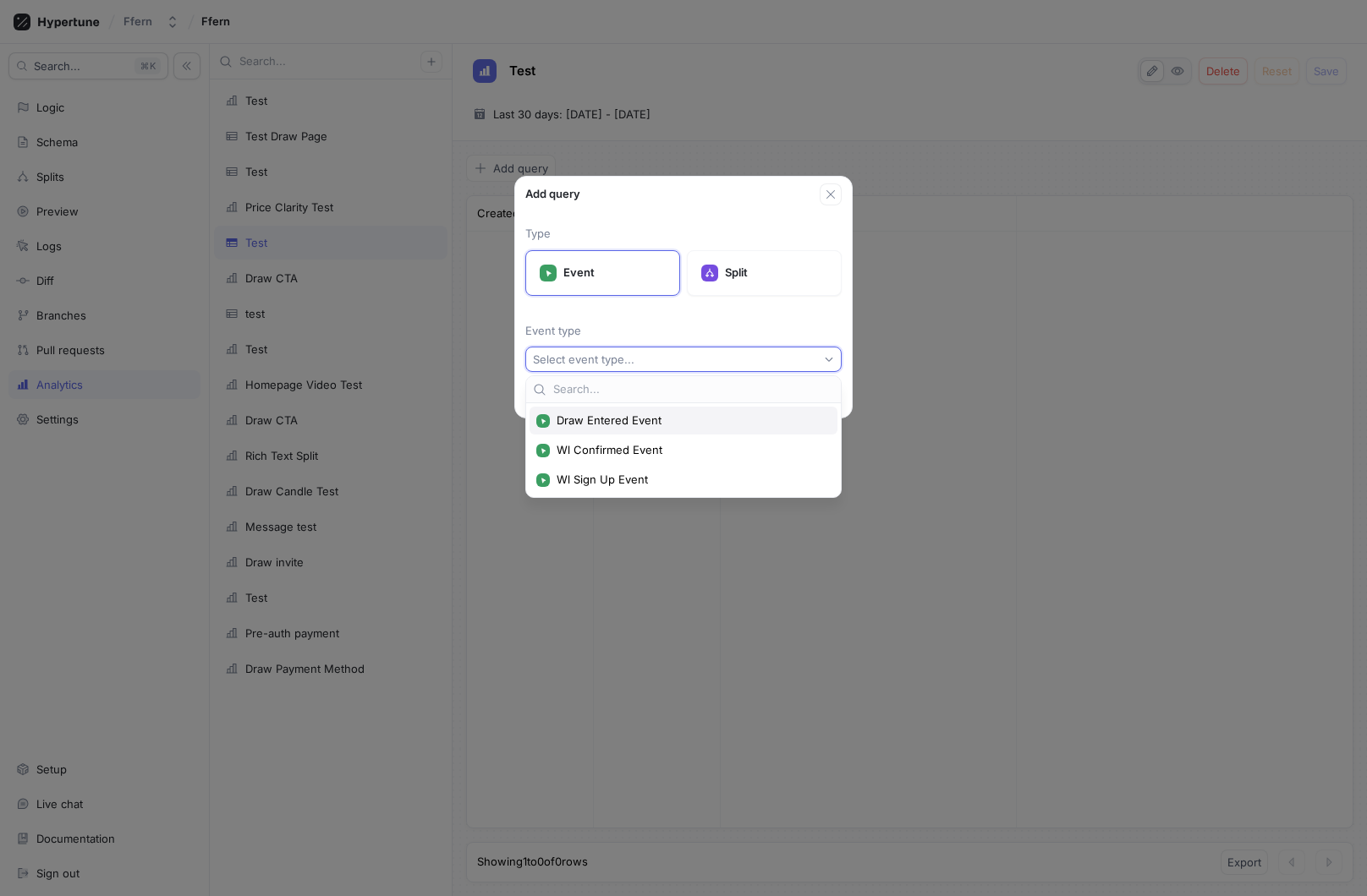
click at [634, 416] on span "Draw Entered Event" at bounding box center [690, 420] width 266 height 14
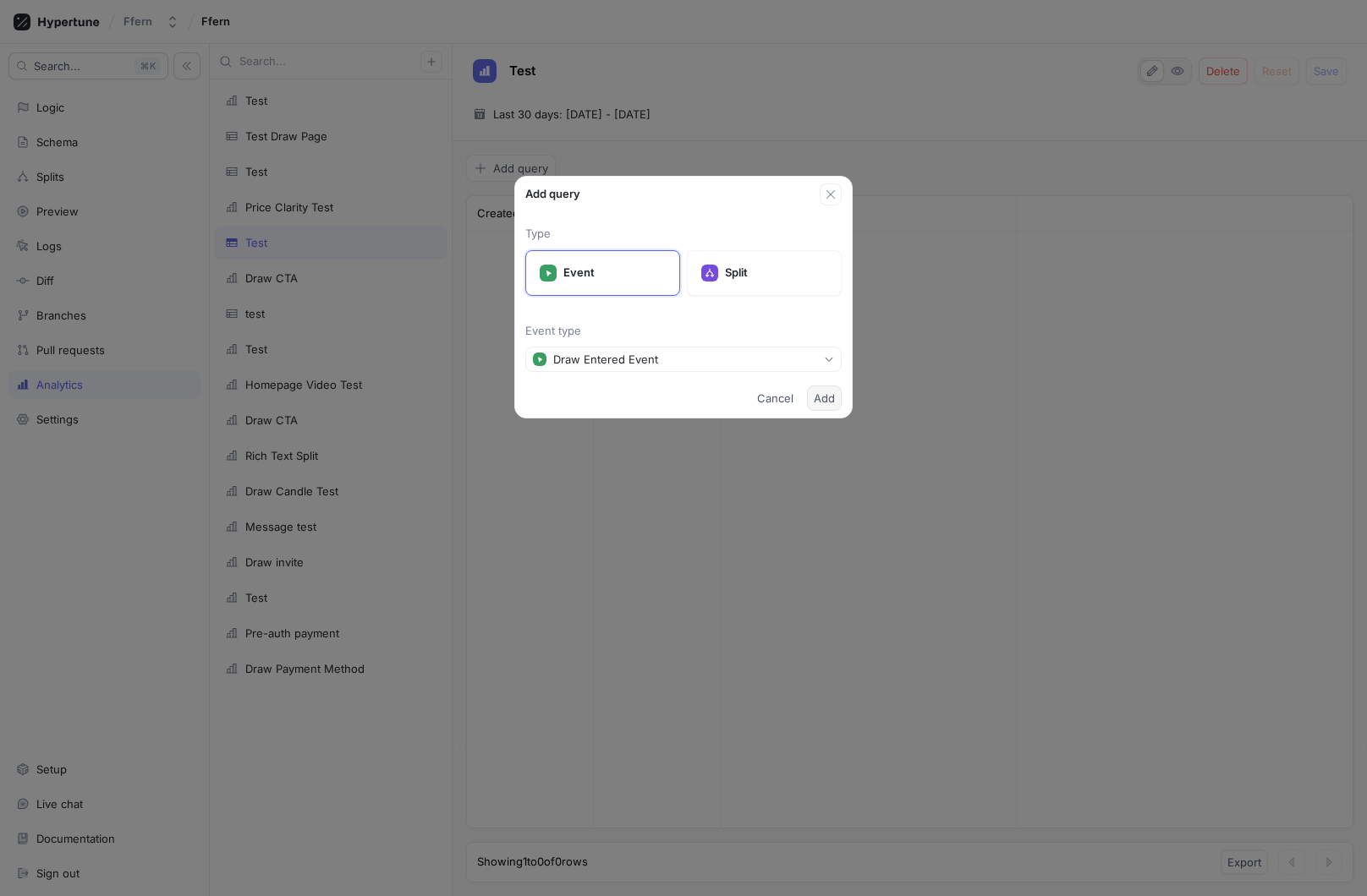
click at [826, 400] on span "Add" at bounding box center [824, 397] width 22 height 10
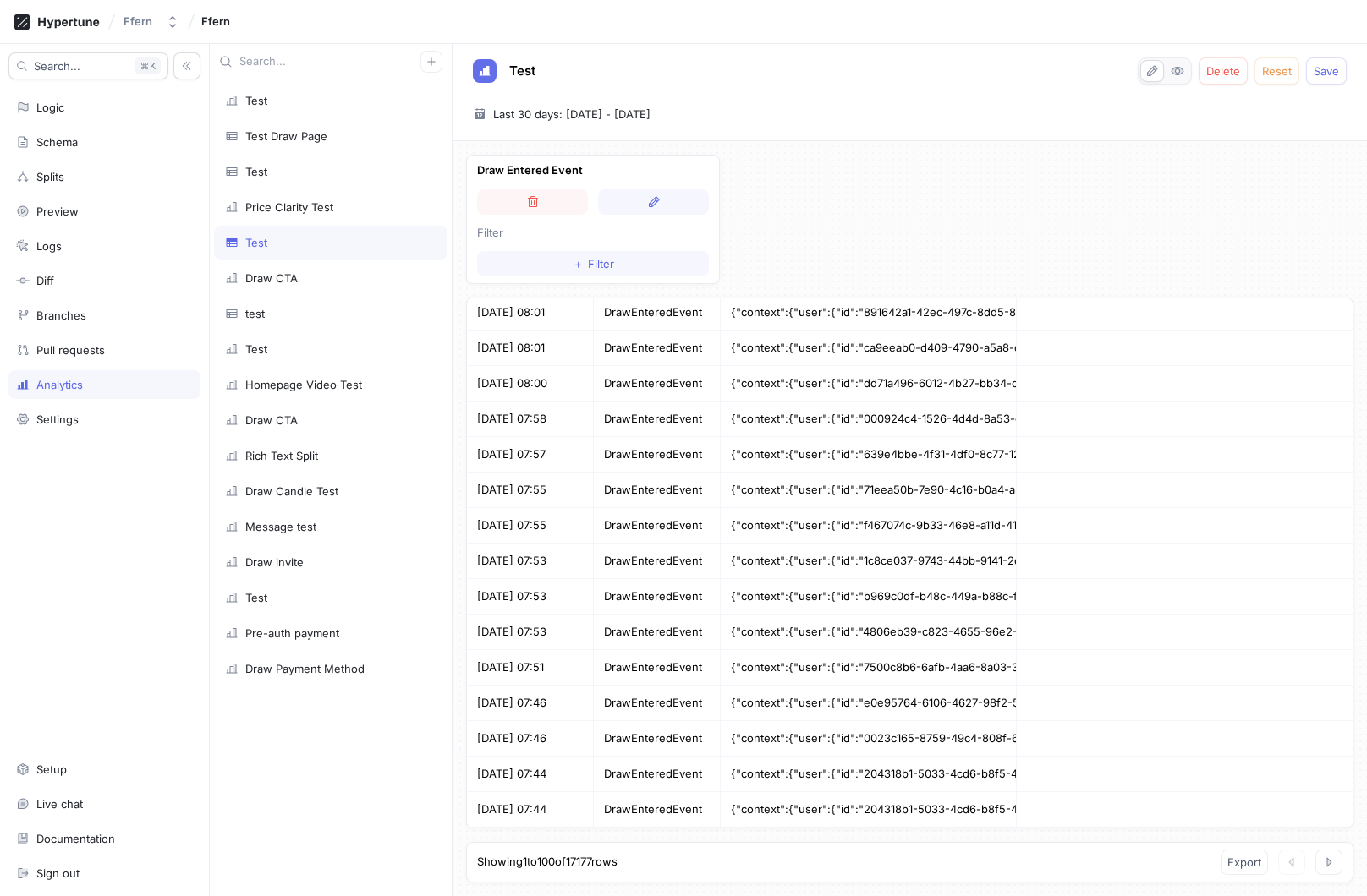
scroll to position [3071, 0]
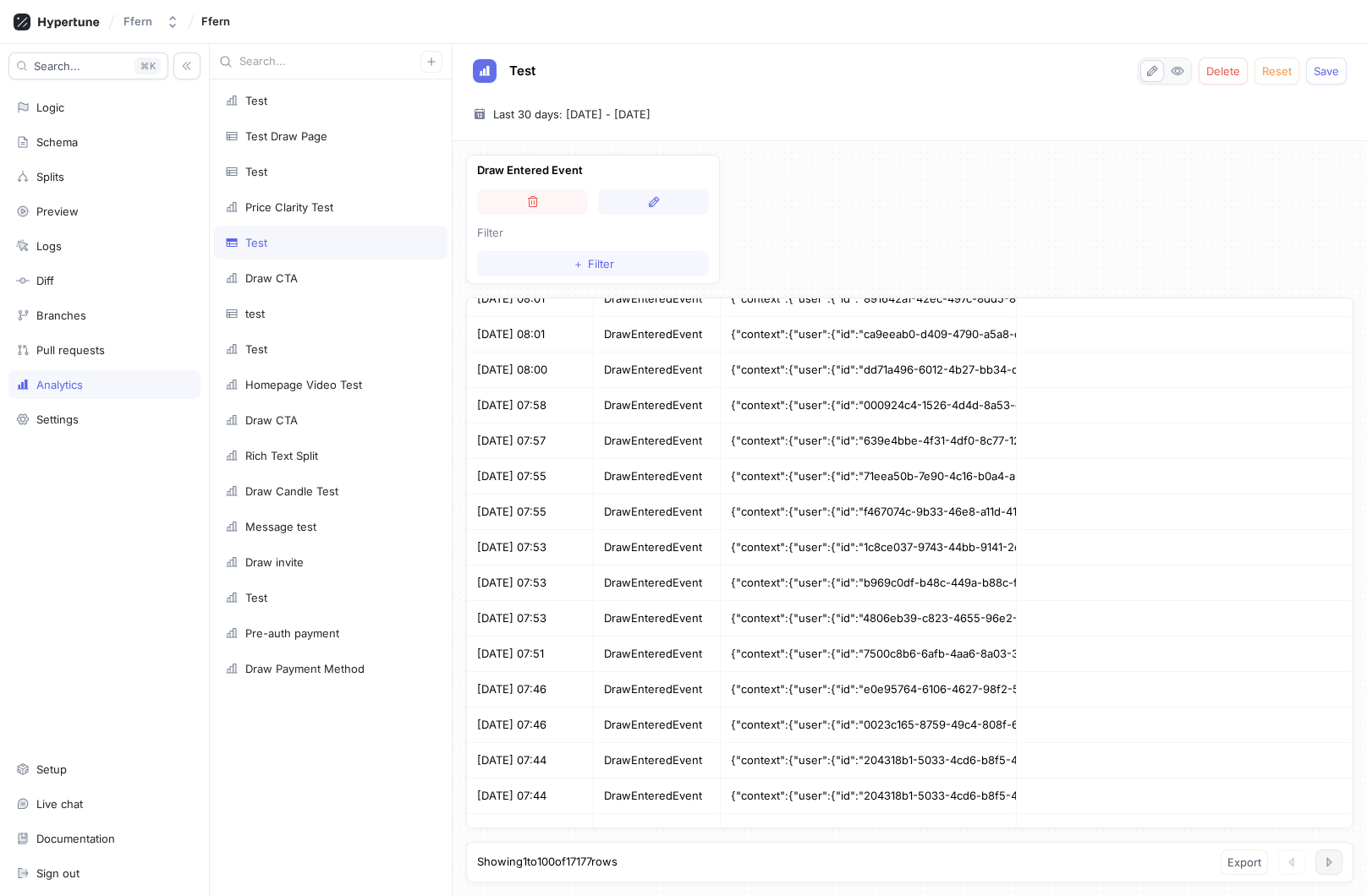
click at [1325, 858] on icon "button" at bounding box center [1329, 862] width 13 height 13
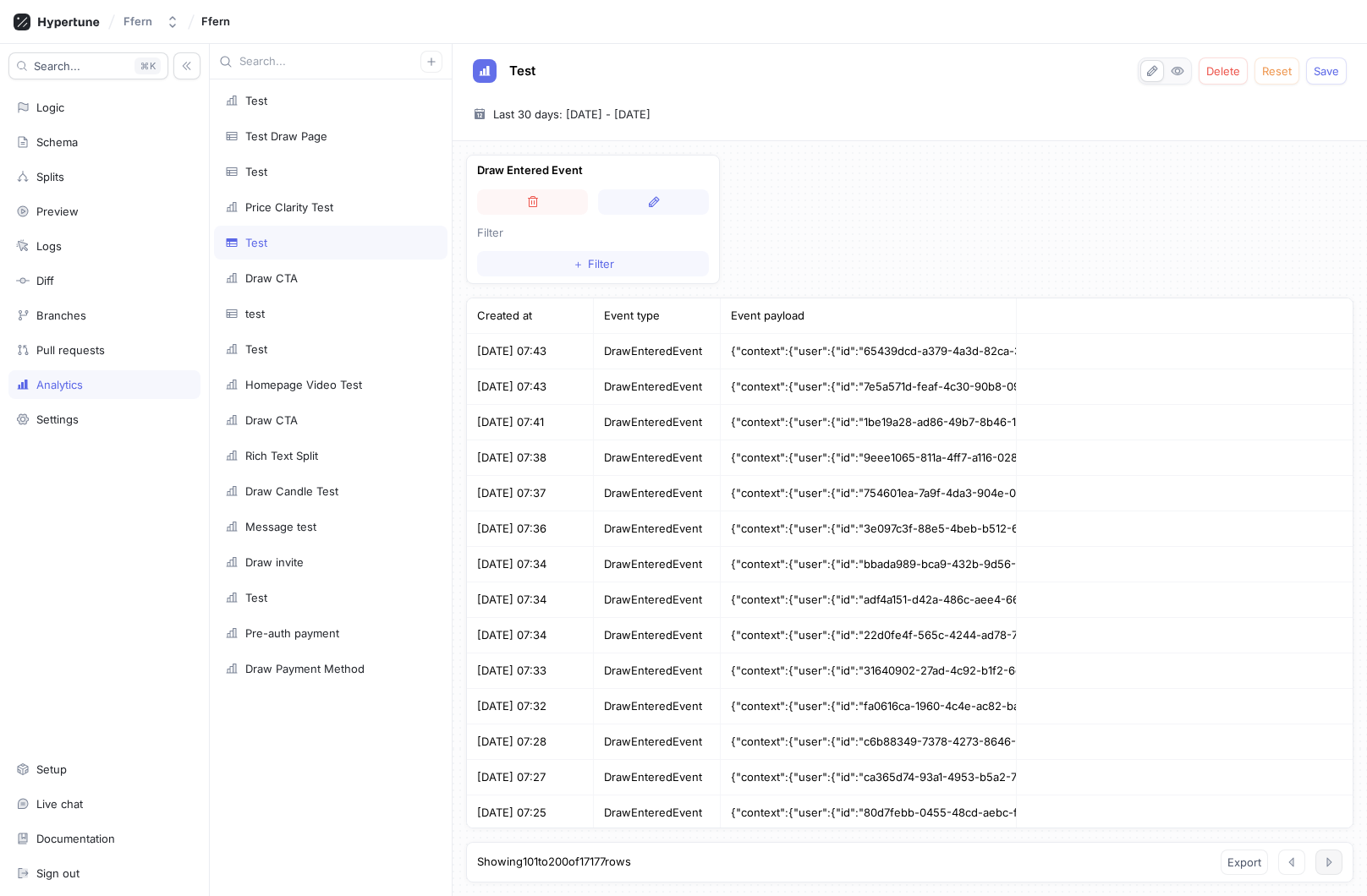
click at [1325, 860] on icon "button" at bounding box center [1329, 862] width 13 height 13
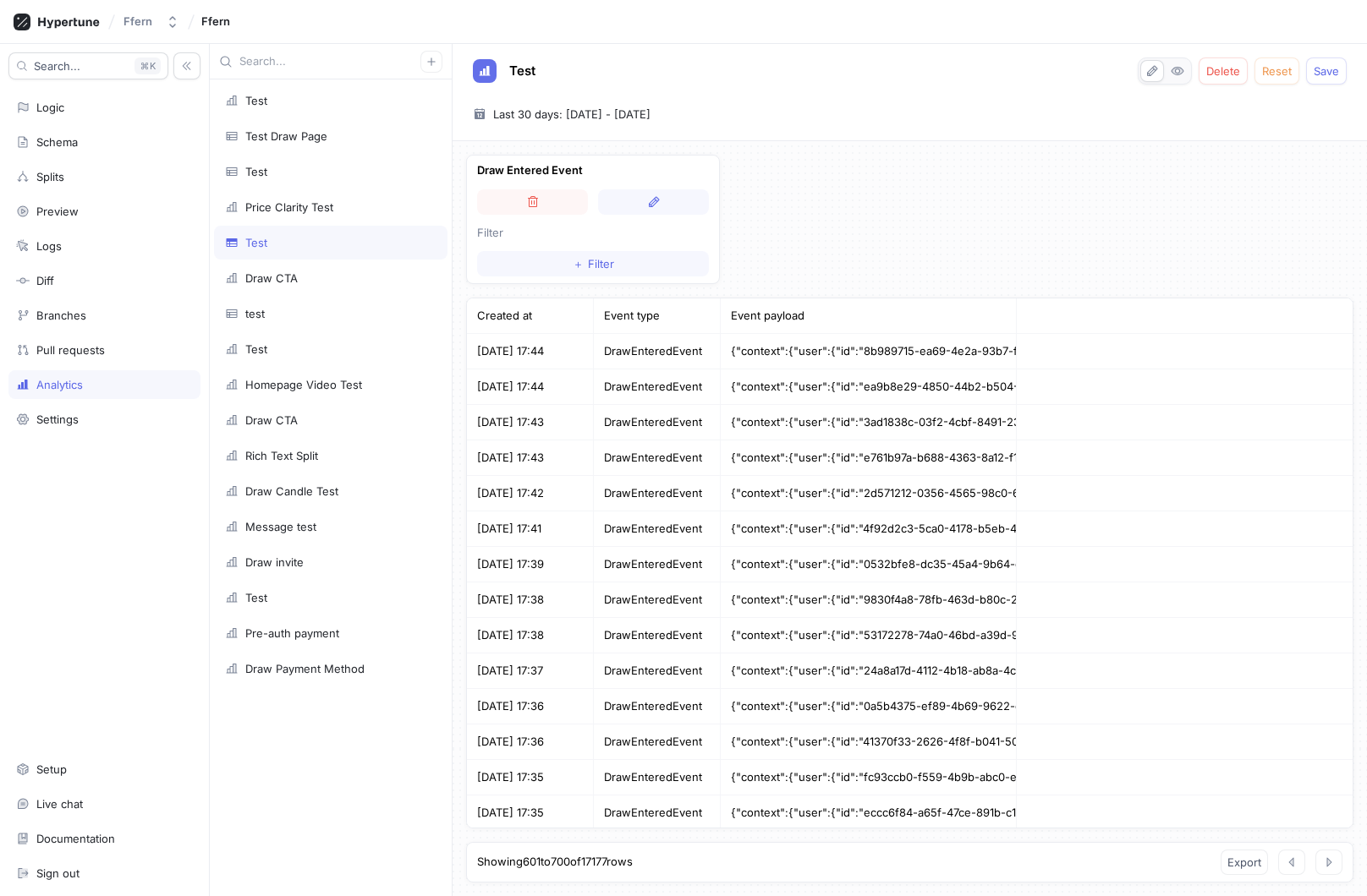
click at [1325, 860] on icon "button" at bounding box center [1329, 862] width 13 height 13
click at [1296, 869] on button "button" at bounding box center [1291, 862] width 27 height 25
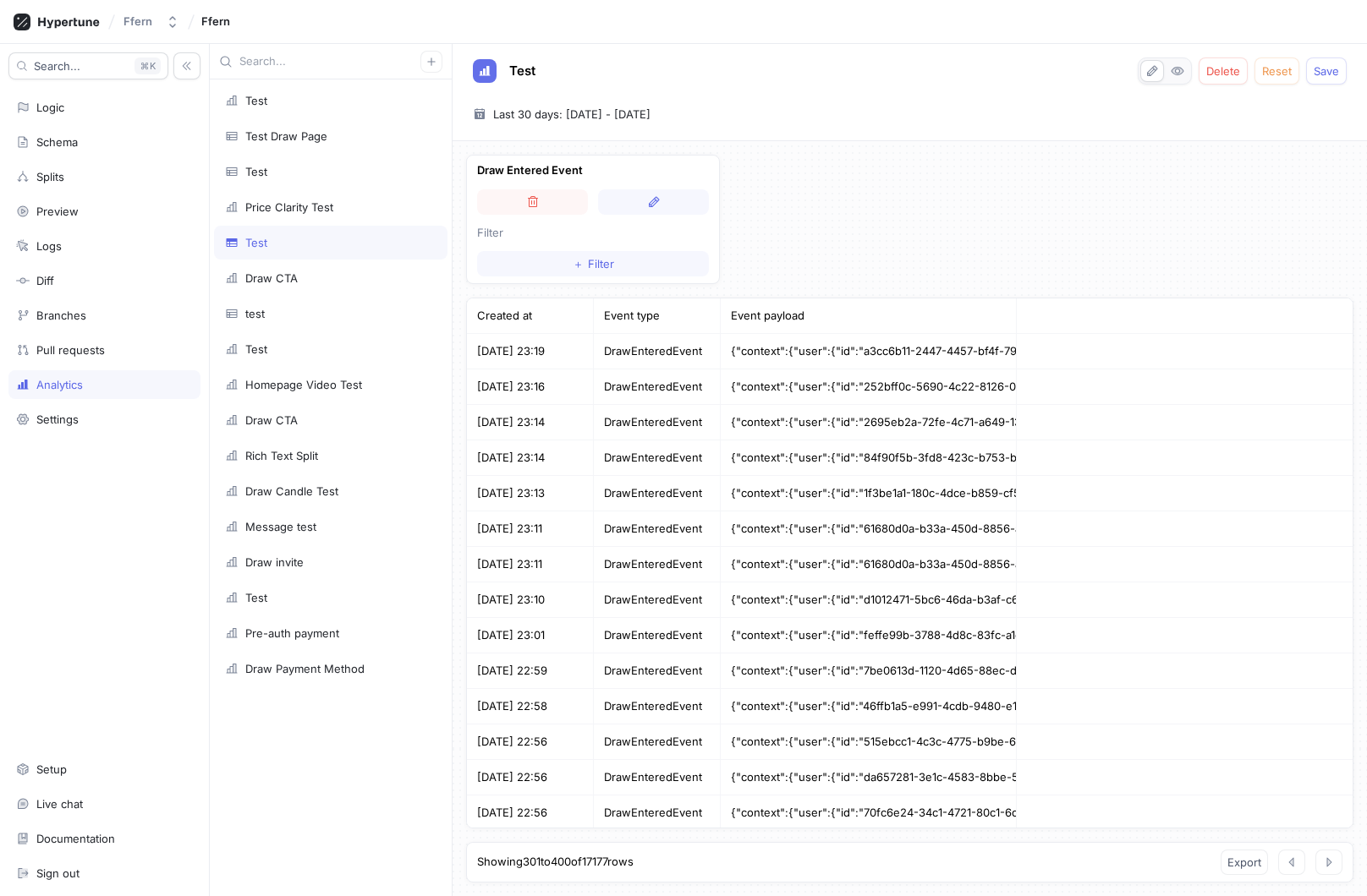
click at [1296, 869] on button "button" at bounding box center [1291, 862] width 27 height 25
click at [551, 205] on button "button" at bounding box center [532, 202] width 110 height 25
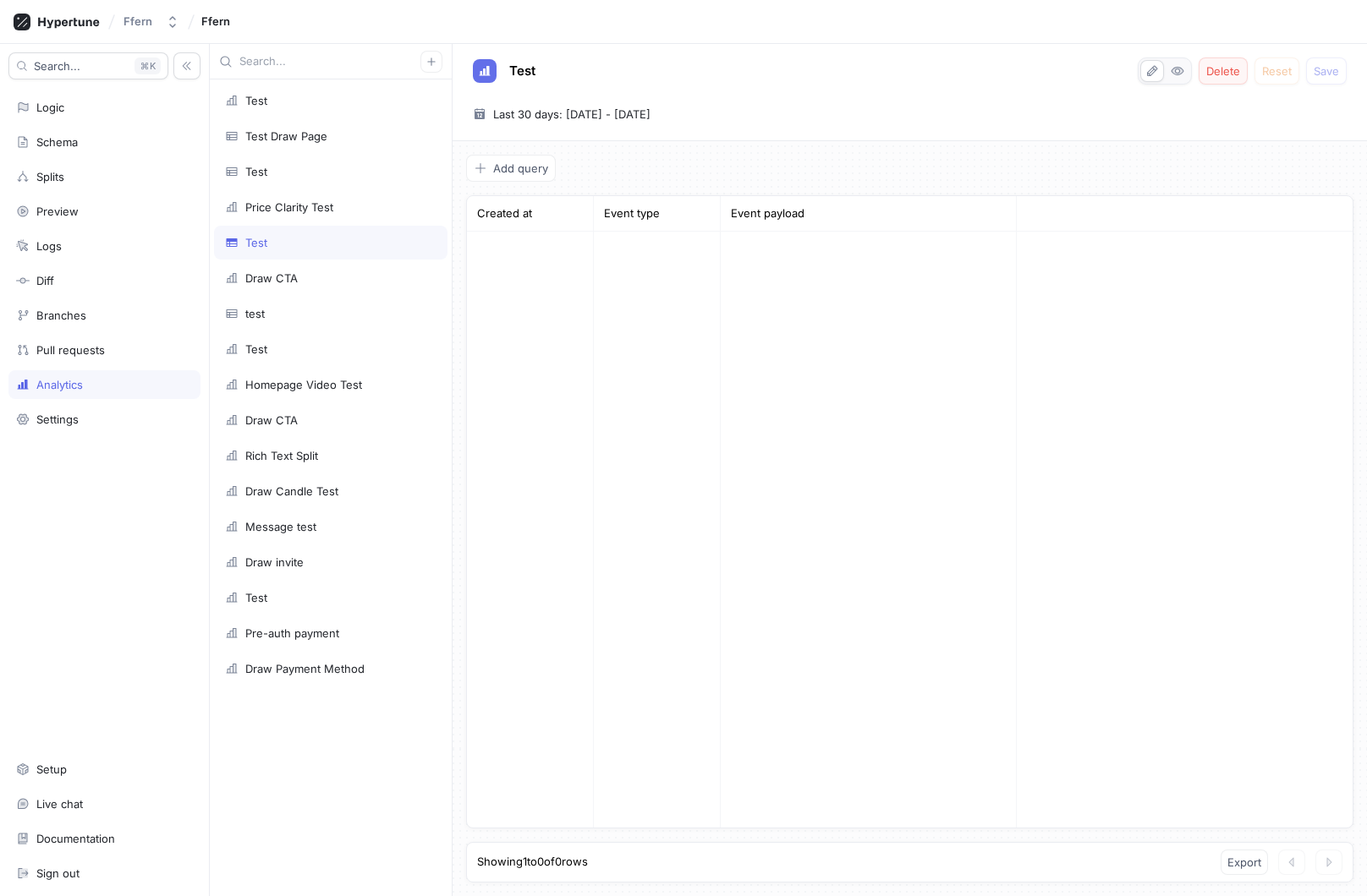
click at [1227, 73] on span "Delete" at bounding box center [1223, 71] width 34 height 10
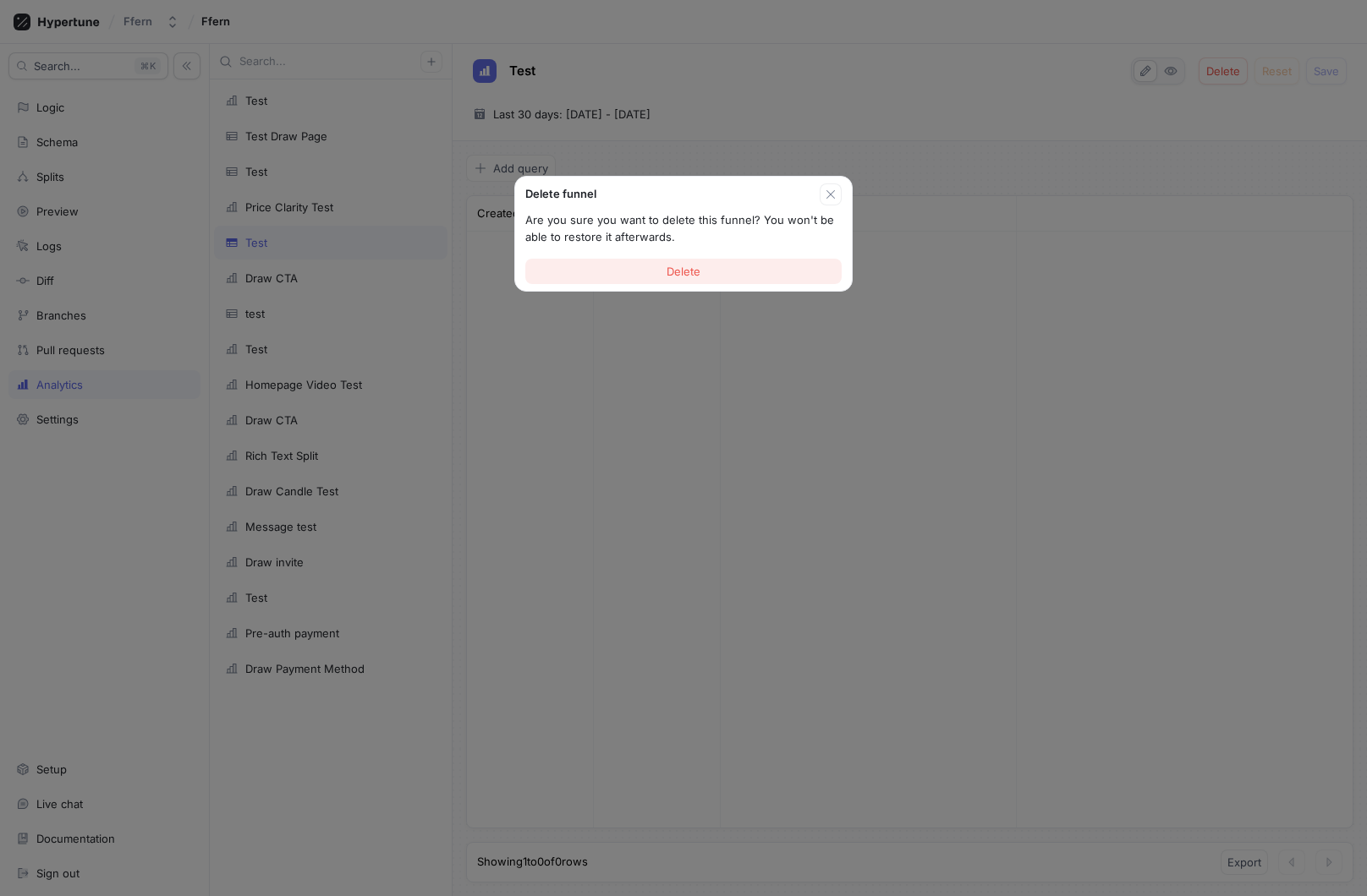
click at [701, 266] on button "Delete" at bounding box center [683, 271] width 316 height 25
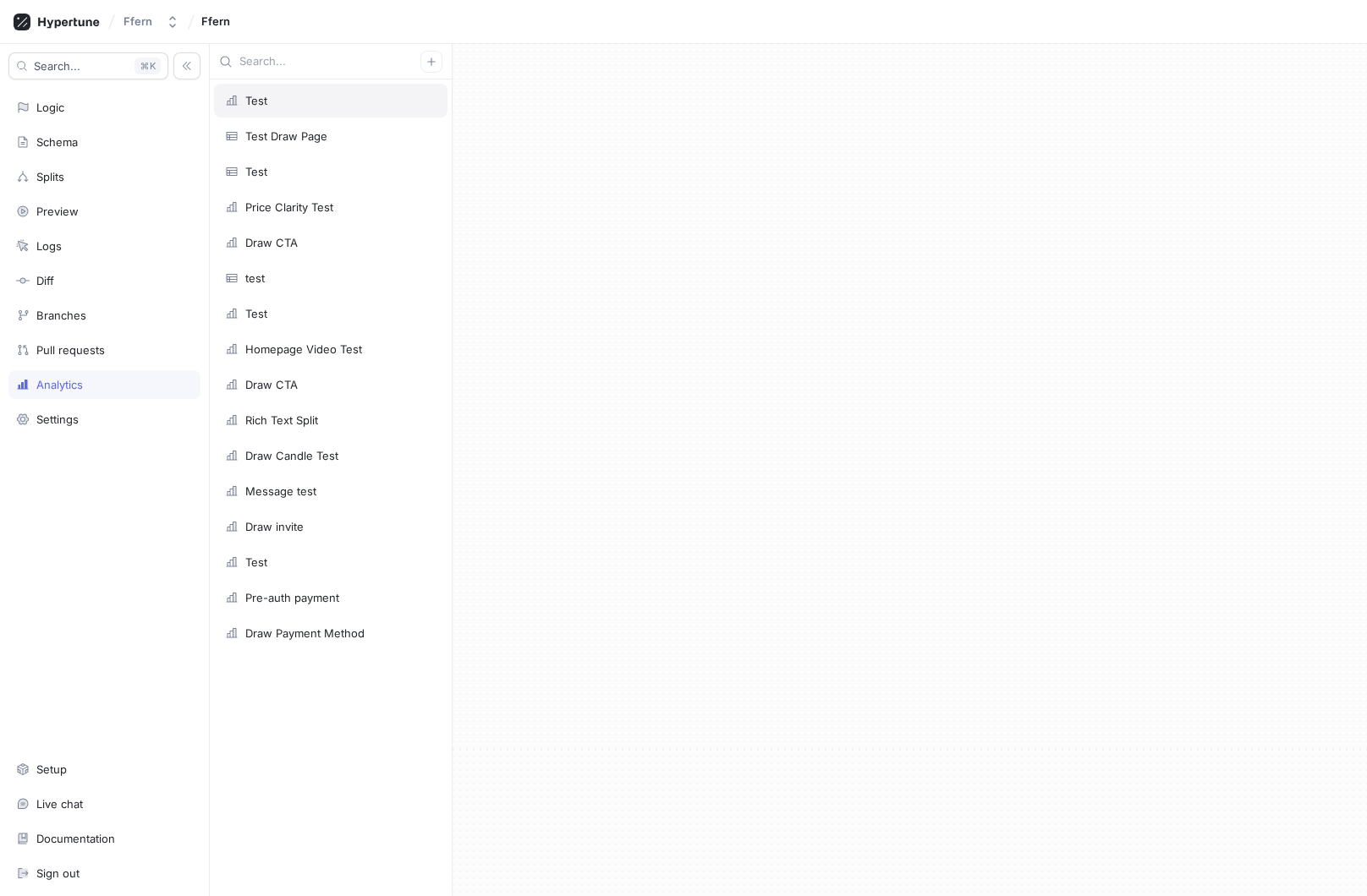
click at [323, 99] on div "Test" at bounding box center [330, 100] width 211 height 13
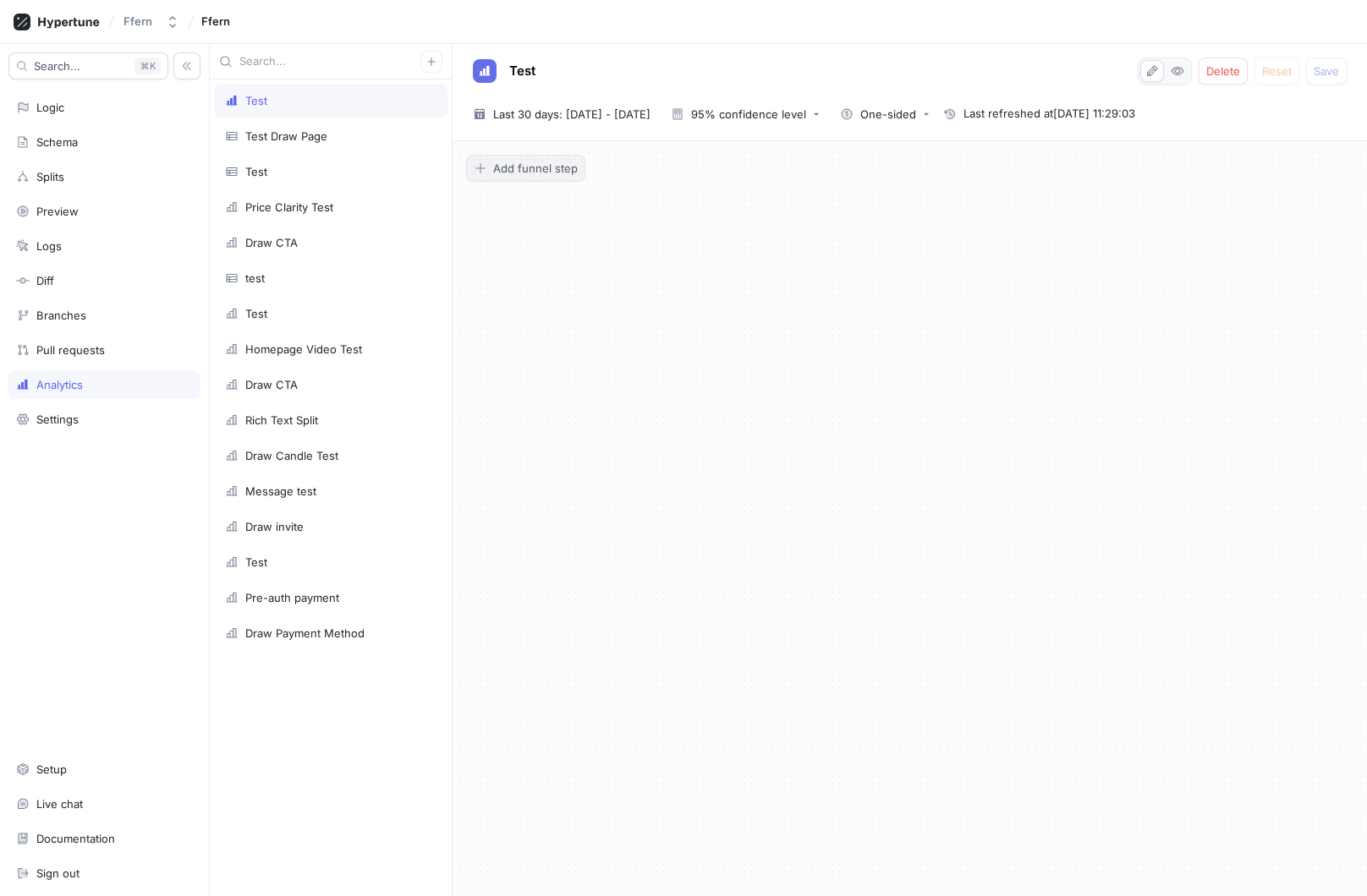
click at [535, 173] on span "Add funnel step" at bounding box center [535, 167] width 84 height 10
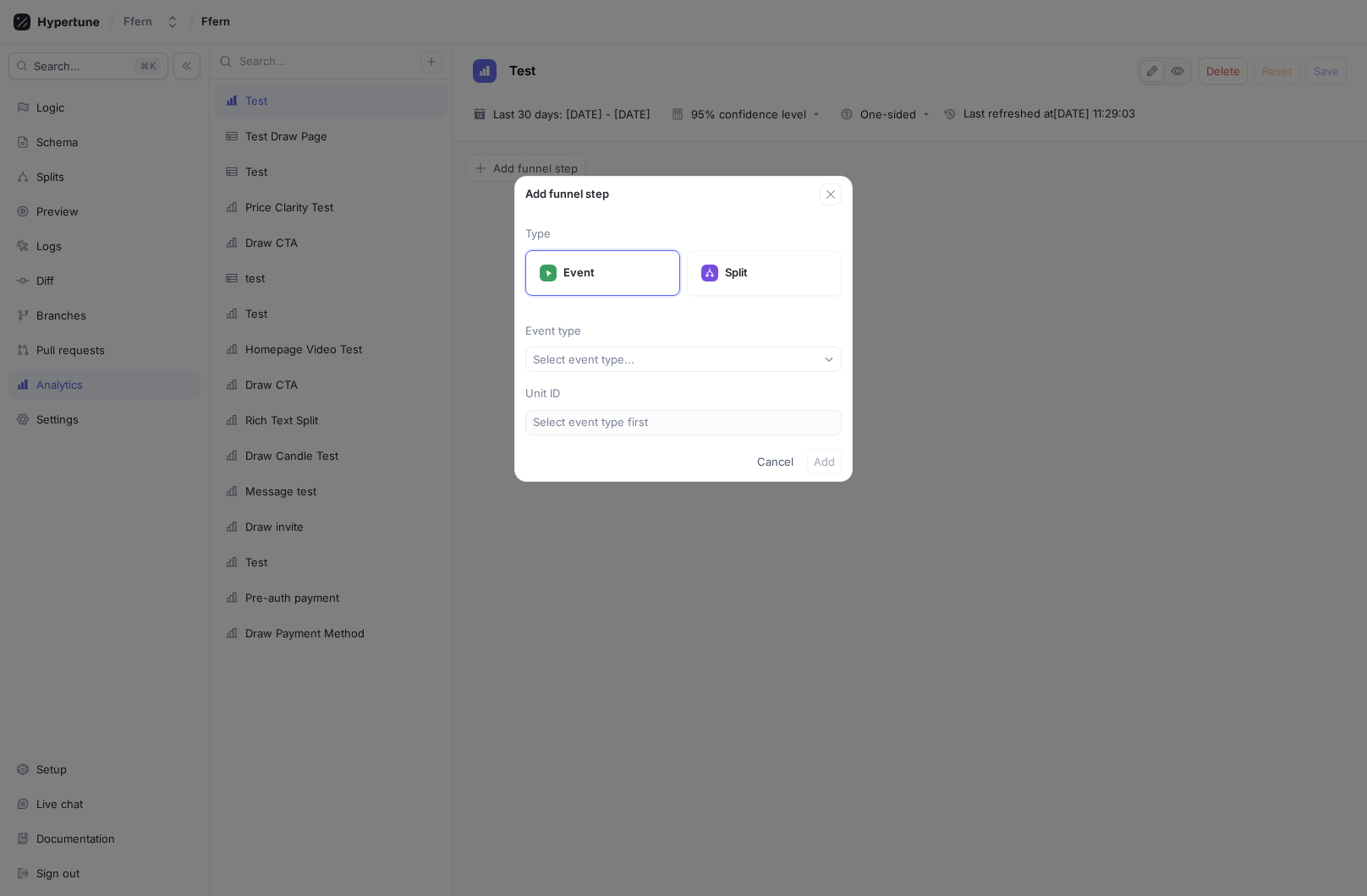
click at [476, 290] on div "Add funnel step Type Event Split Event type Select event type... Unit ID Select…" at bounding box center [683, 448] width 1367 height 896
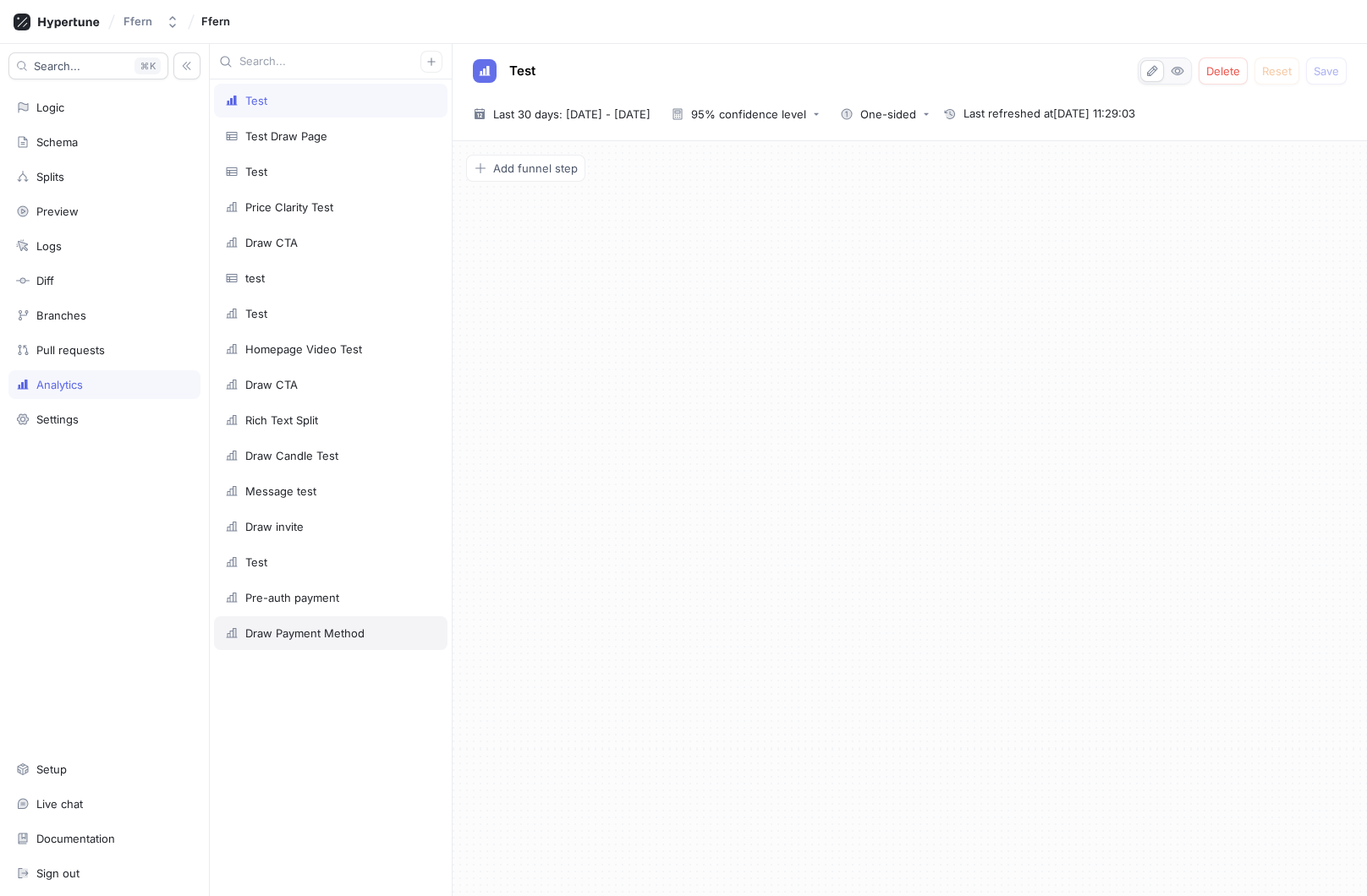
click at [355, 637] on div "Draw Payment Method" at bounding box center [304, 633] width 119 height 13
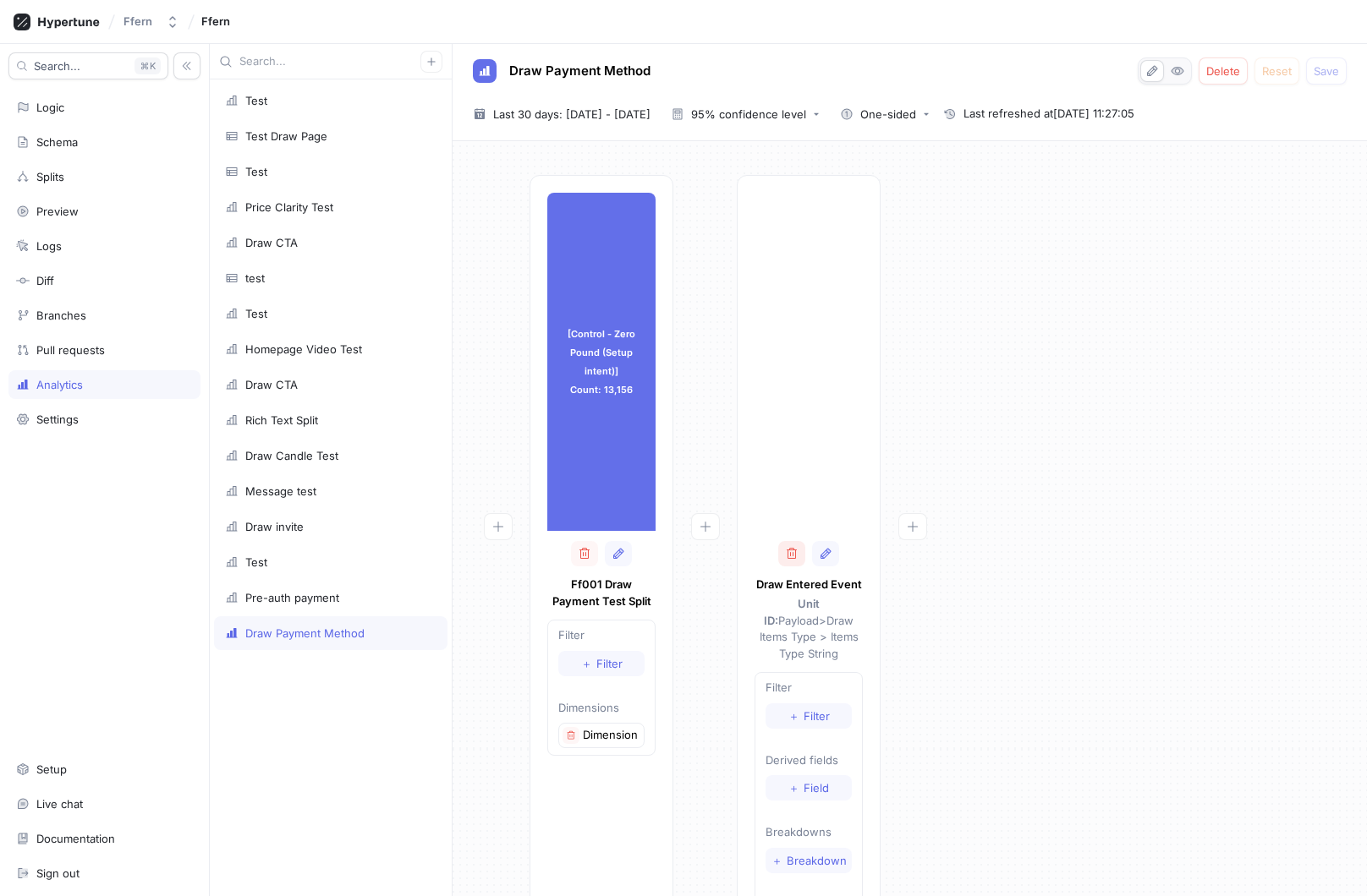
click at [792, 552] on icon "button" at bounding box center [792, 554] width 13 height 13
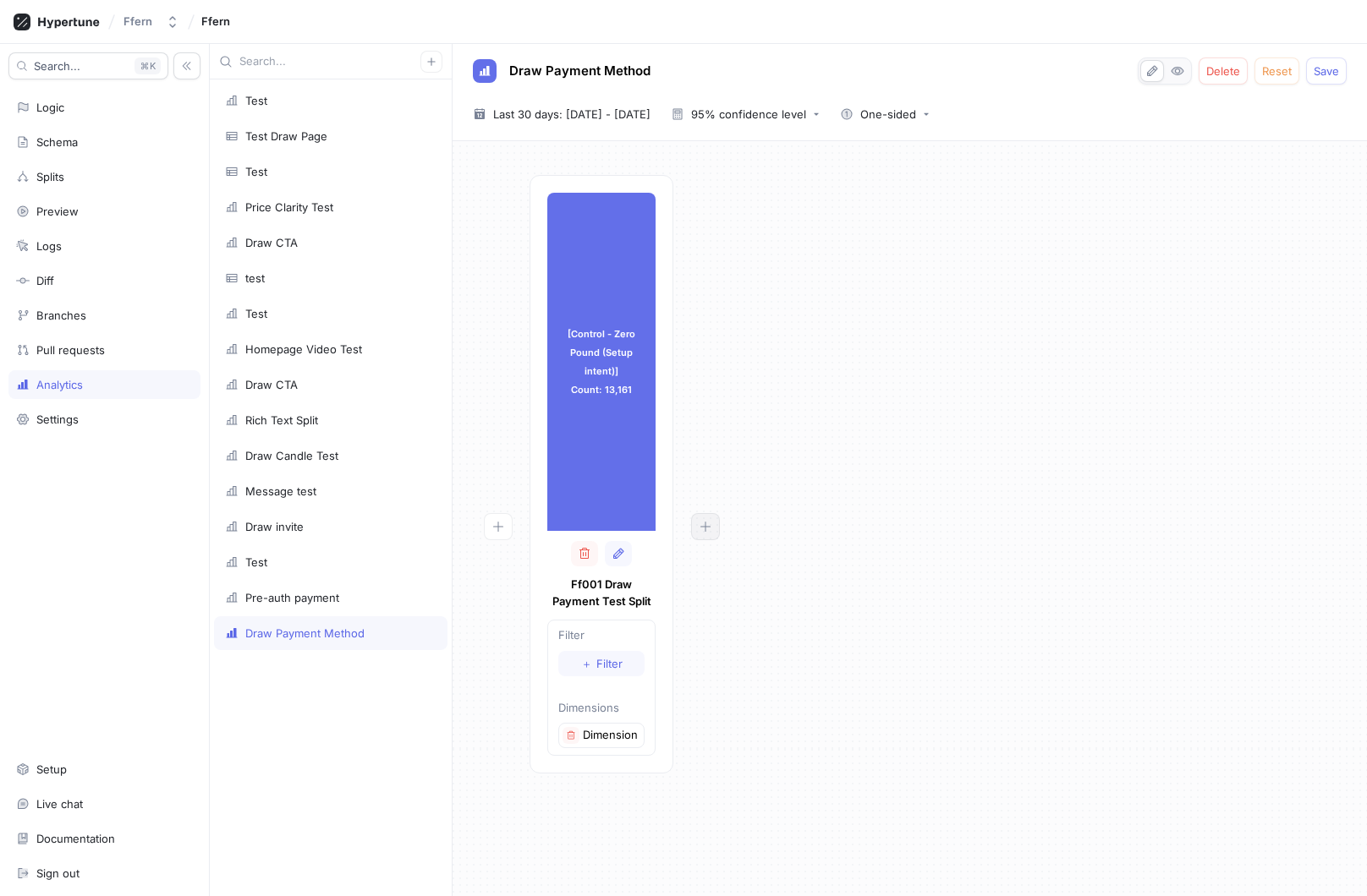
click at [719, 526] on button "button" at bounding box center [705, 527] width 29 height 27
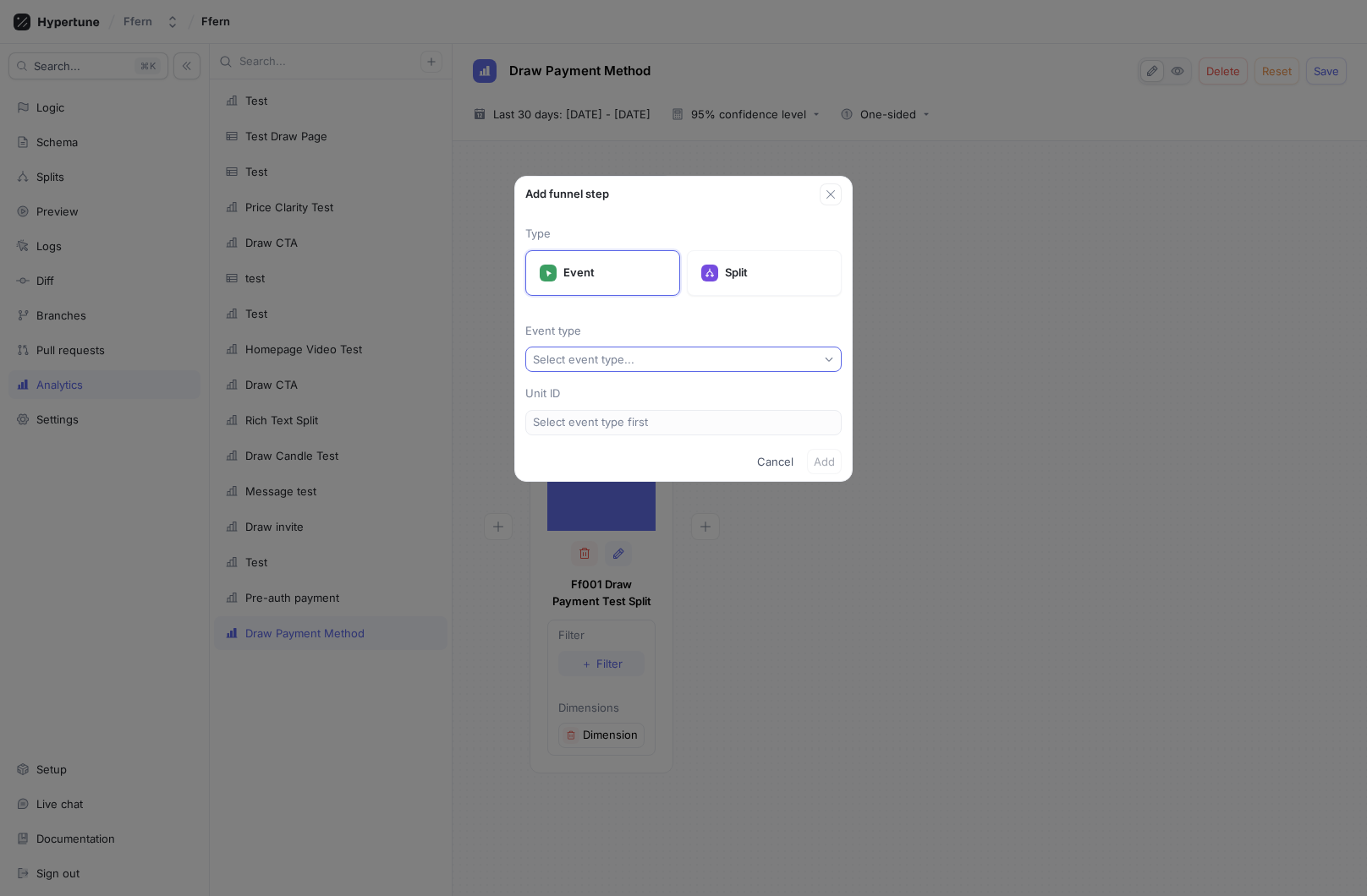
click at [697, 360] on button "Select event type..." at bounding box center [683, 359] width 316 height 25
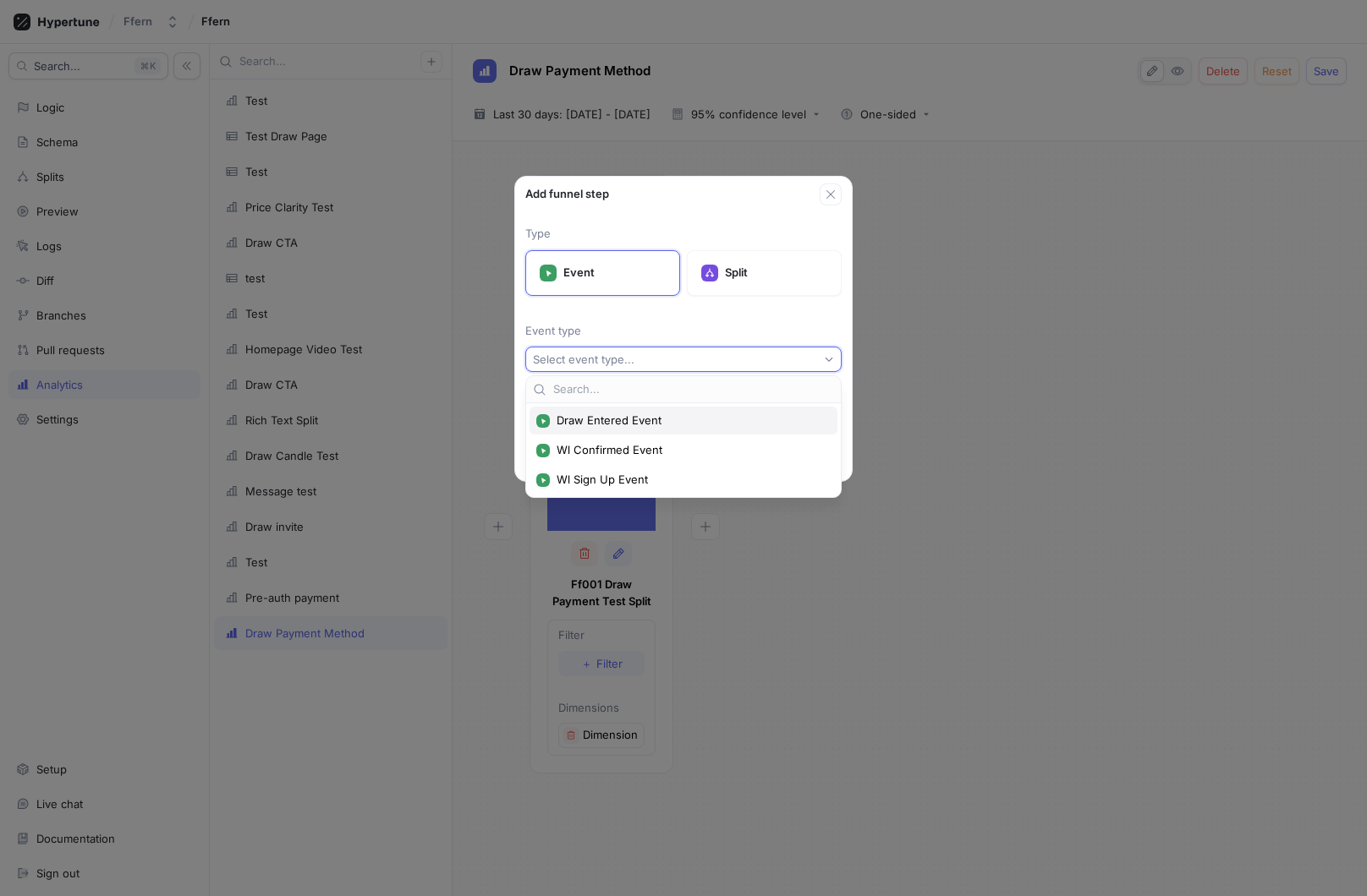
click at [691, 413] on span "Draw Entered Event" at bounding box center [690, 420] width 266 height 14
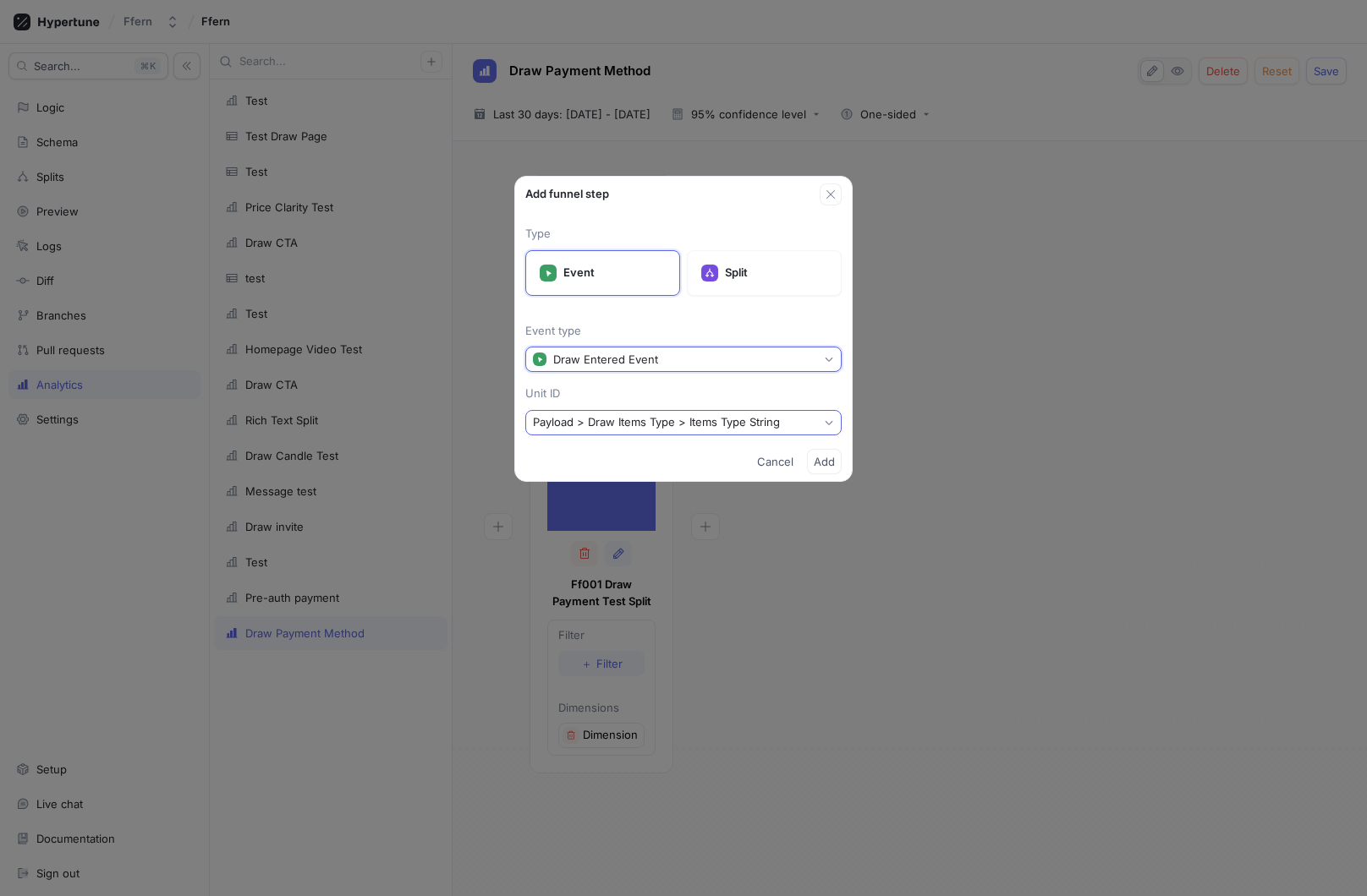
click at [778, 419] on div "Payload > Draw Items Type > Items Type String" at bounding box center [657, 422] width 247 height 14
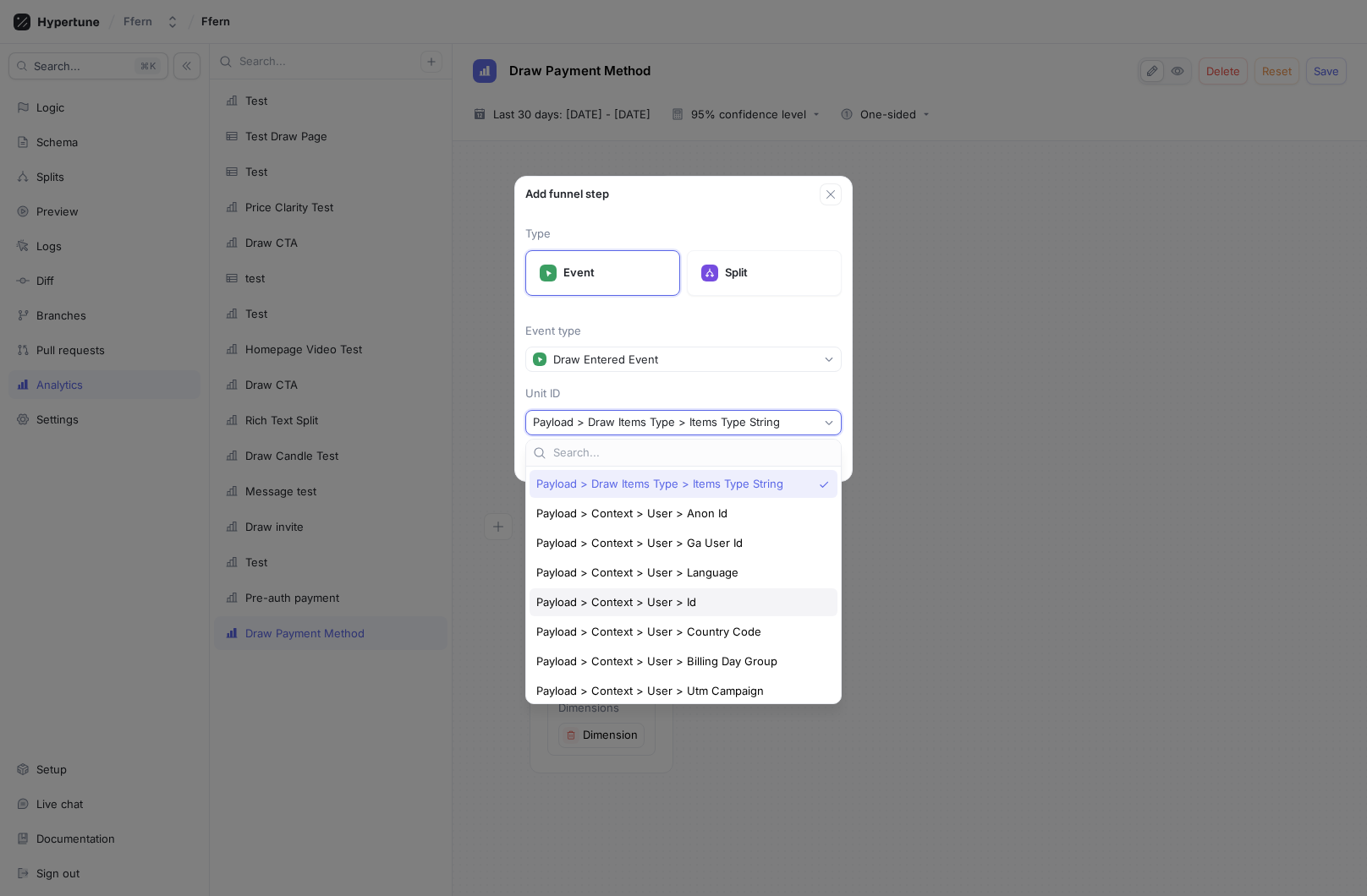
click at [724, 594] on div "Payload > Context > User > Id" at bounding box center [683, 602] width 308 height 28
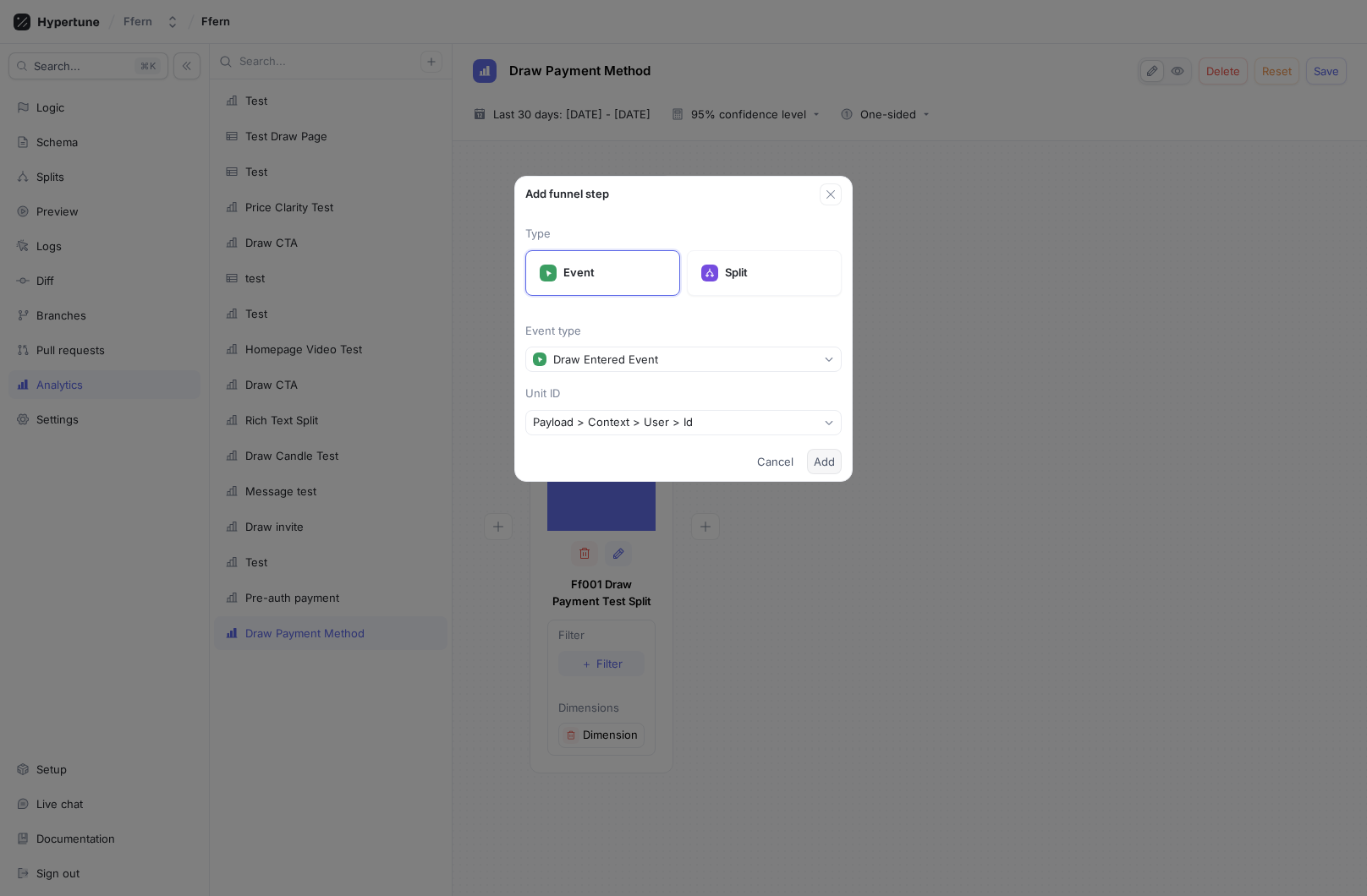
click at [824, 464] on span "Add" at bounding box center [824, 461] width 22 height 10
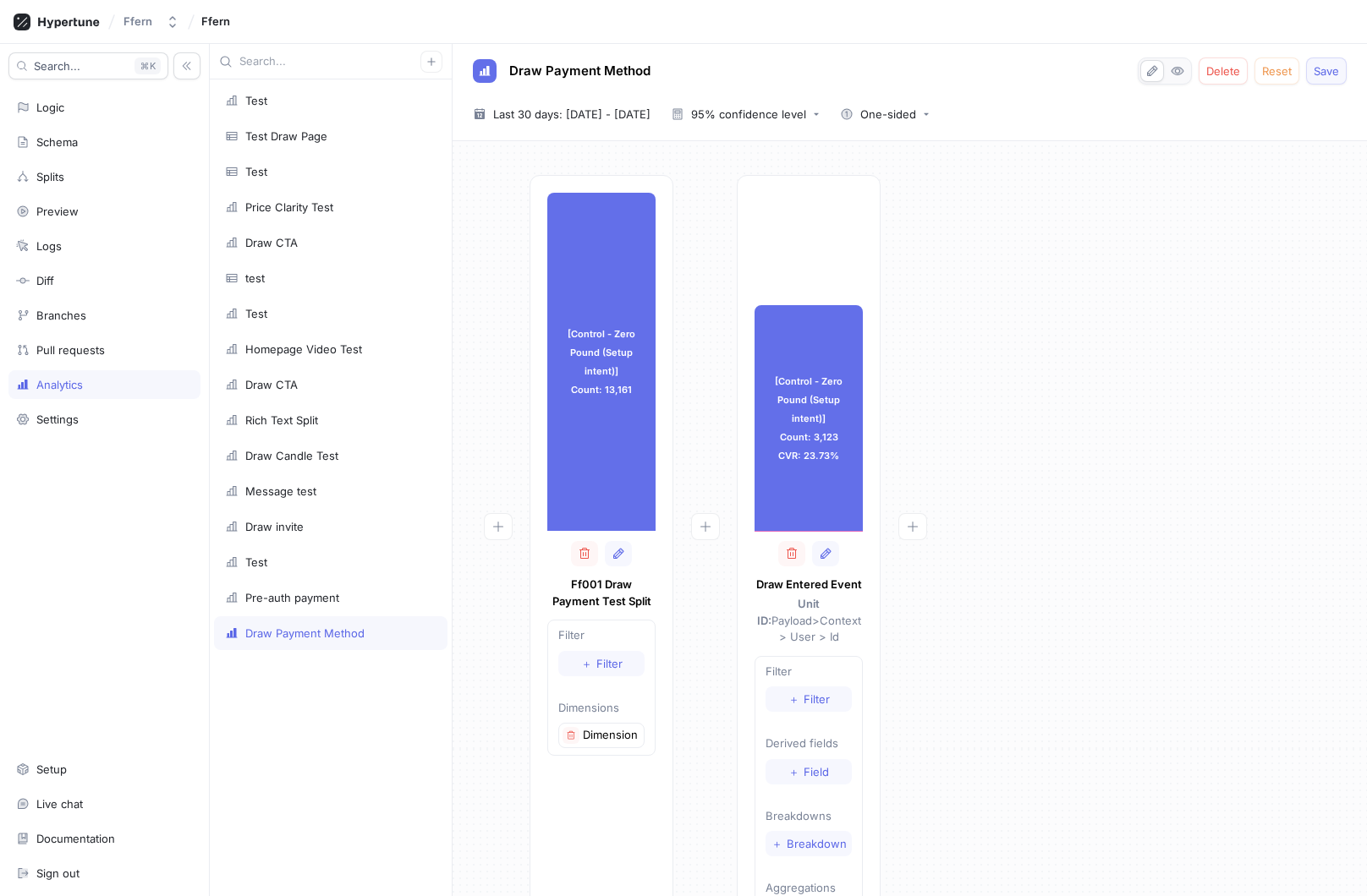
click at [1332, 76] on span "Save" at bounding box center [1326, 71] width 25 height 10
click at [1044, 410] on div "[Control - Zero Pound (Setup intent)] Count: 13,161 [Control - Zero Pound (Setu…" at bounding box center [909, 573] width 887 height 797
click at [849, 531] on div "[Control - Zero Pound (Setup intent)] Count: 3,123 CVR: 23.73% [Control - Zero …" at bounding box center [808, 568] width 144 height 787
click at [614, 120] on span "Last 30 days: [DATE] - [DATE]" at bounding box center [572, 114] width 157 height 17
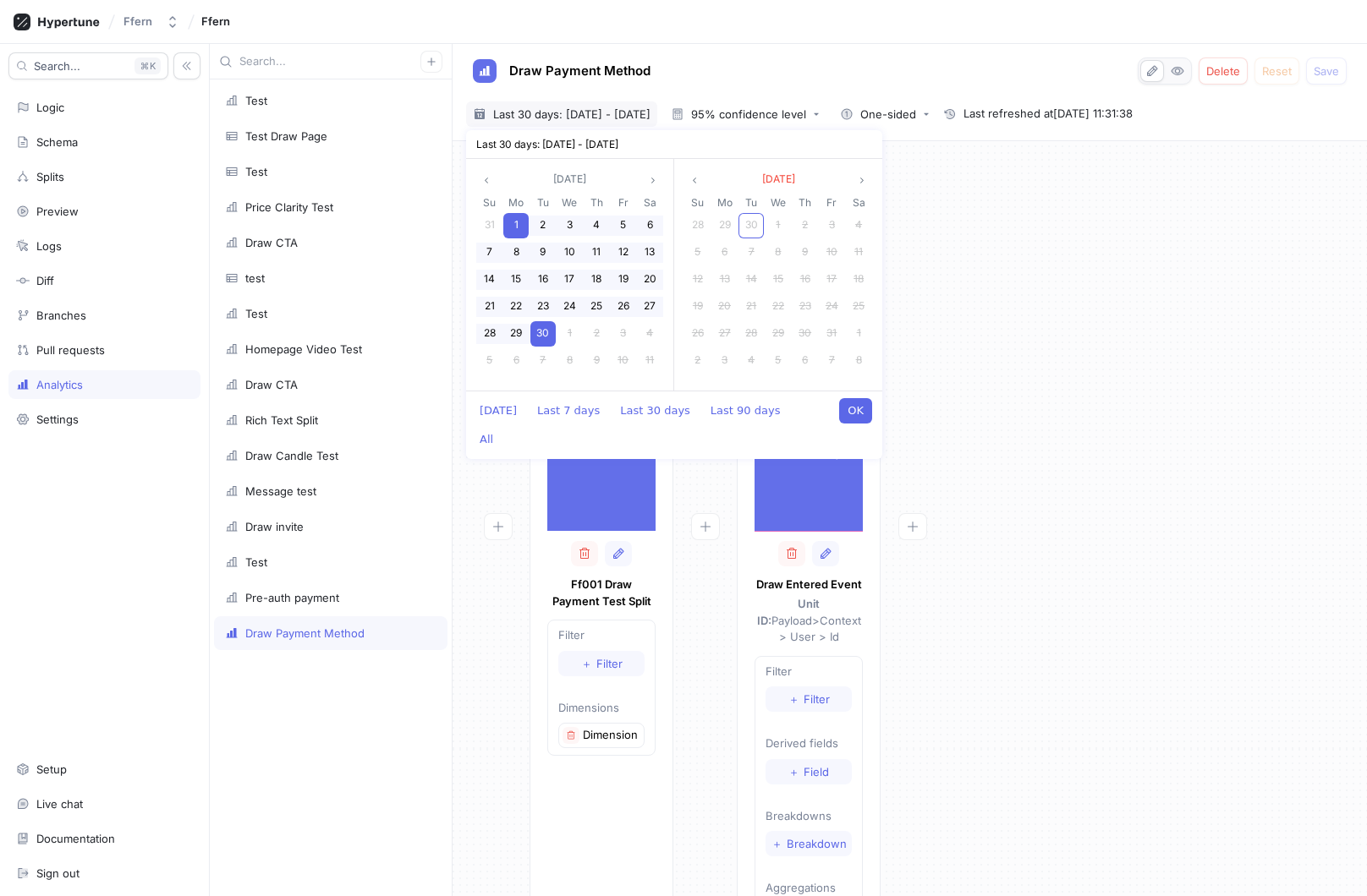
click at [545, 330] on span "30" at bounding box center [543, 333] width 13 height 13
click at [856, 409] on button "OK" at bounding box center [855, 411] width 33 height 25
type textarea "x"
type input "[DATE] ~ [DATE]"
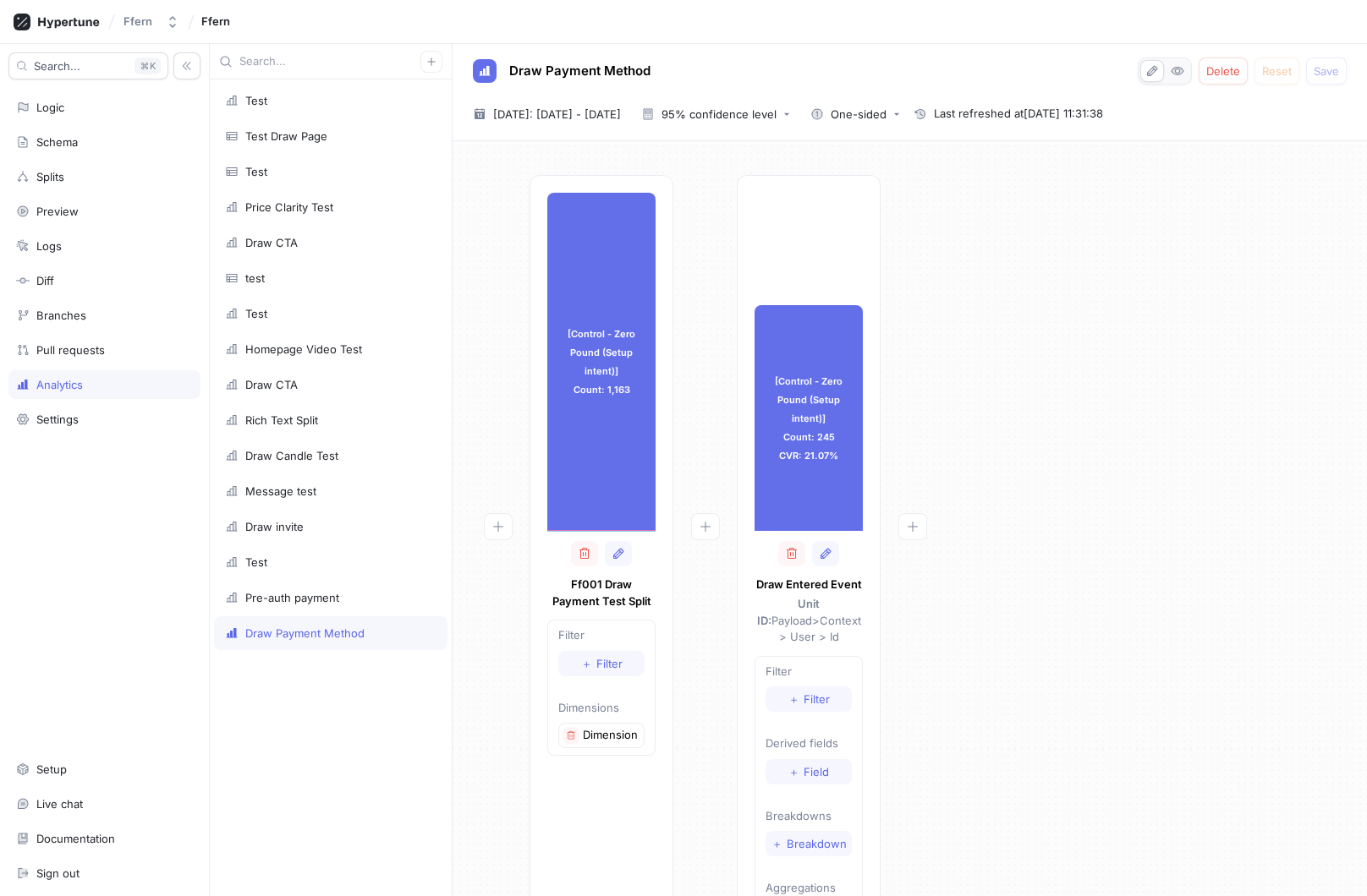
type textarea "x"
